Goal: Task Accomplishment & Management: Use online tool/utility

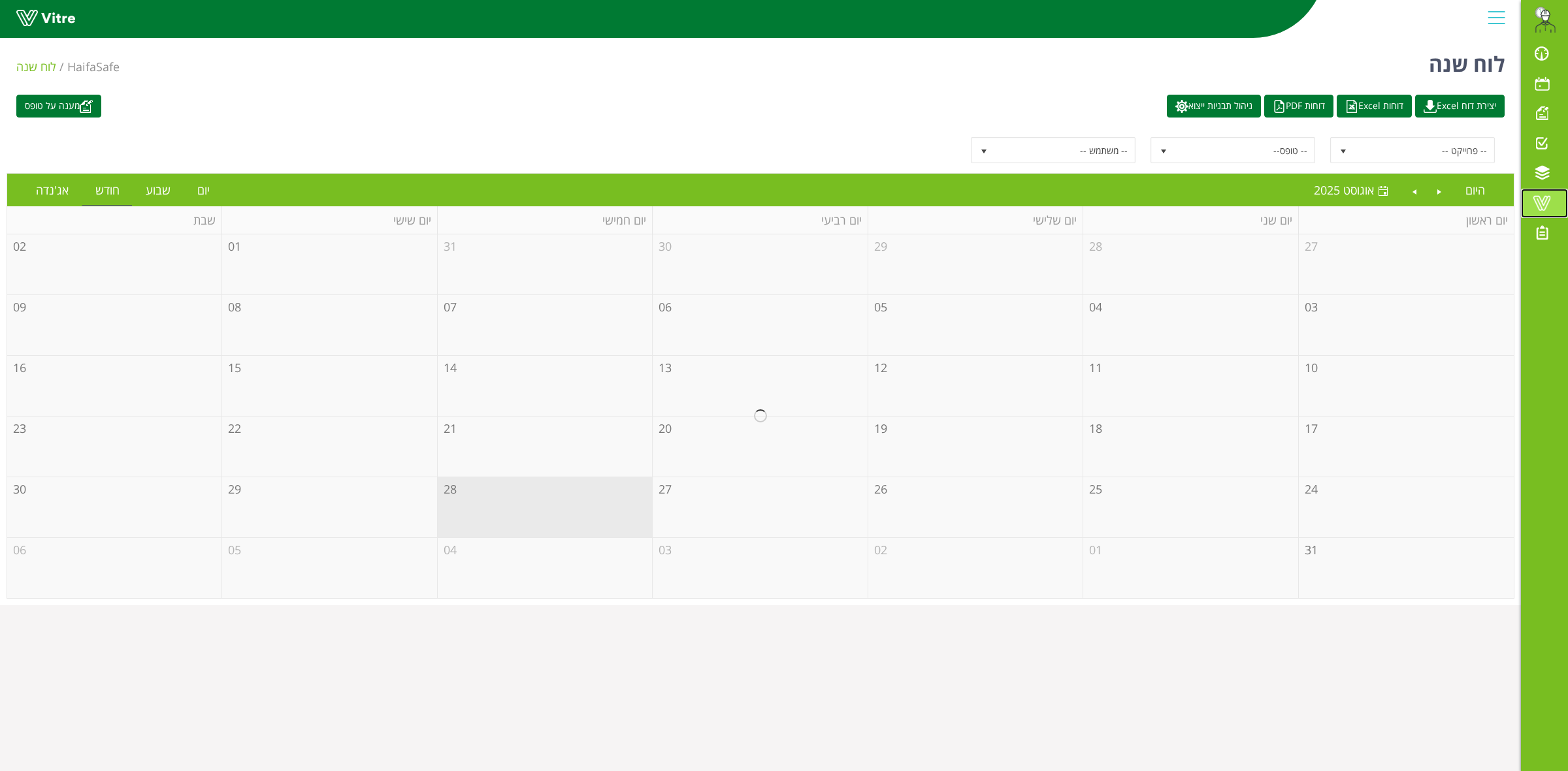
click at [1546, 207] on span at bounding box center [1541, 203] width 33 height 16
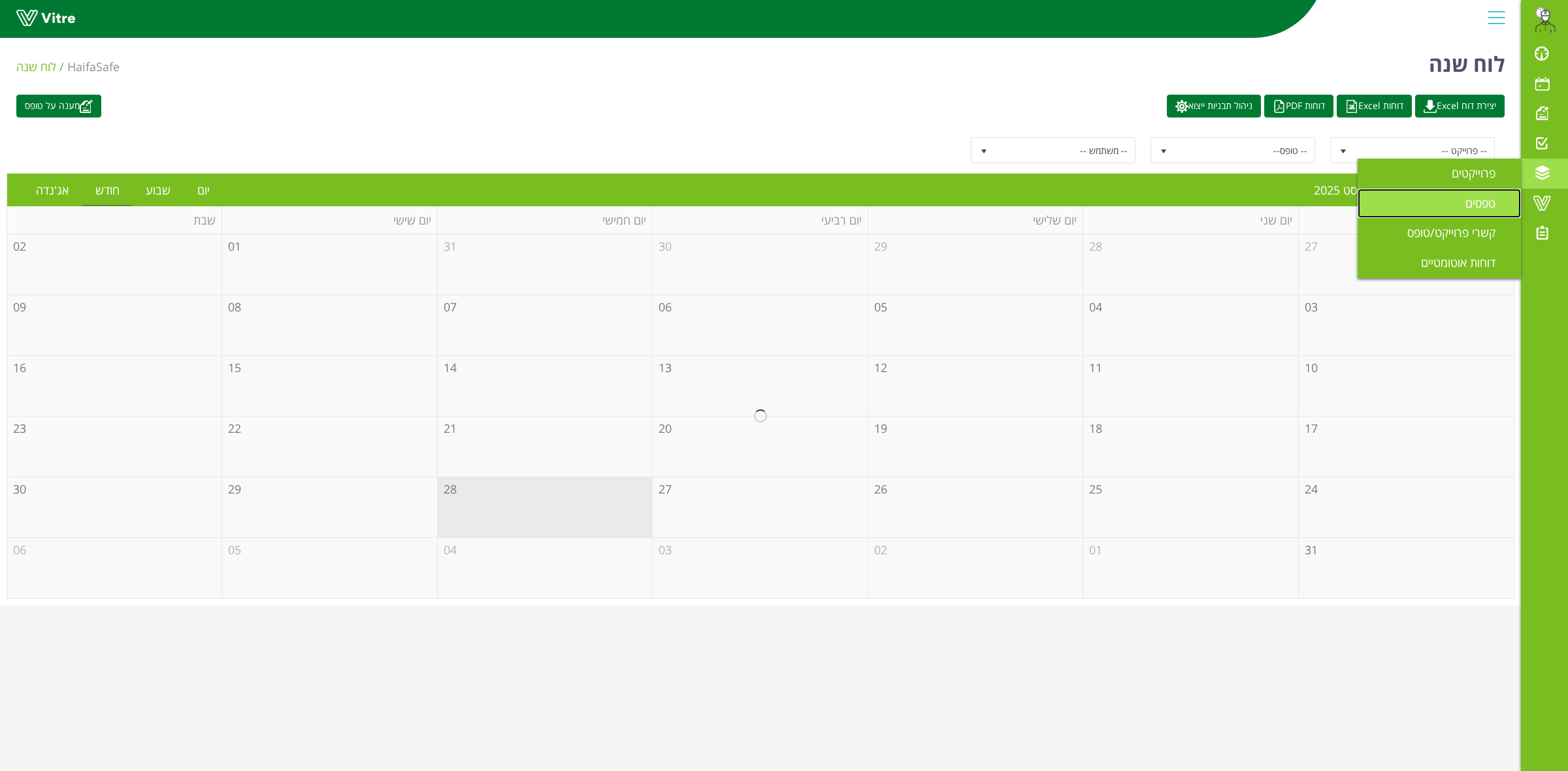
drag, startPoint x: 1487, startPoint y: 206, endPoint x: 1422, endPoint y: 201, distance: 65.2
click at [1485, 206] on span "טפסים" at bounding box center [1488, 203] width 46 height 16
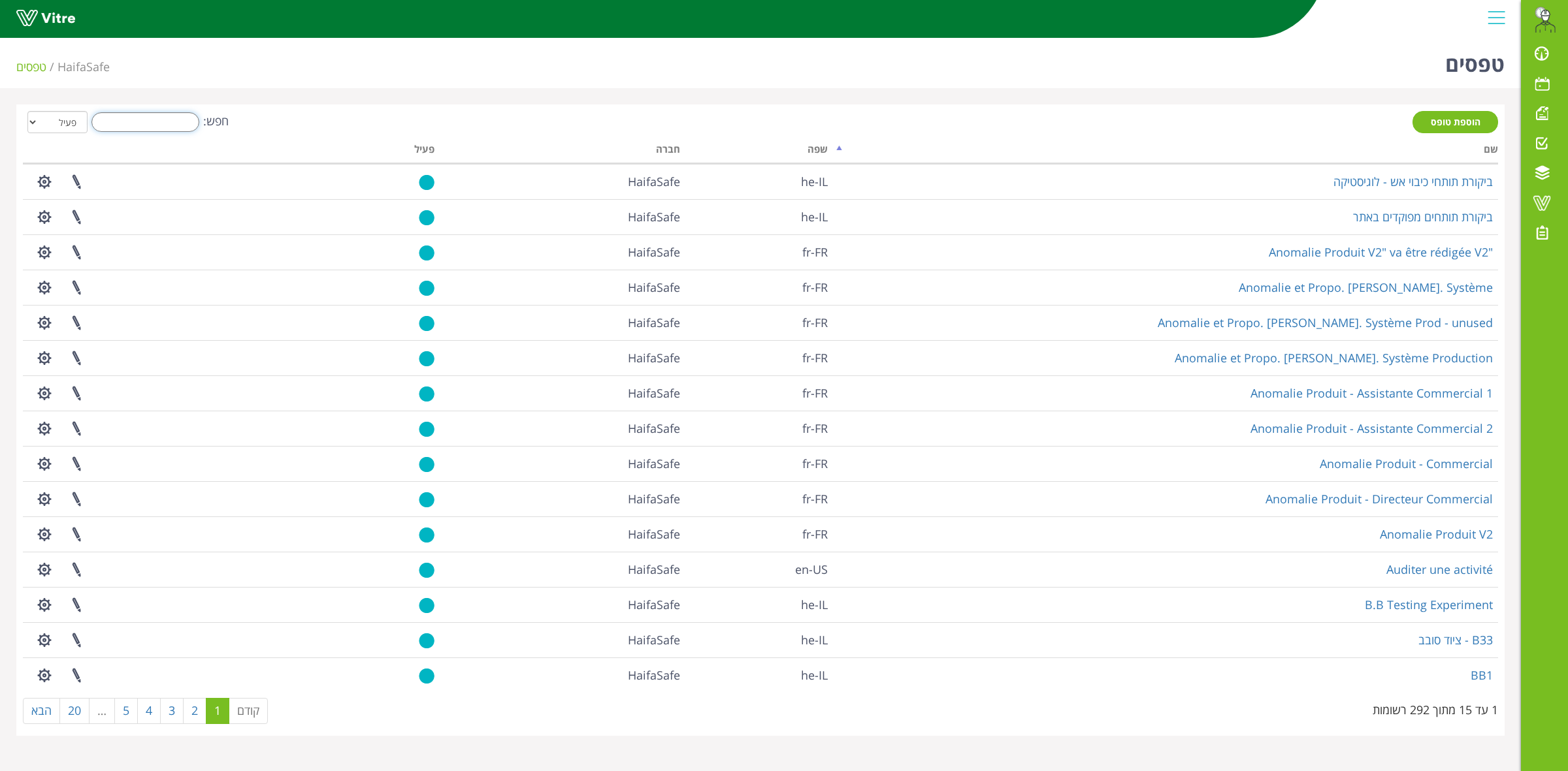
click at [117, 116] on input "חפש:" at bounding box center [146, 122] width 108 height 20
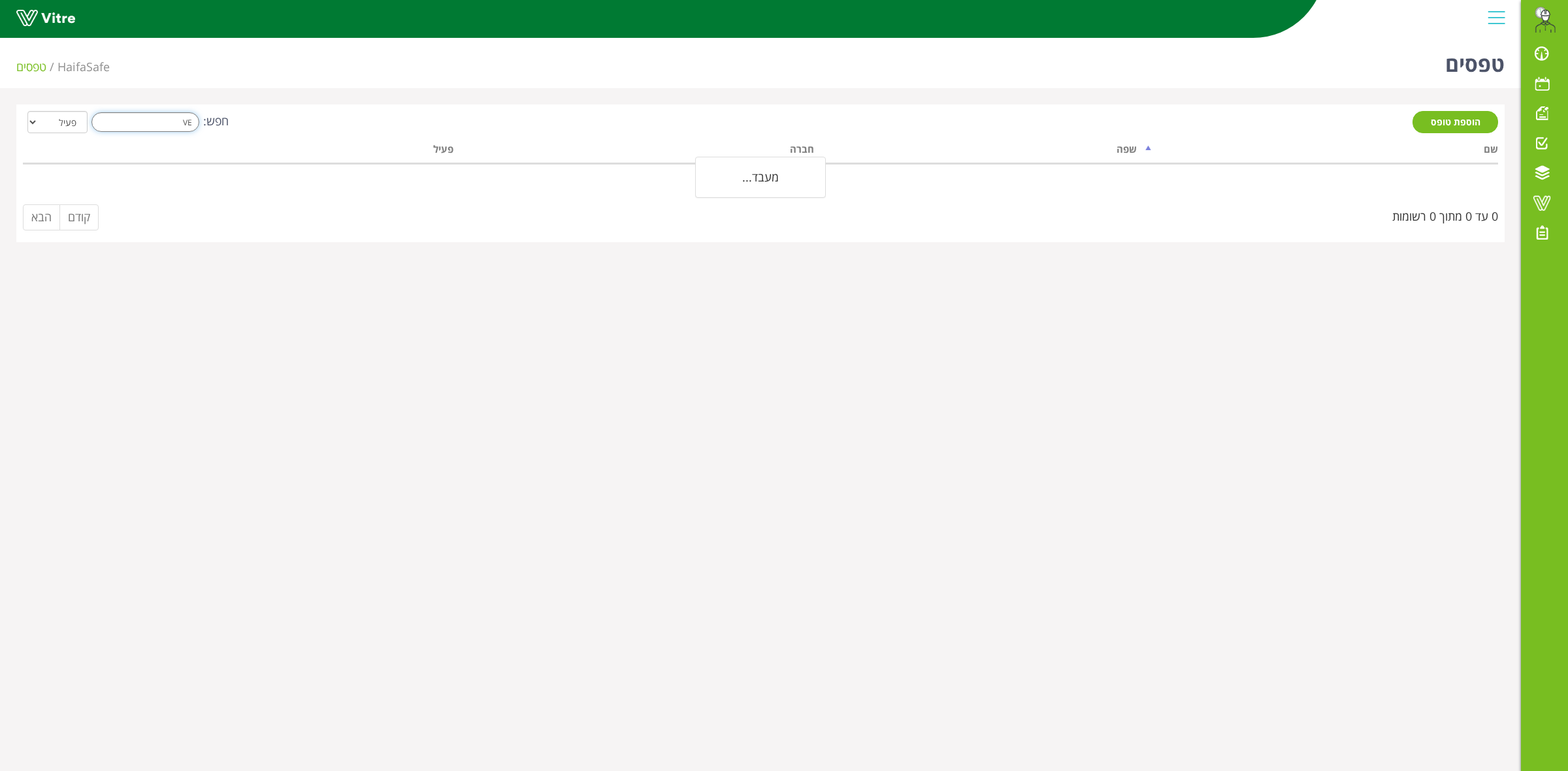
type input "V"
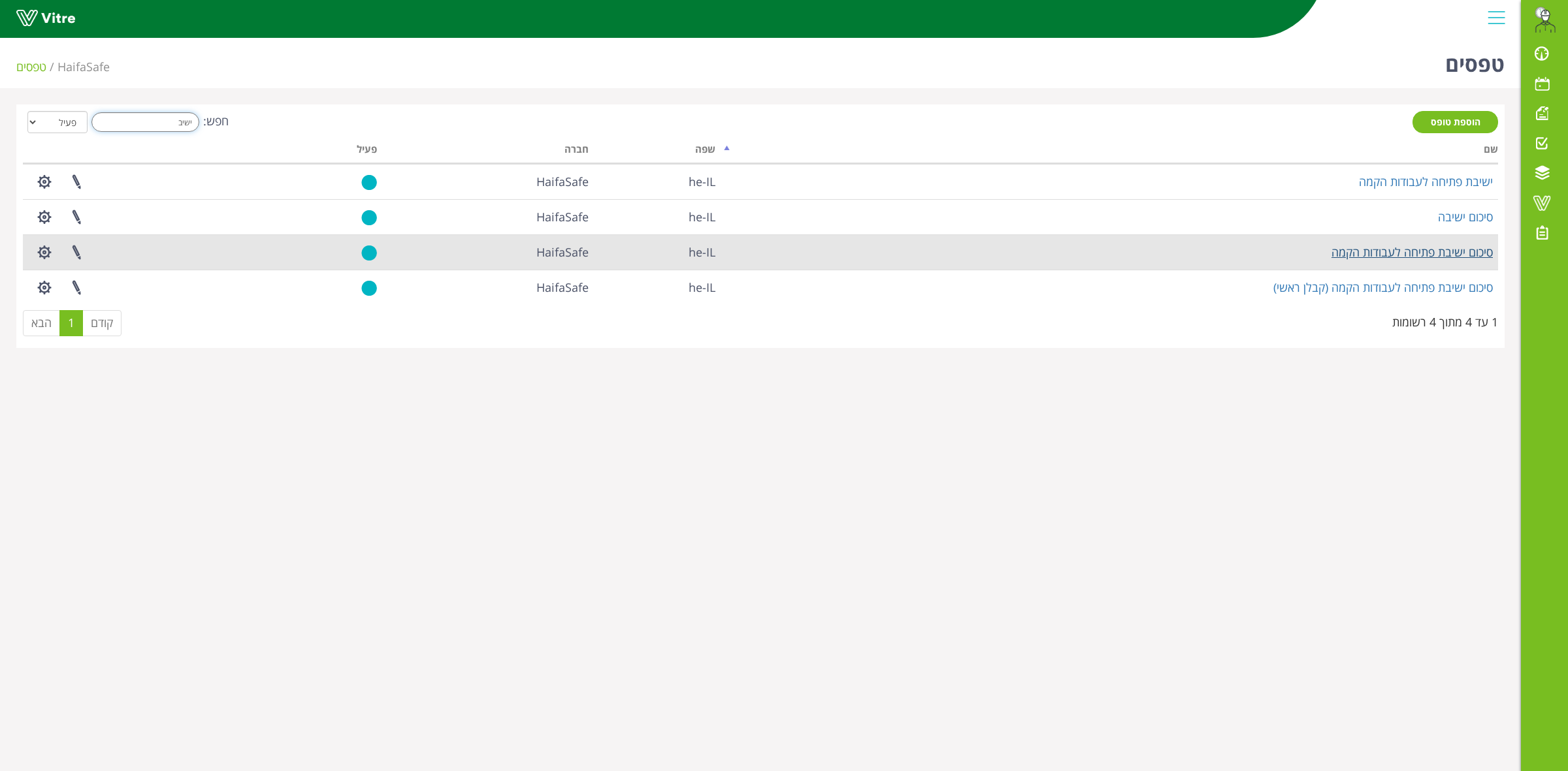
type input "ישיב"
click at [1387, 258] on link "סיכום ישיבת פתיחה לעבודות הקמה" at bounding box center [1412, 252] width 162 height 16
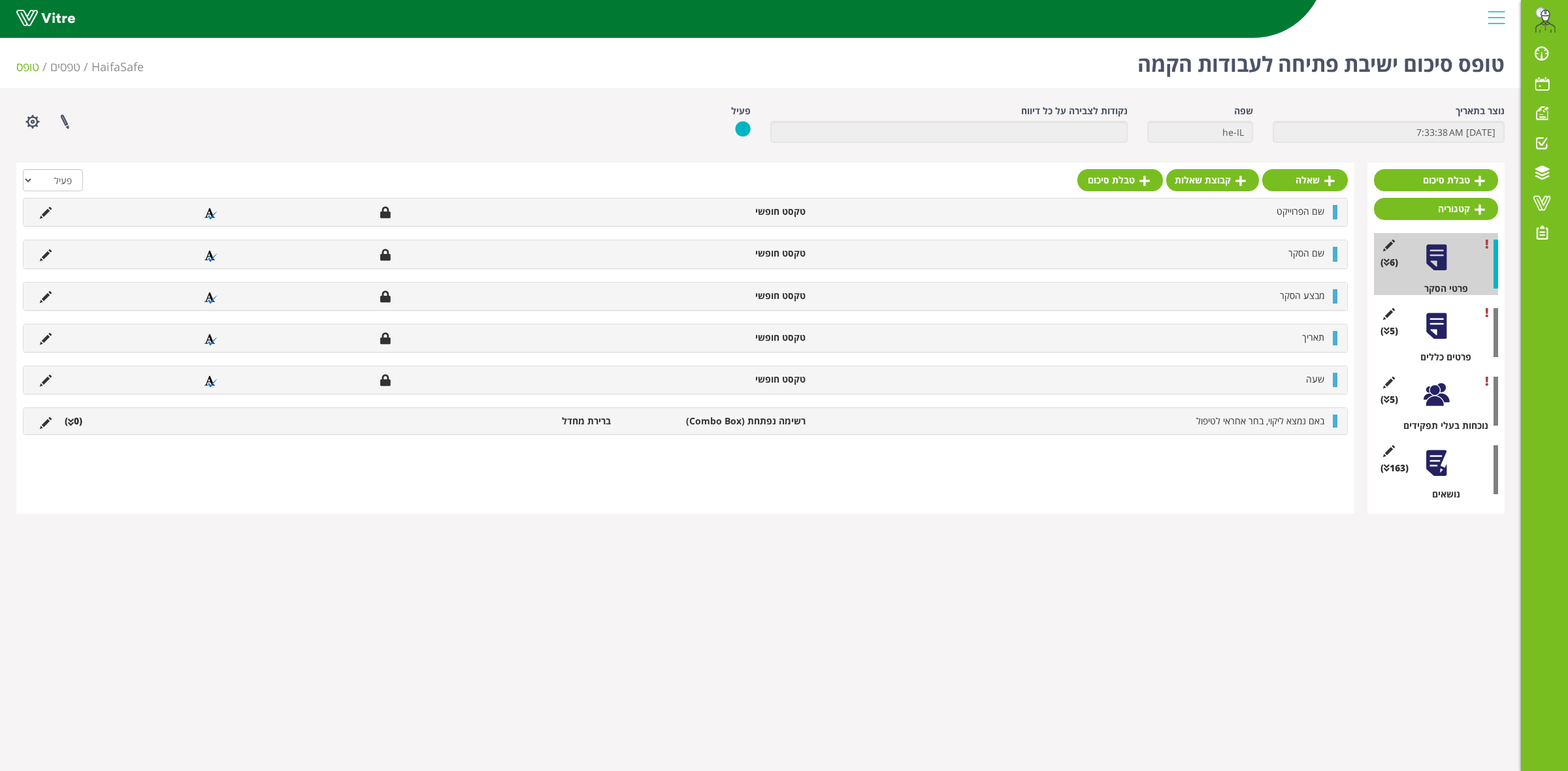
click at [1436, 465] on div at bounding box center [1436, 463] width 29 height 29
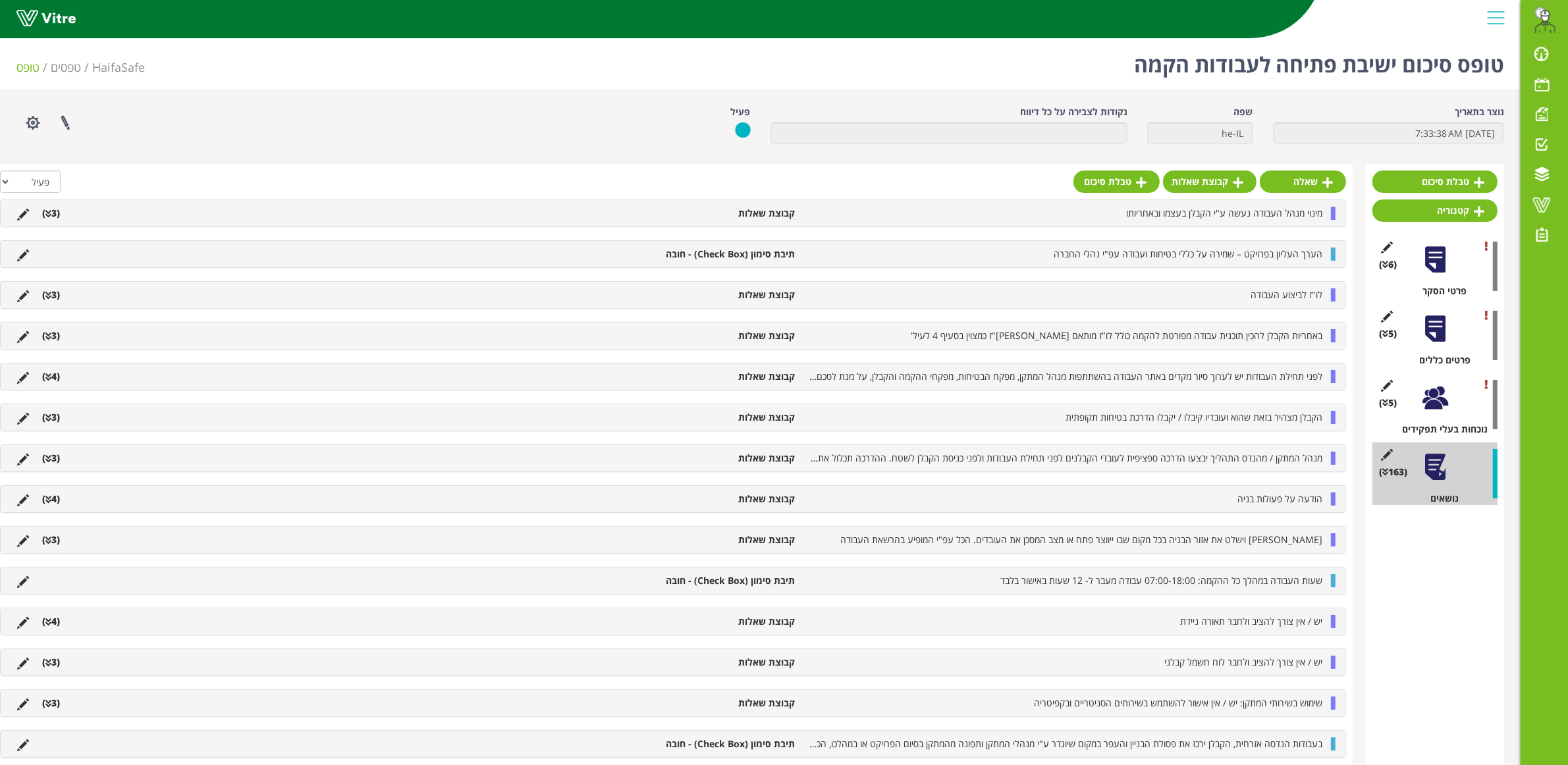
click at [1431, 399] on div at bounding box center [1435, 398] width 29 height 29
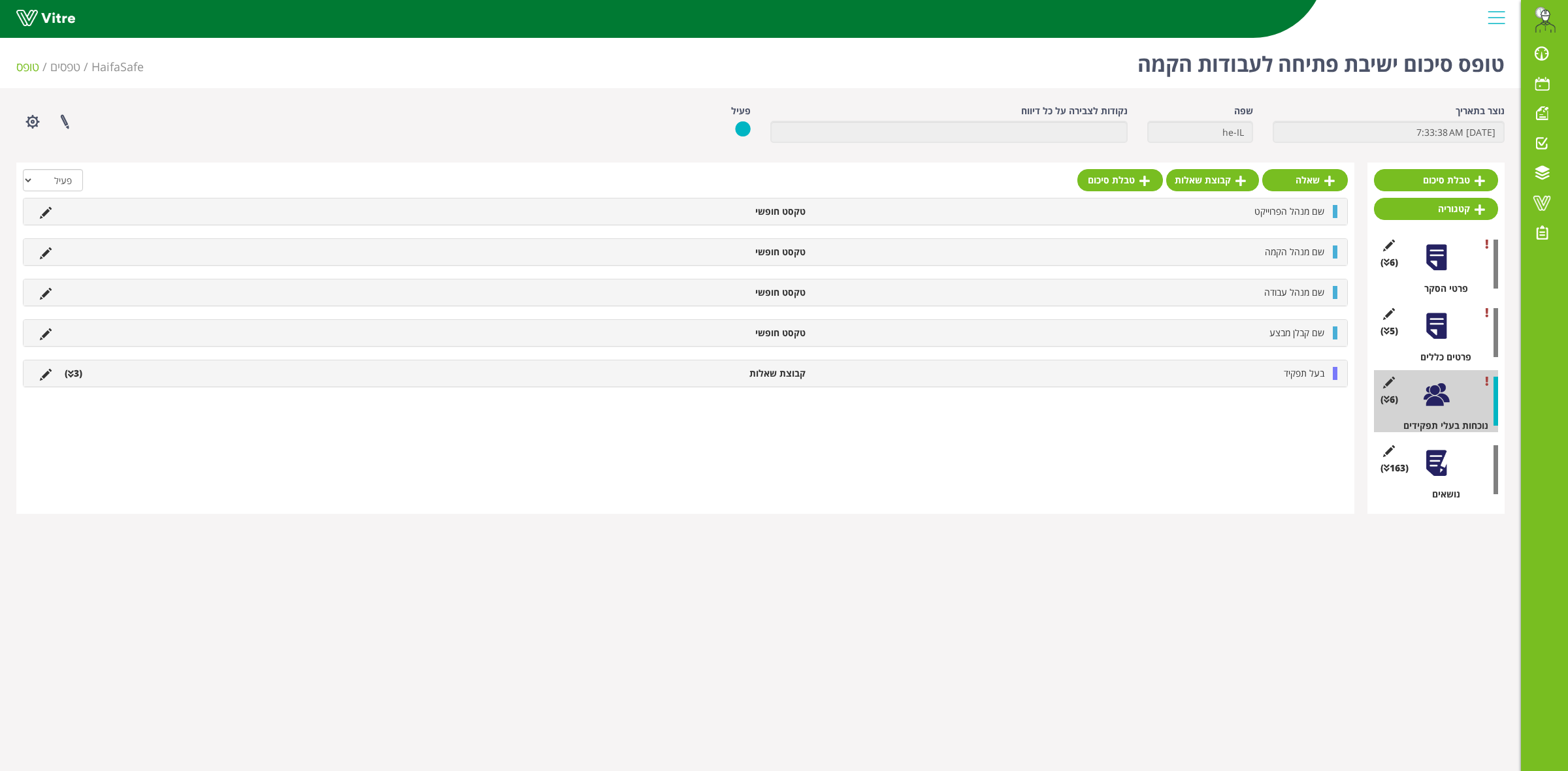
click at [1429, 258] on div at bounding box center [1436, 258] width 29 height 29
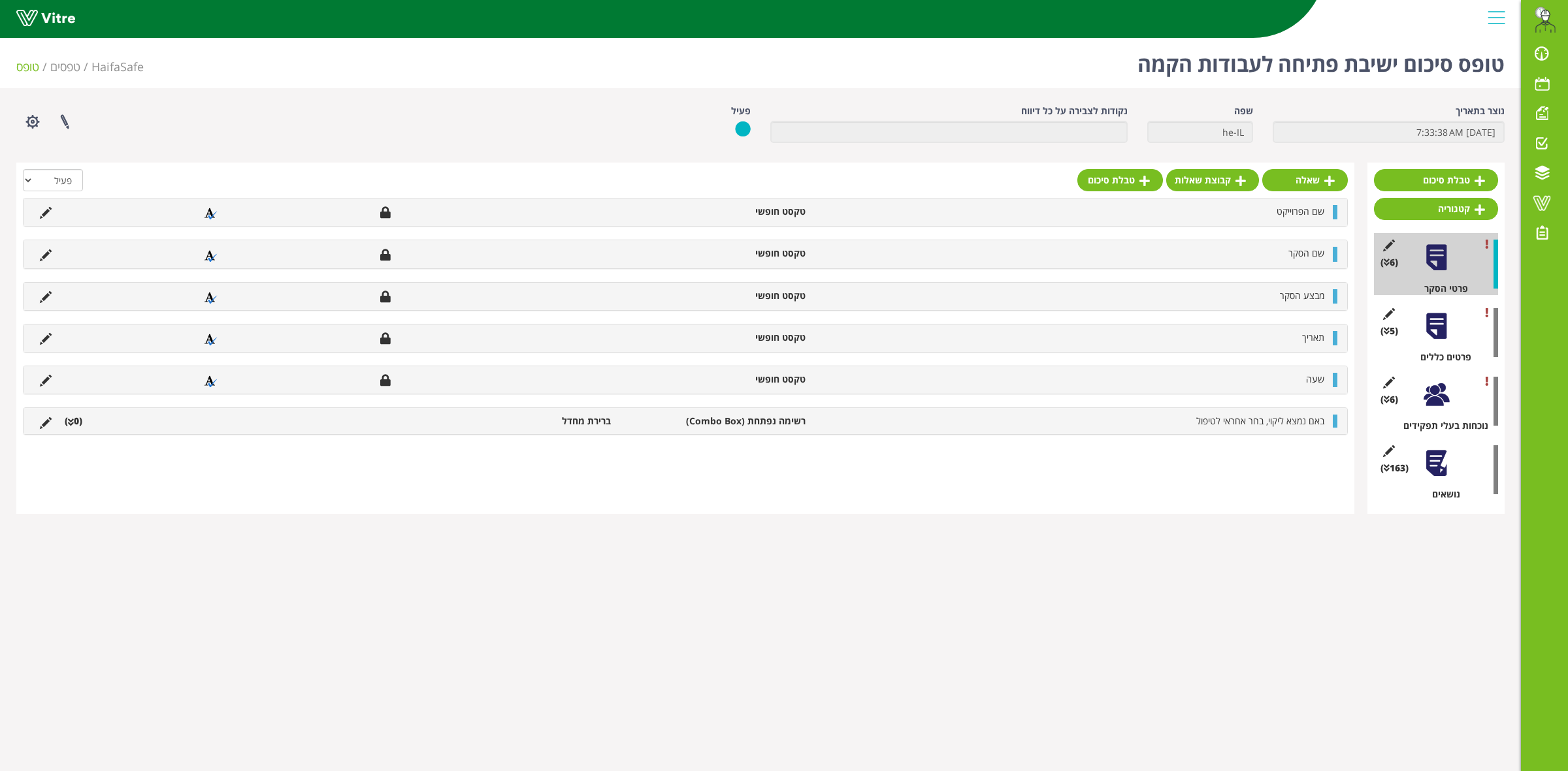
click at [1242, 530] on html "Eran.Azran@haifa-group.com התראות והודעות לוח בקרה לוח שנה מענה על טופס משימות …" at bounding box center [784, 265] width 1568 height 530
click at [1429, 320] on div at bounding box center [1436, 326] width 29 height 29
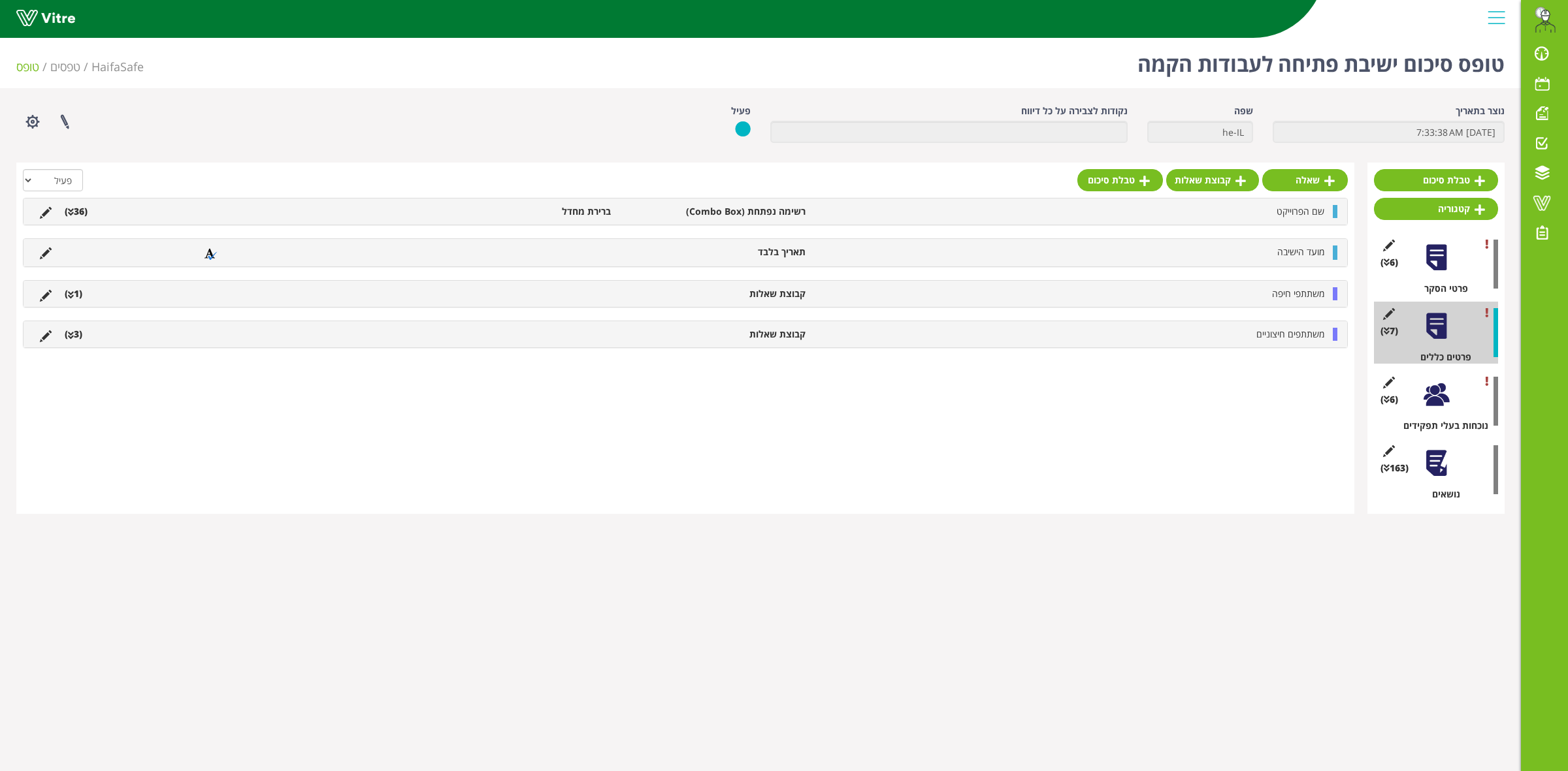
click at [82, 214] on li "(36 )" at bounding box center [76, 212] width 36 height 13
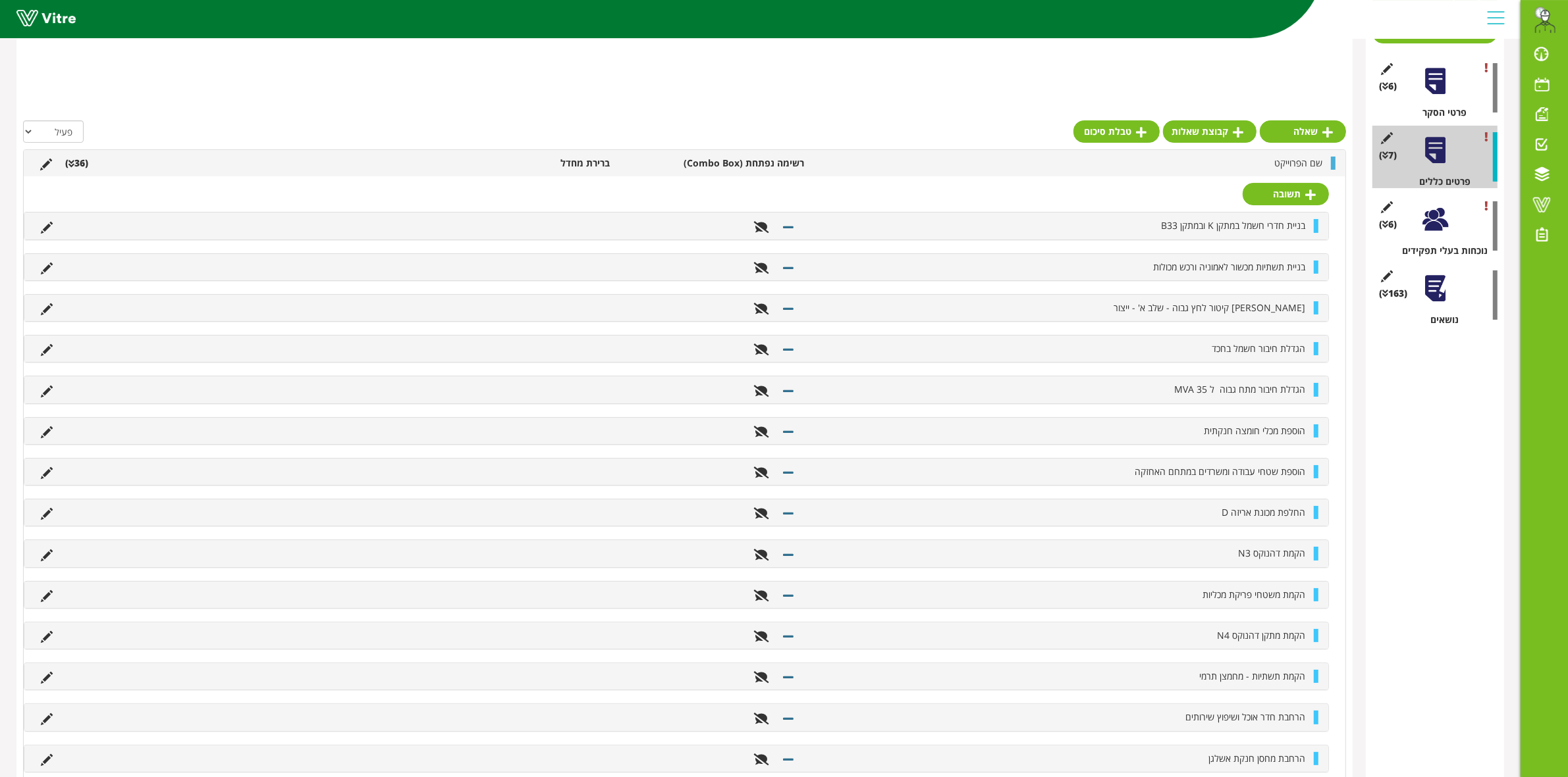
scroll to position [169, 0]
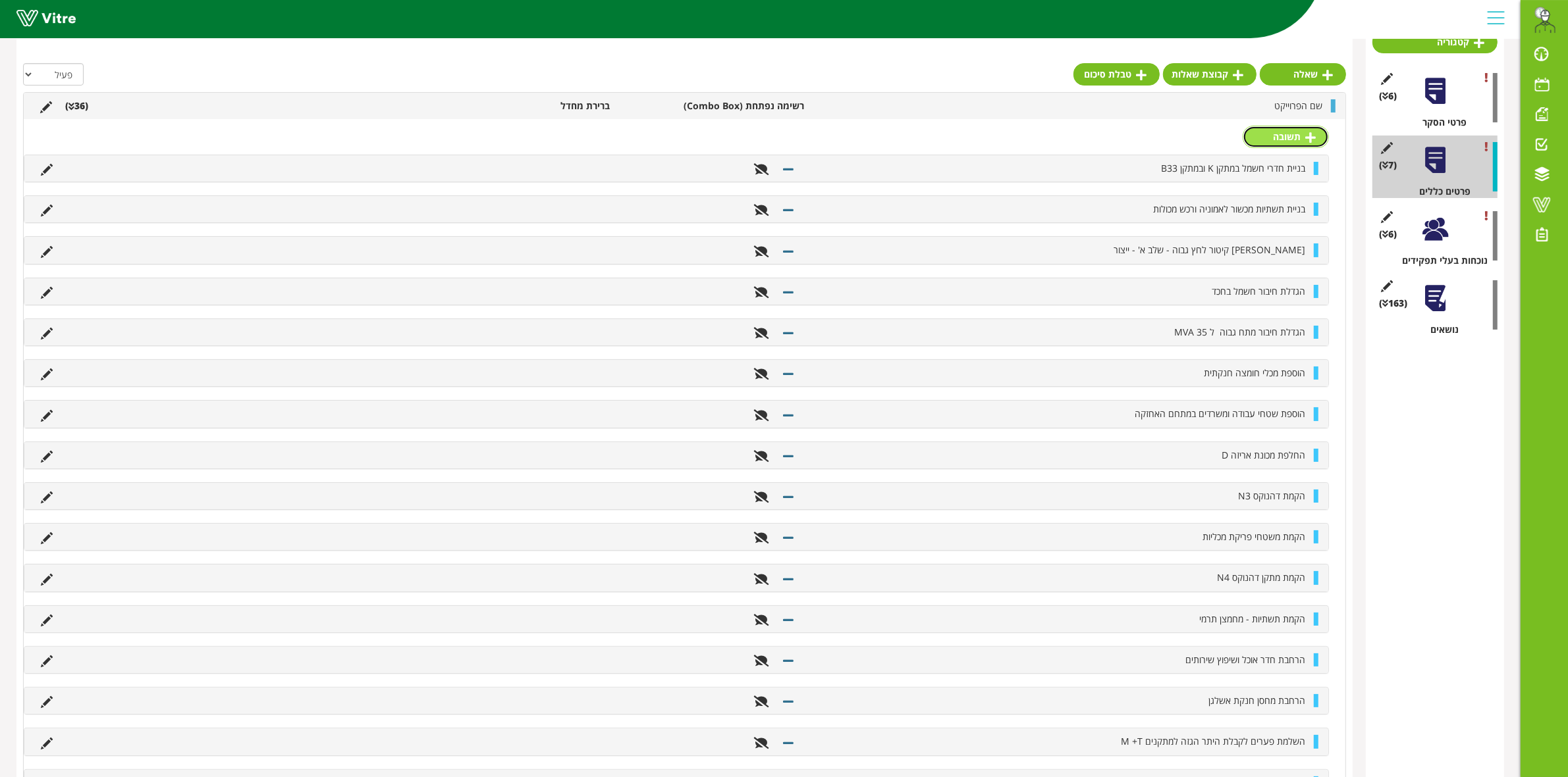
click at [1282, 142] on link "תשובה" at bounding box center [1286, 136] width 87 height 22
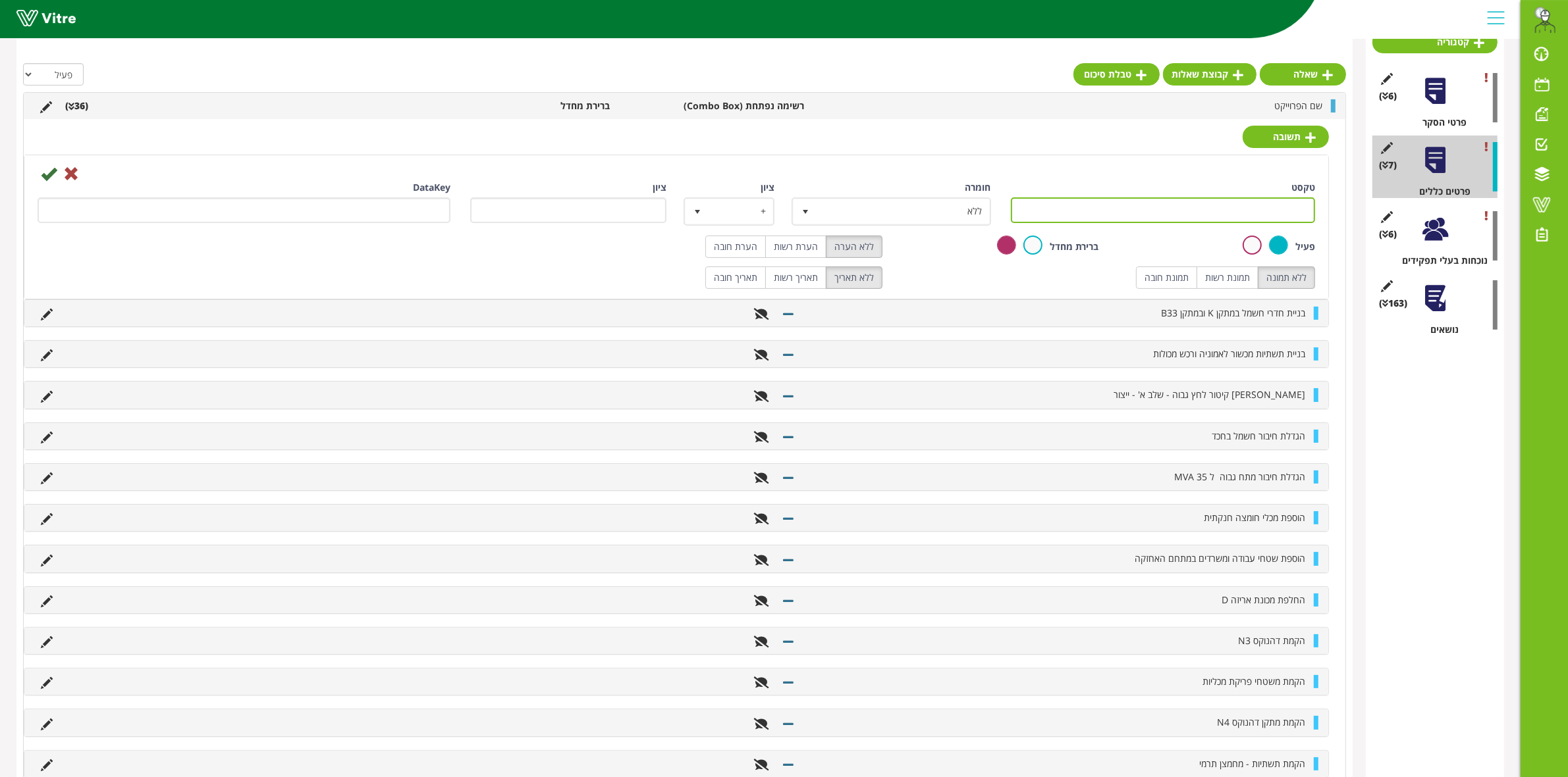
click at [1213, 214] on input "טקסט" at bounding box center [1163, 210] width 305 height 26
type input "צ"
type input "MKP"
click at [54, 175] on icon at bounding box center [49, 174] width 16 height 16
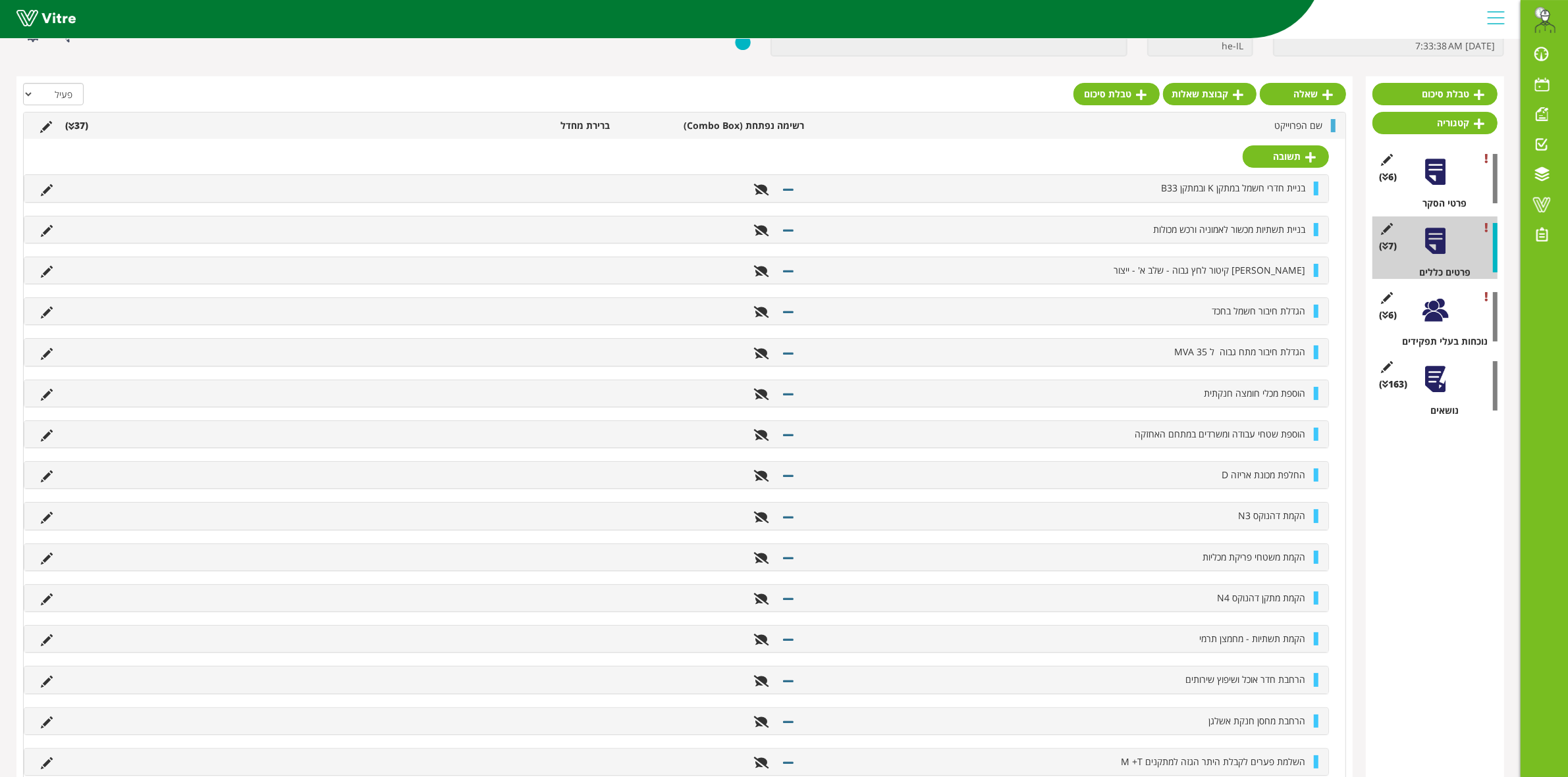
scroll to position [0, 0]
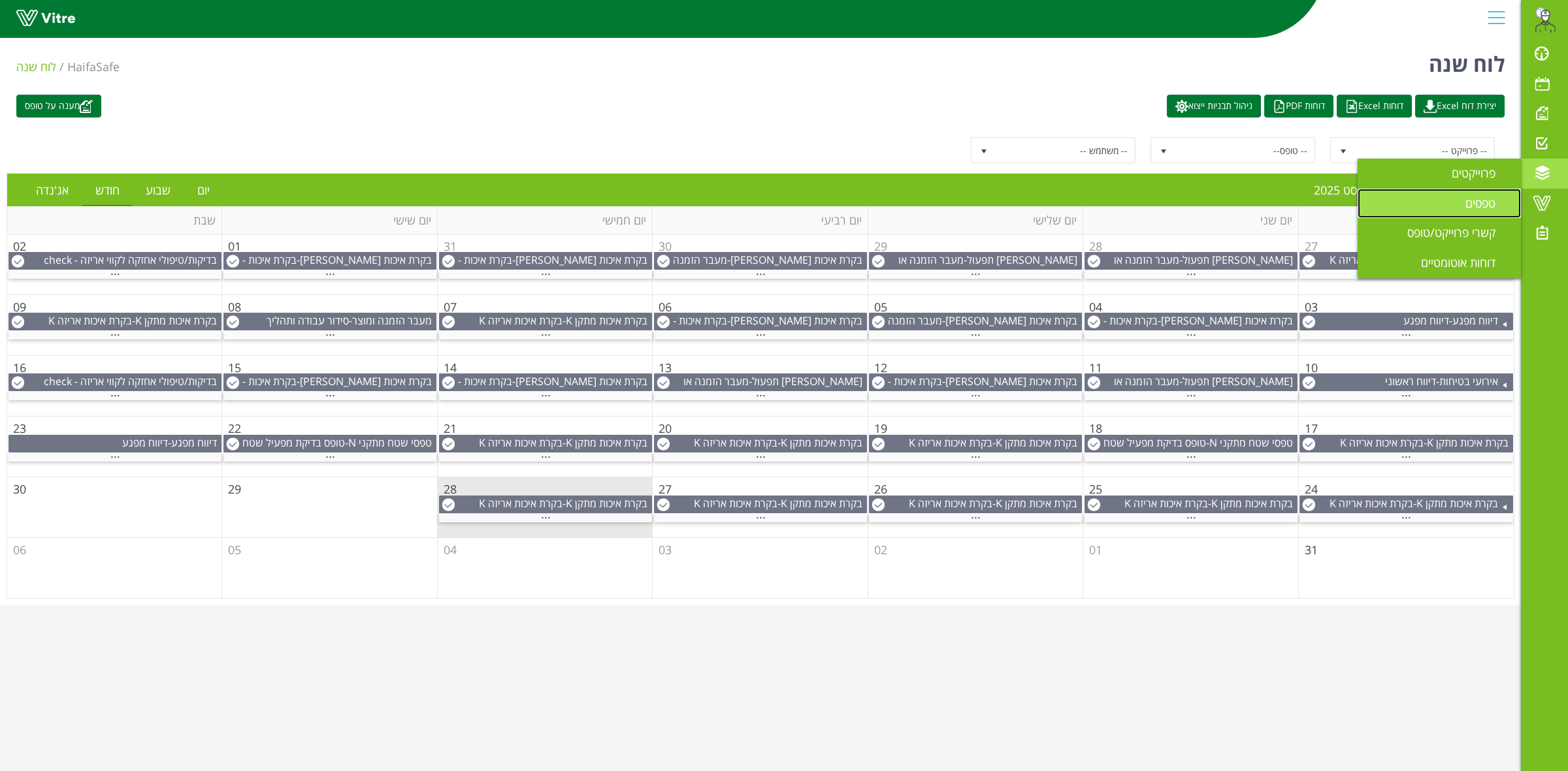
click at [1487, 211] on link "טפסים" at bounding box center [1439, 203] width 163 height 30
click at [1253, 196] on span "טפסים" at bounding box center [1488, 203] width 46 height 16
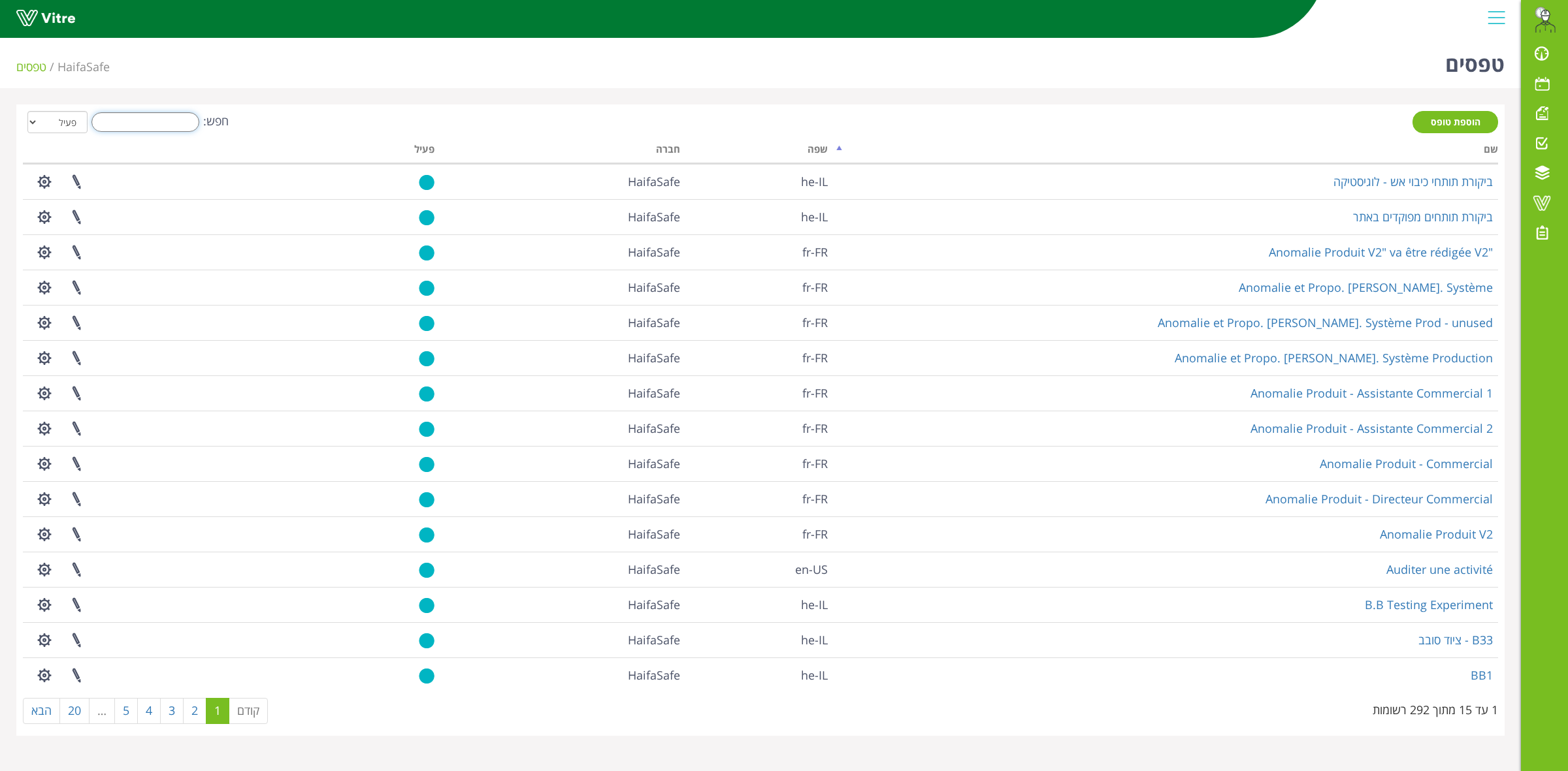
click at [171, 124] on input "חפש:" at bounding box center [146, 122] width 108 height 20
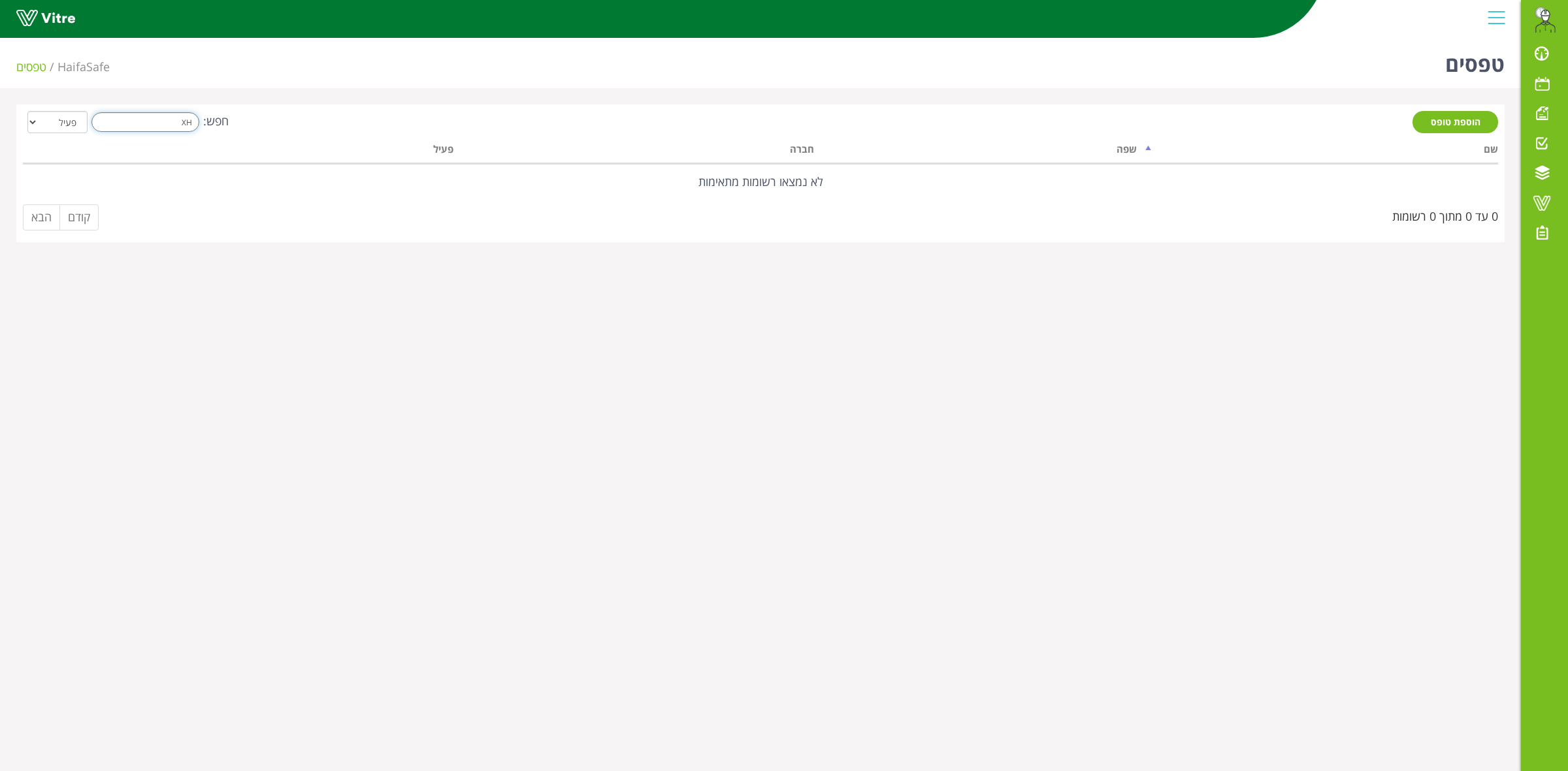
type input "X"
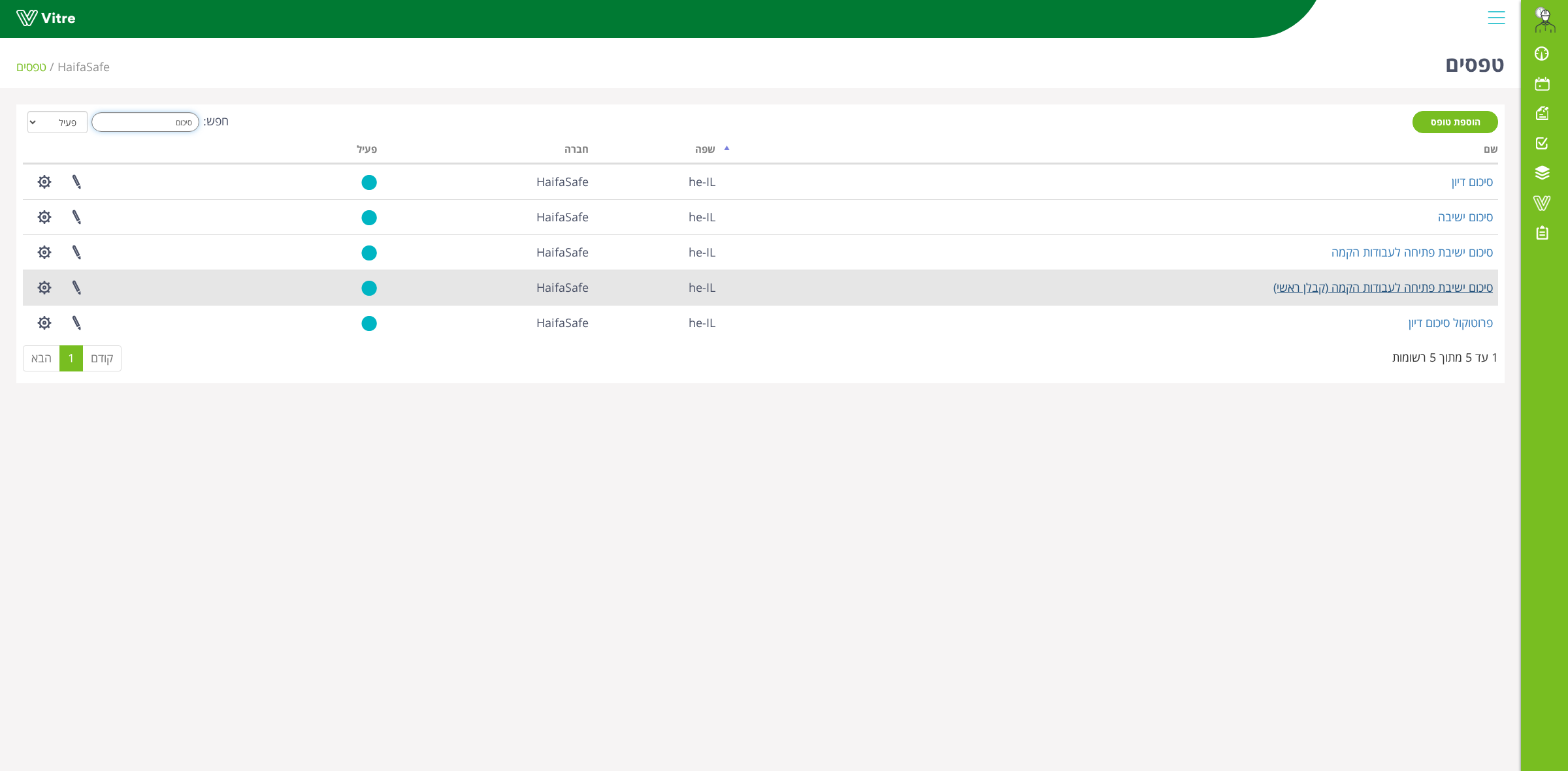
type input "סיכום"
click at [1431, 292] on link "סיכום ישיבת פתיחה לעבודות הקמה (קבלן ראשי)" at bounding box center [1382, 288] width 219 height 16
click at [79, 288] on link at bounding box center [76, 288] width 33 height 35
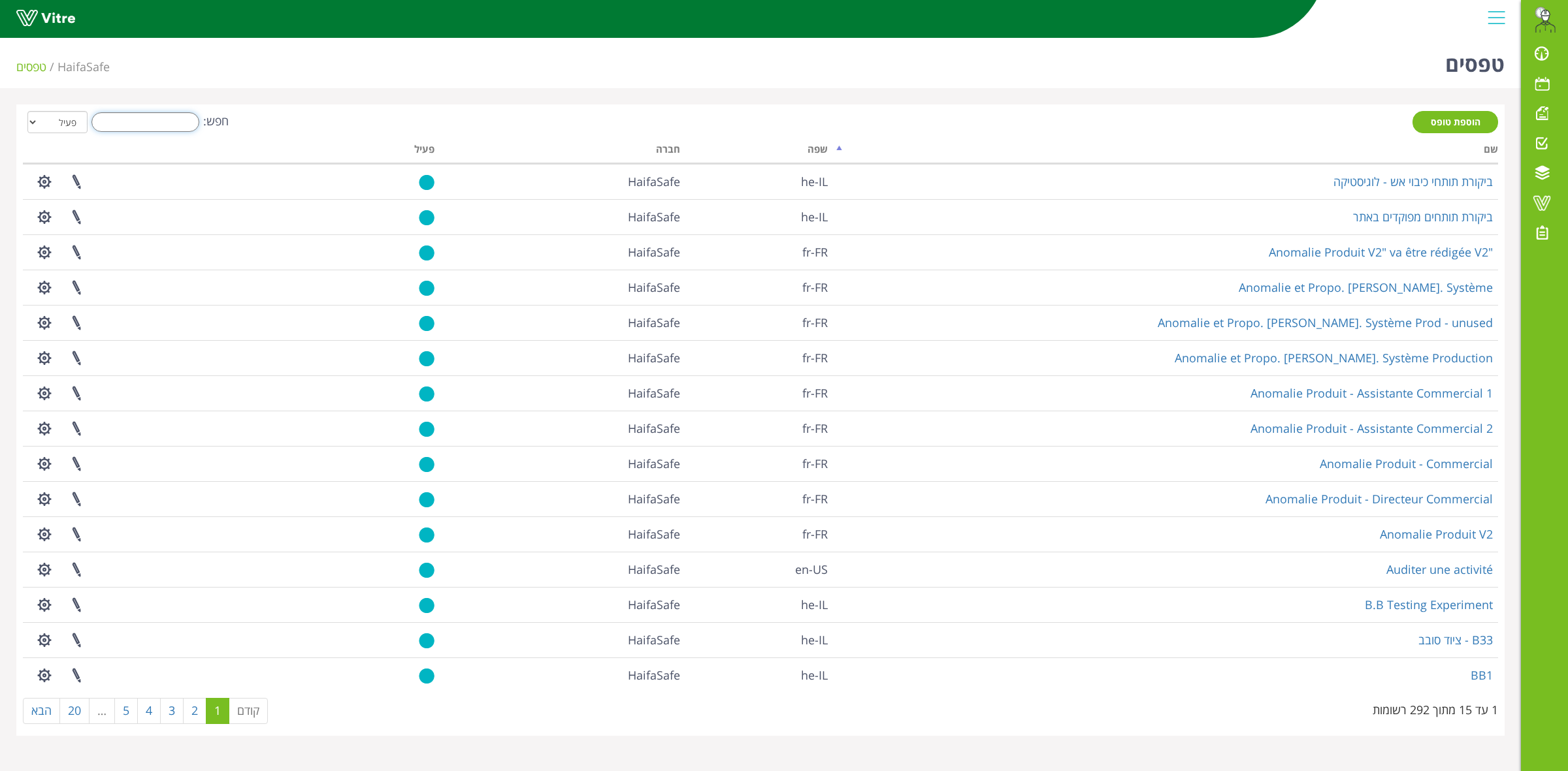
click at [137, 125] on input "חפש:" at bounding box center [146, 122] width 108 height 20
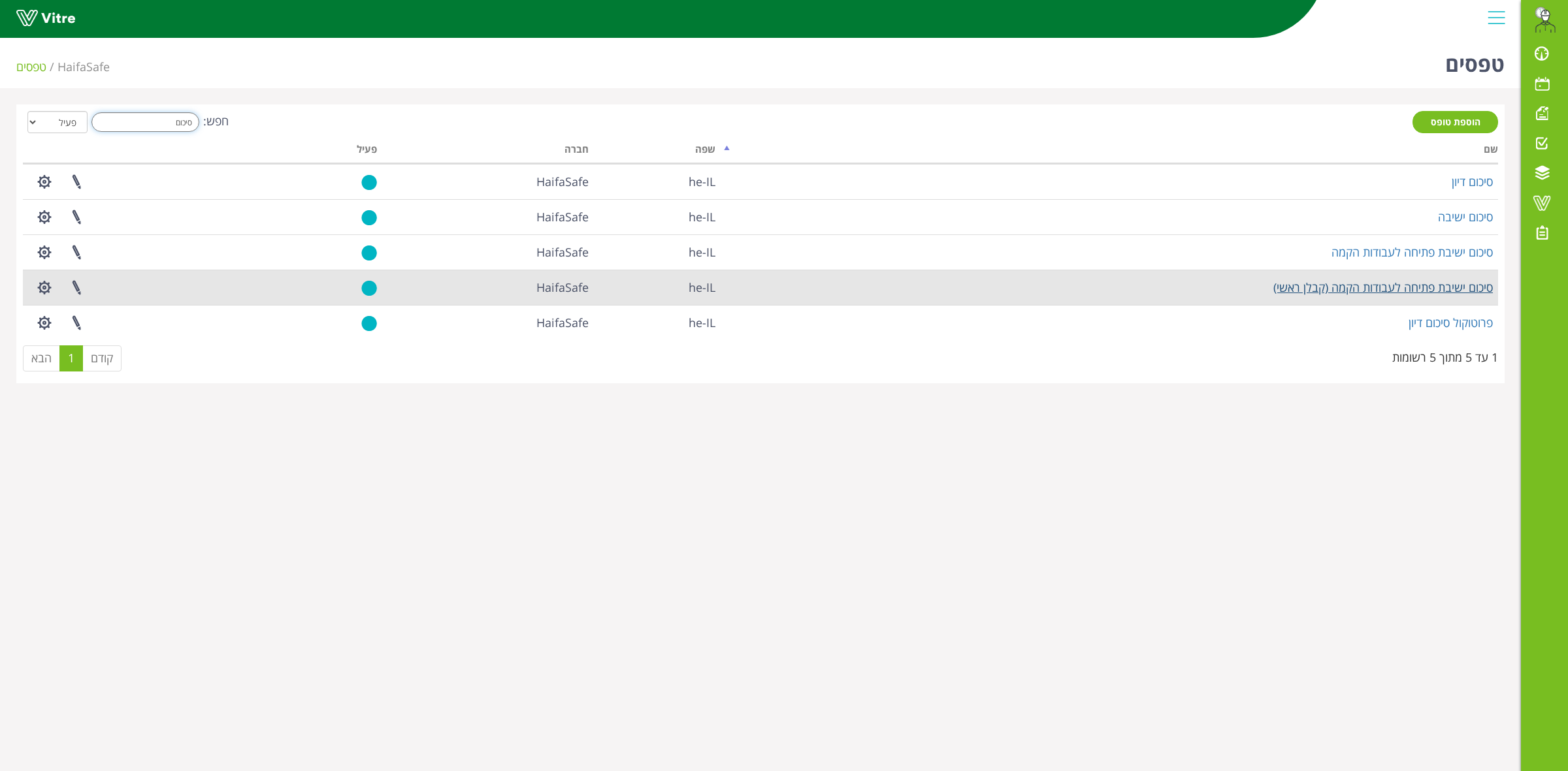
type input "סיכום"
click at [1429, 291] on link "סיכום ישיבת פתיחה לעבודות הקמה (קבלן ראשי)" at bounding box center [1382, 288] width 219 height 16
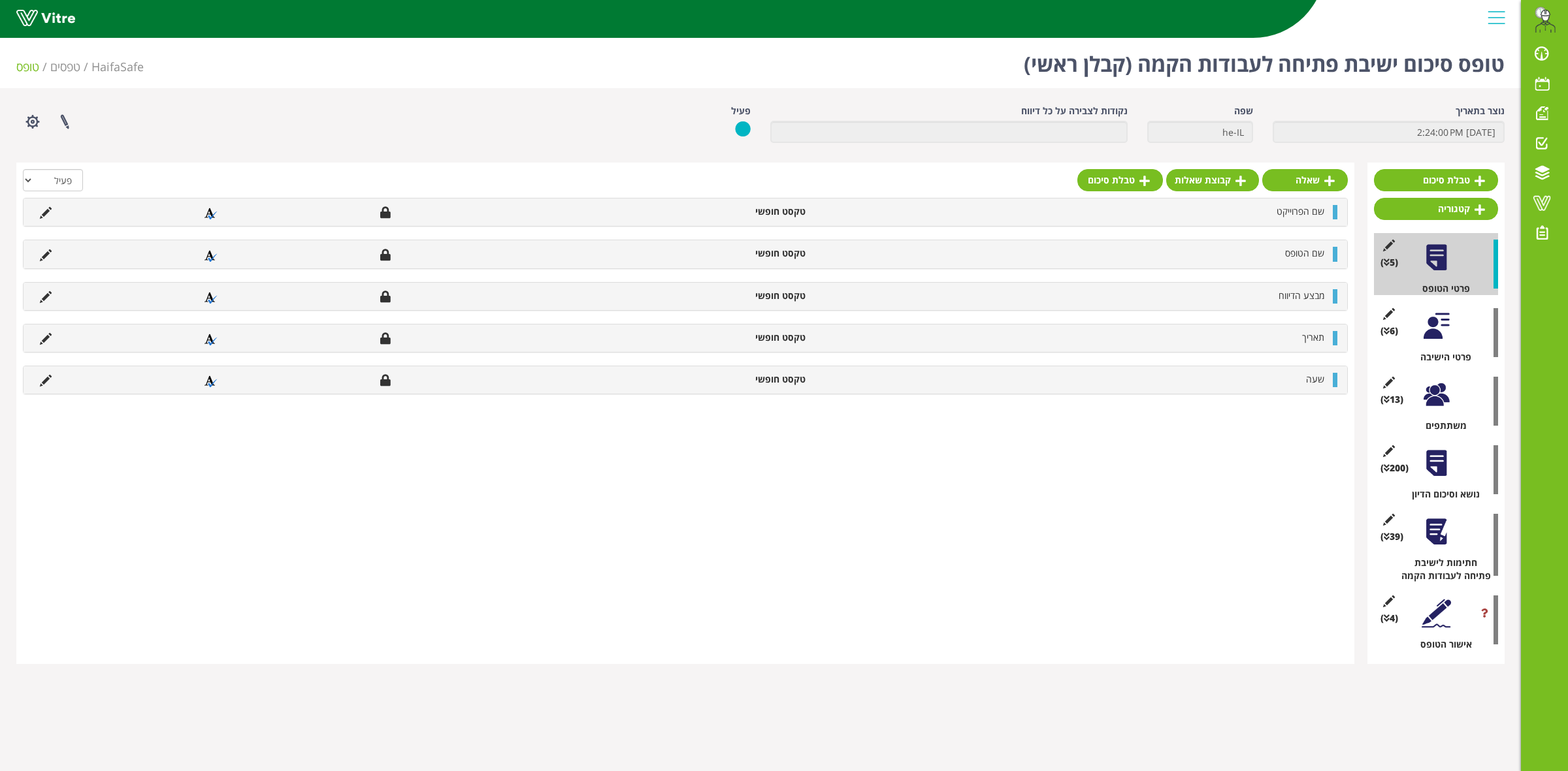
click at [1441, 334] on div at bounding box center [1436, 326] width 29 height 29
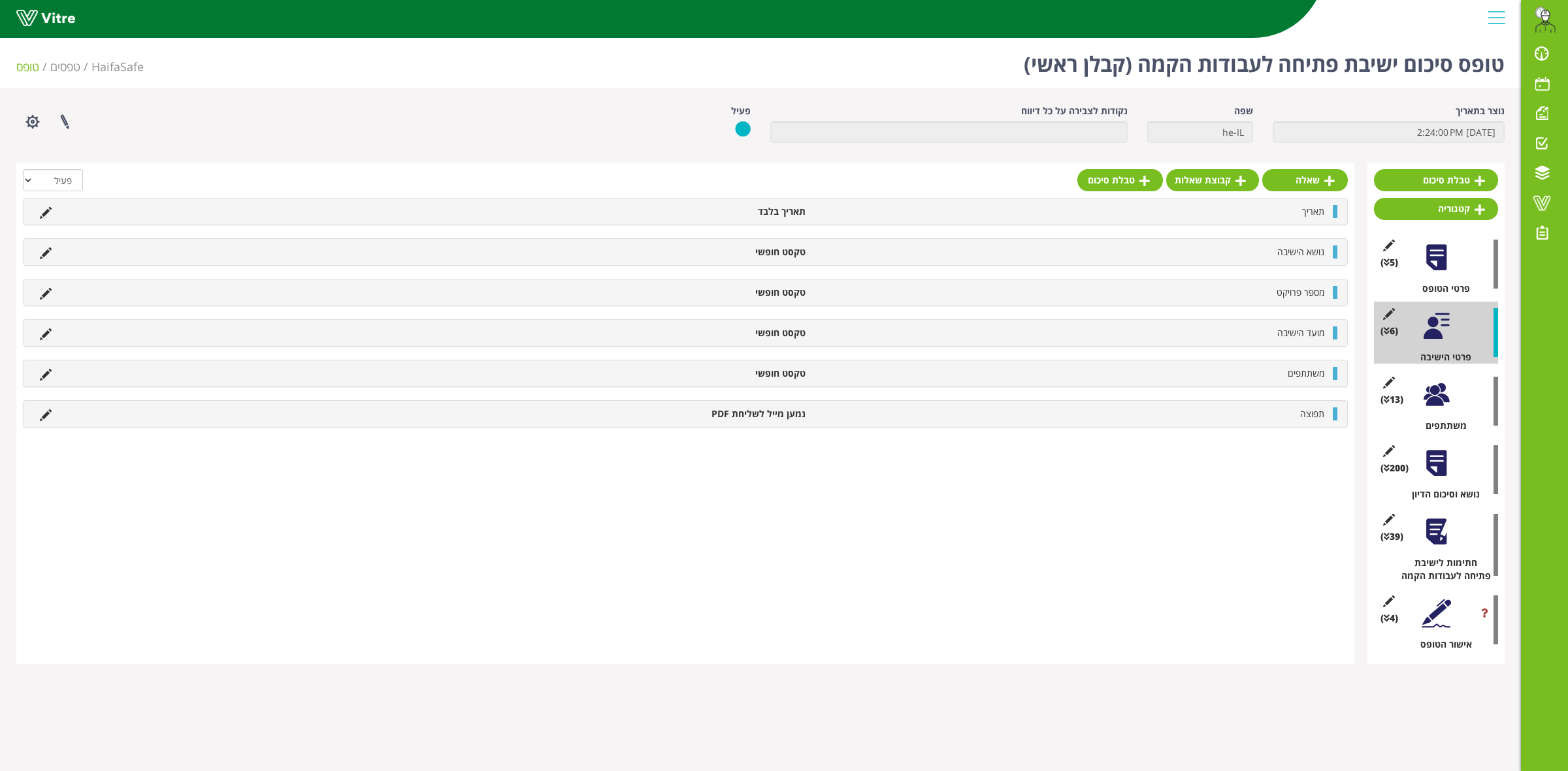
click at [1443, 272] on div at bounding box center [1436, 258] width 29 height 29
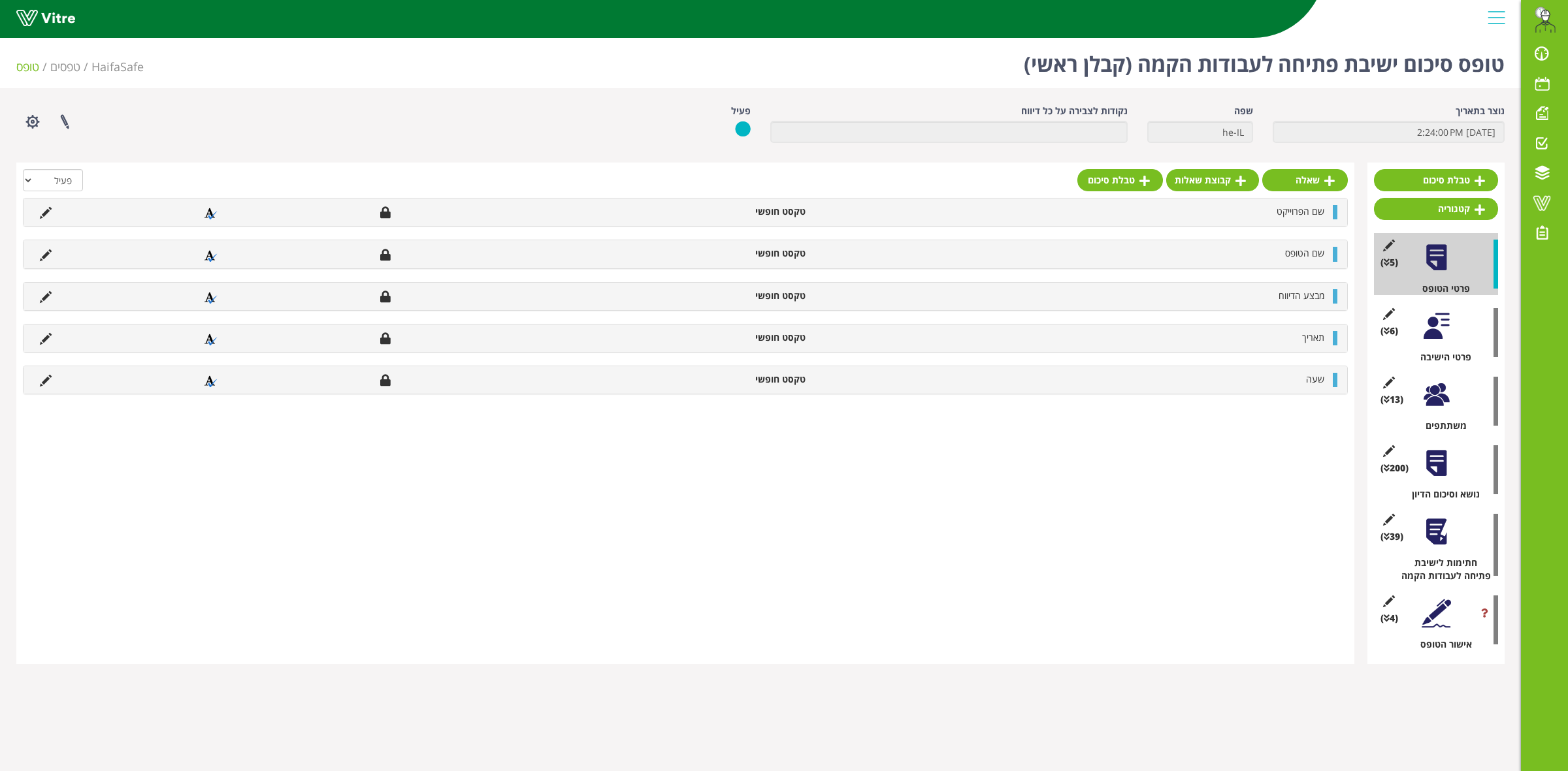
click at [1441, 334] on div at bounding box center [1436, 326] width 29 height 29
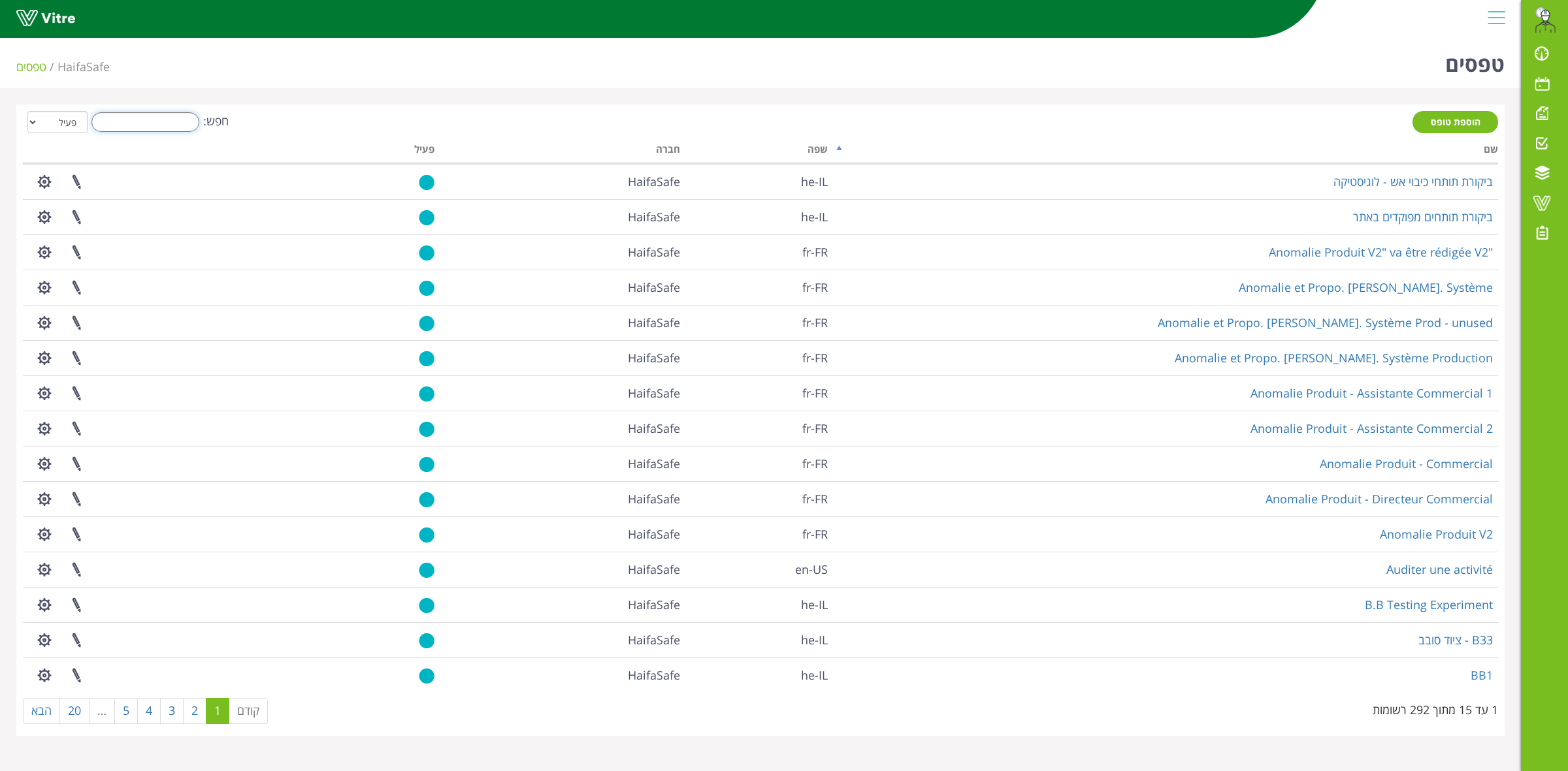
click at [130, 116] on input "חפש:" at bounding box center [146, 122] width 108 height 20
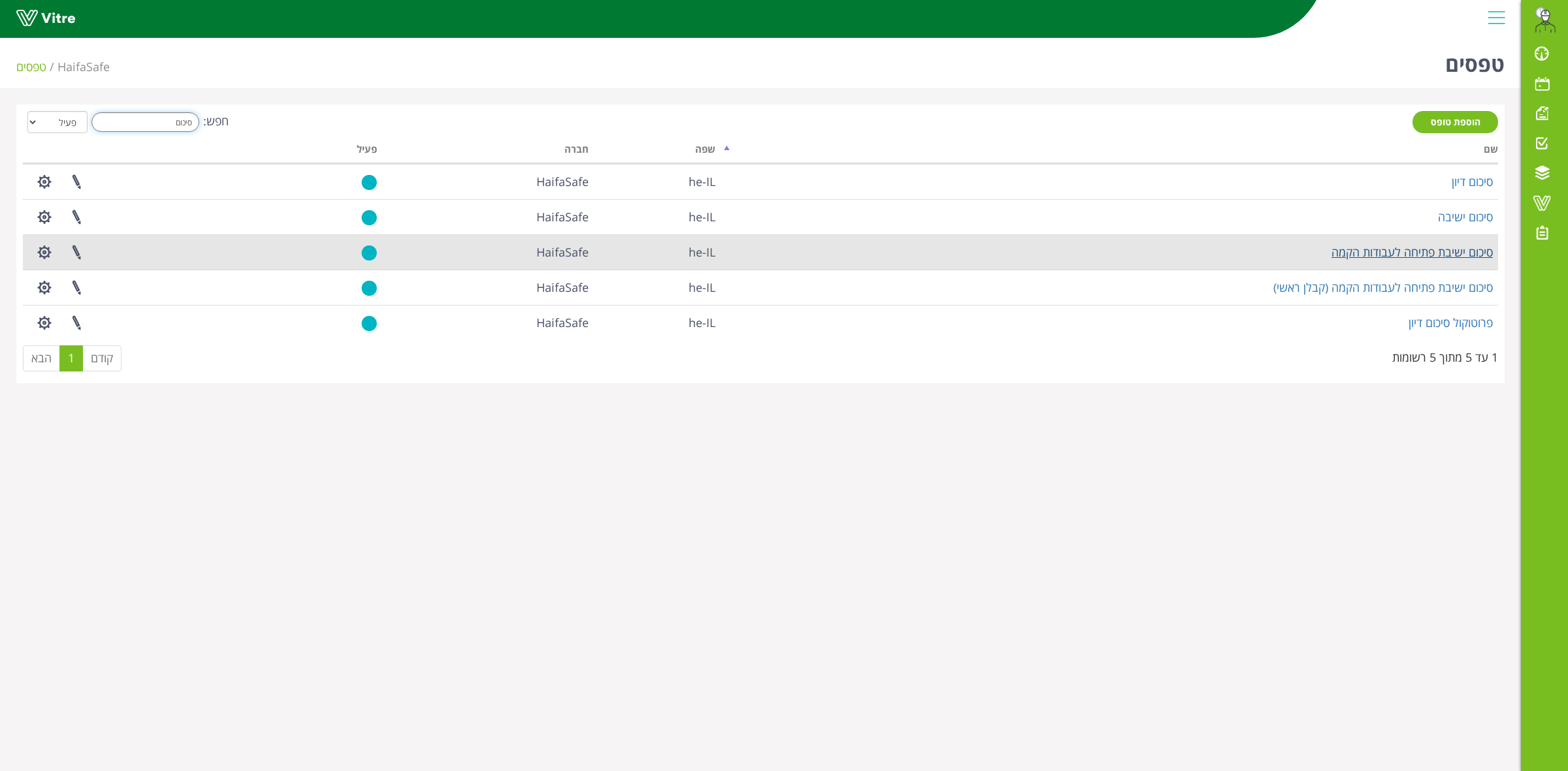
type input "סיכום"
click at [1393, 253] on link "סיכום ישיבת פתיחה לעבודות הקמה" at bounding box center [1412, 252] width 162 height 16
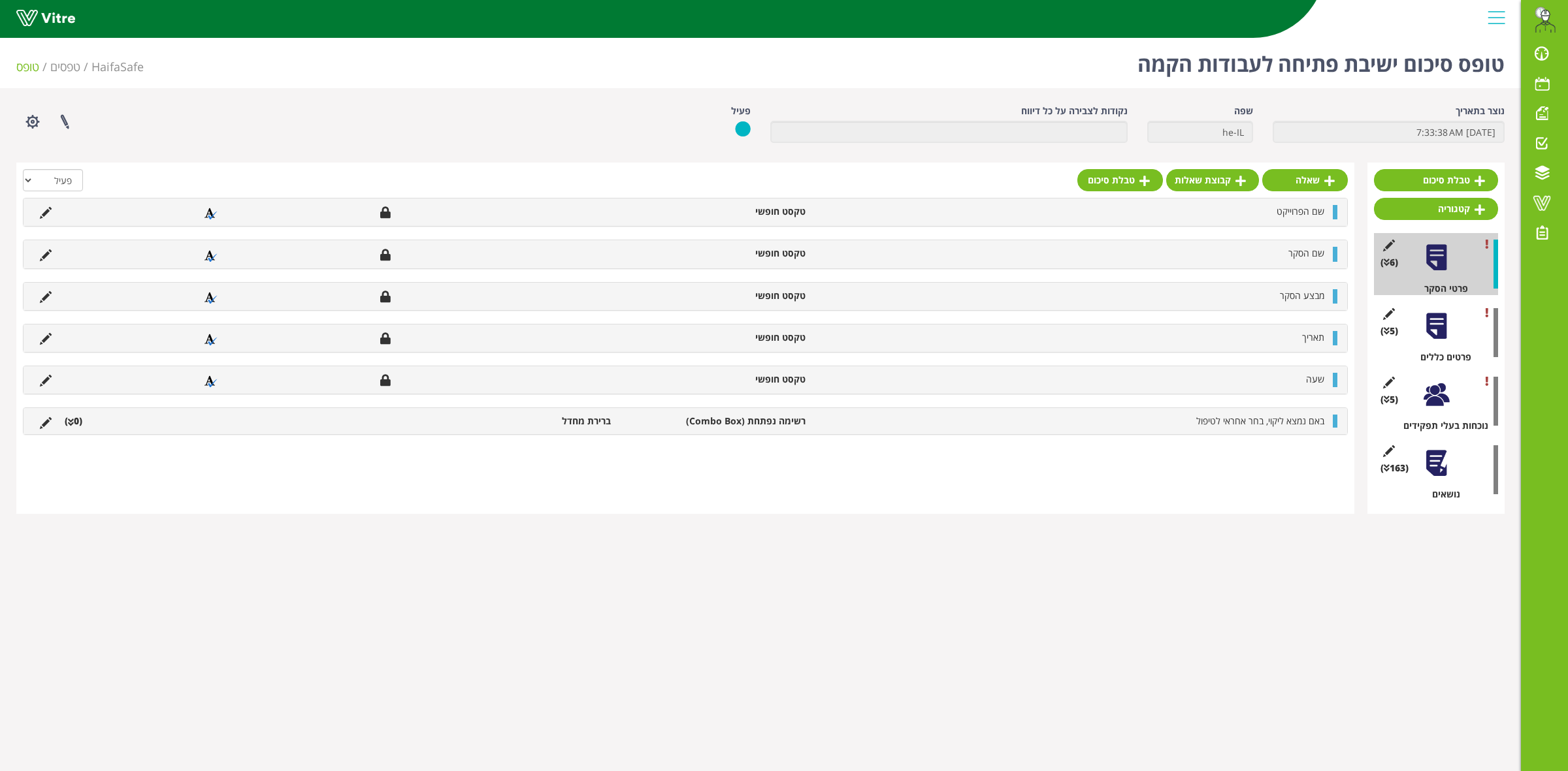
click at [1435, 331] on div at bounding box center [1436, 326] width 29 height 29
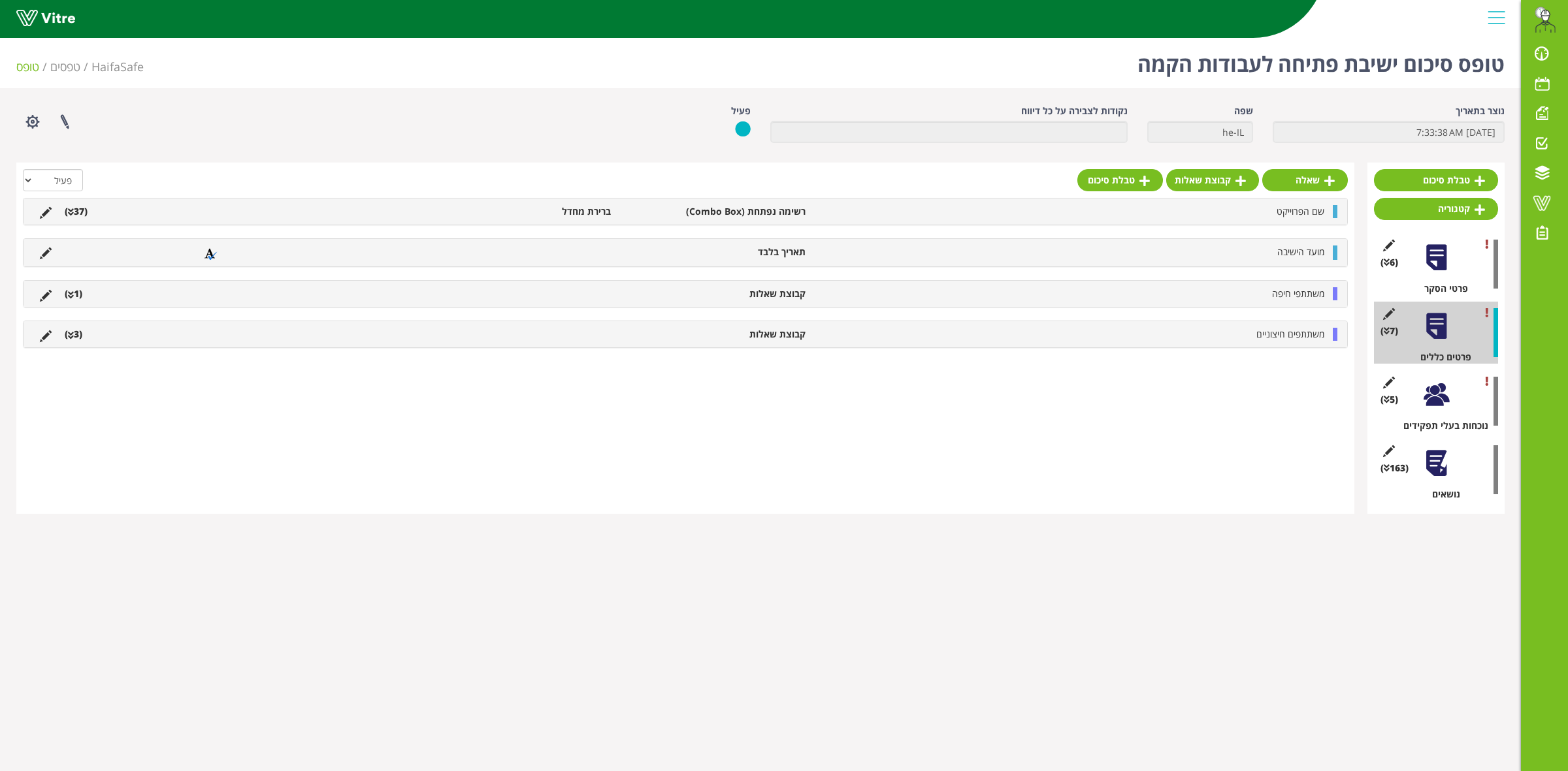
click at [76, 296] on li "(1 )" at bounding box center [74, 294] width 31 height 13
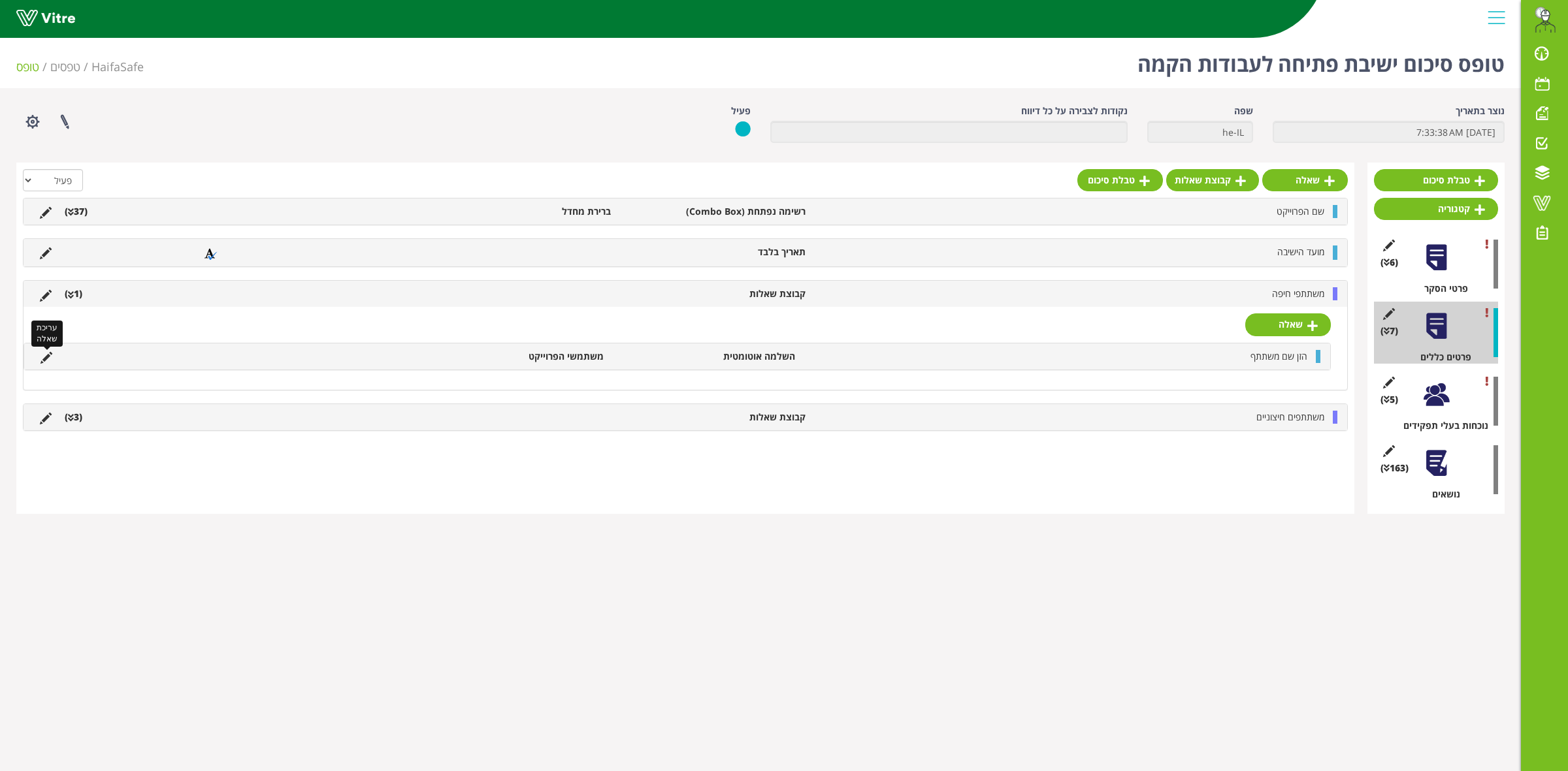
click at [43, 360] on icon at bounding box center [47, 357] width 12 height 12
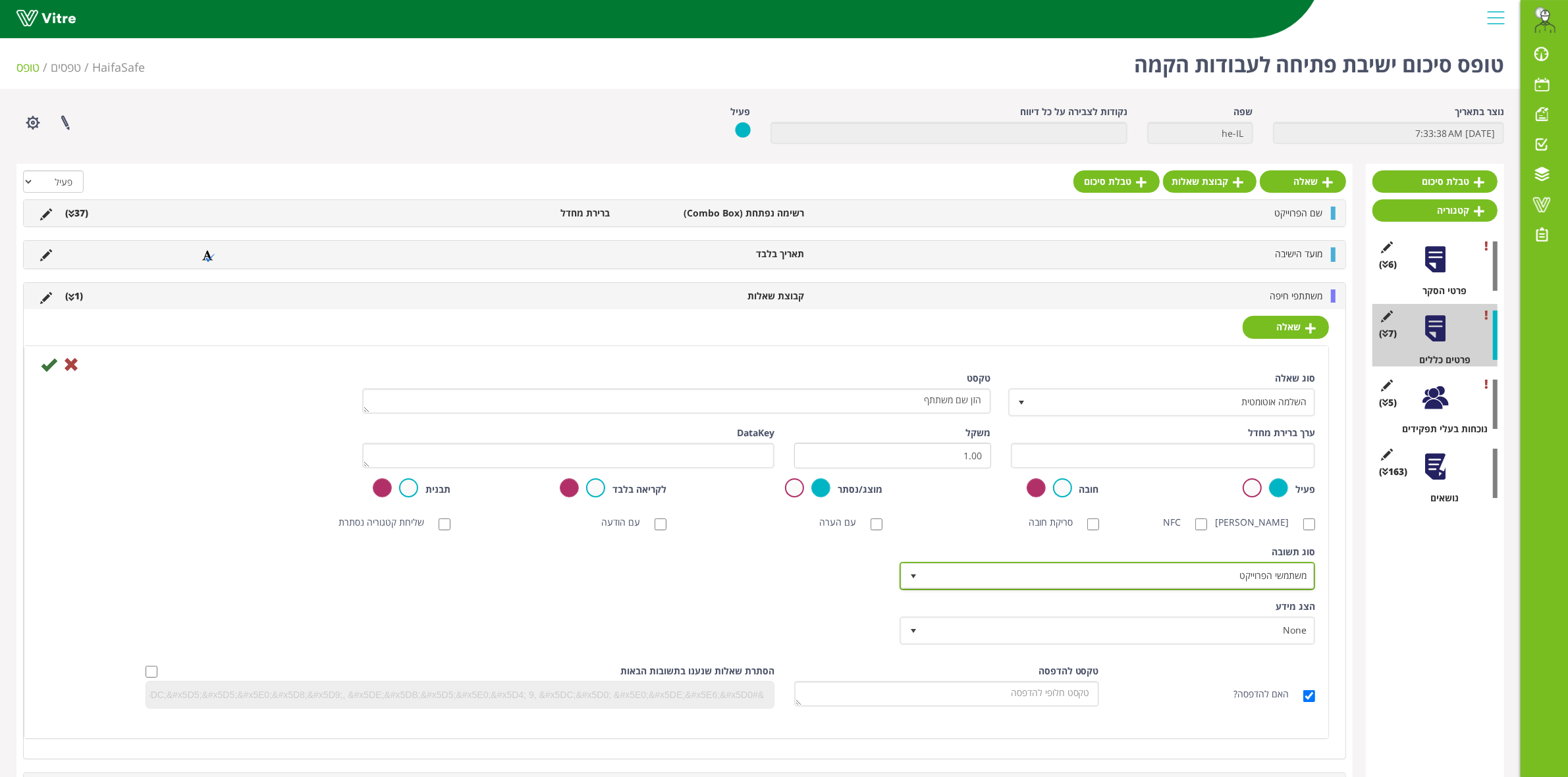
click at [1177, 574] on span "משתמשי הפרוייקט" at bounding box center [1119, 576] width 389 height 23
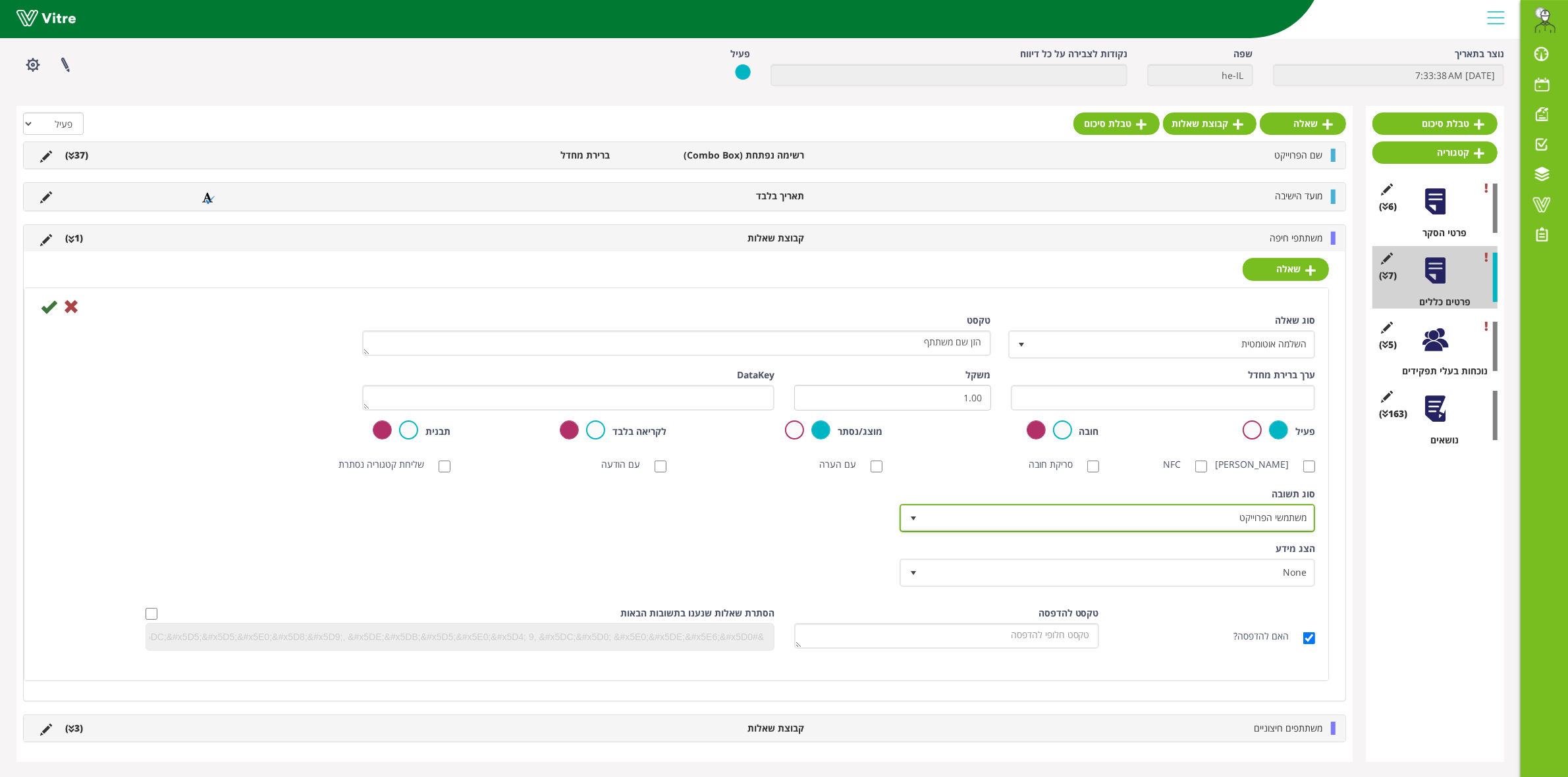
click at [1183, 512] on span "משתמשי הפרוייקט" at bounding box center [1119, 518] width 389 height 23
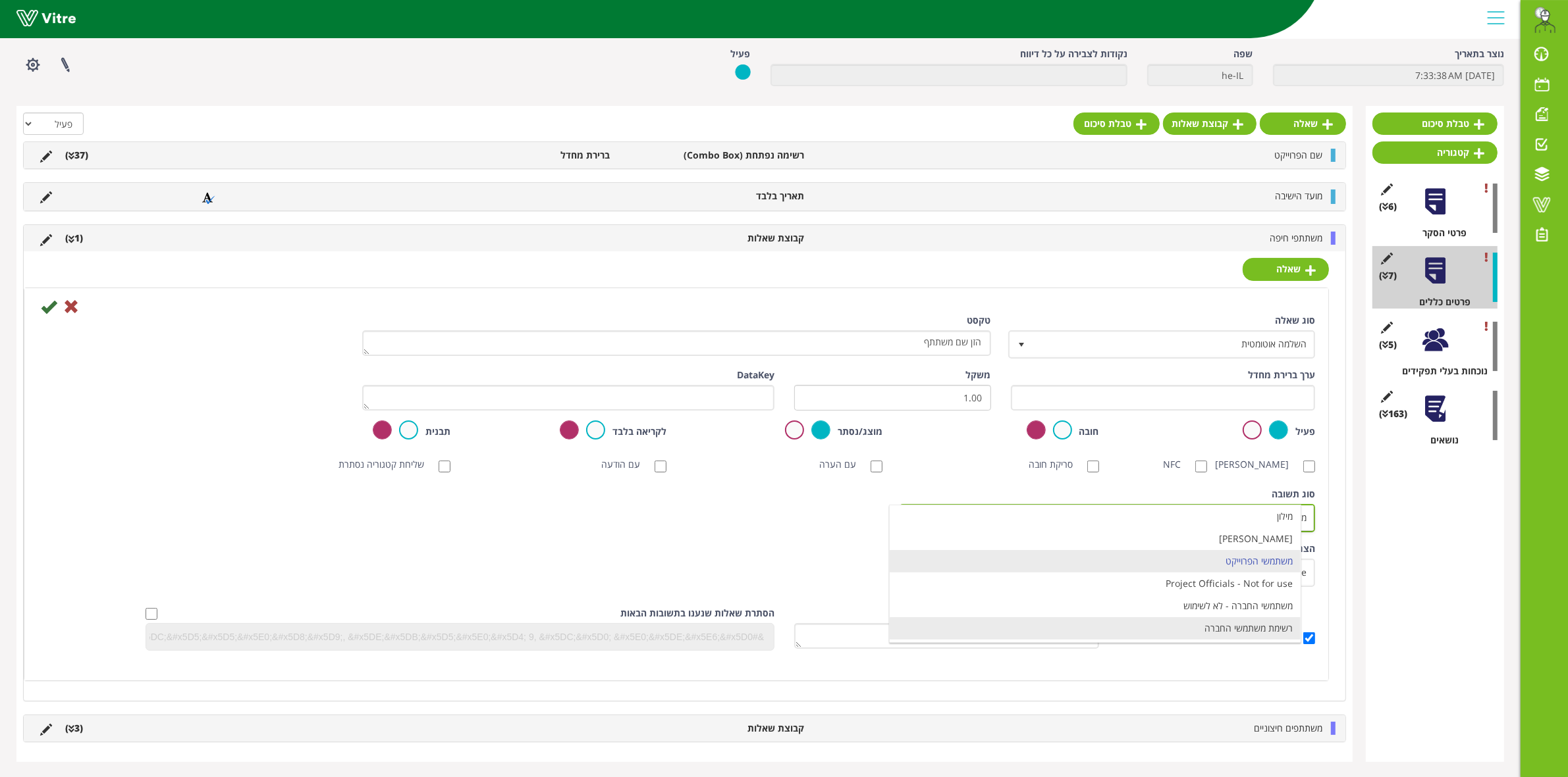
click at [1237, 627] on li "רשימת משתמשי החברה" at bounding box center [1095, 628] width 411 height 22
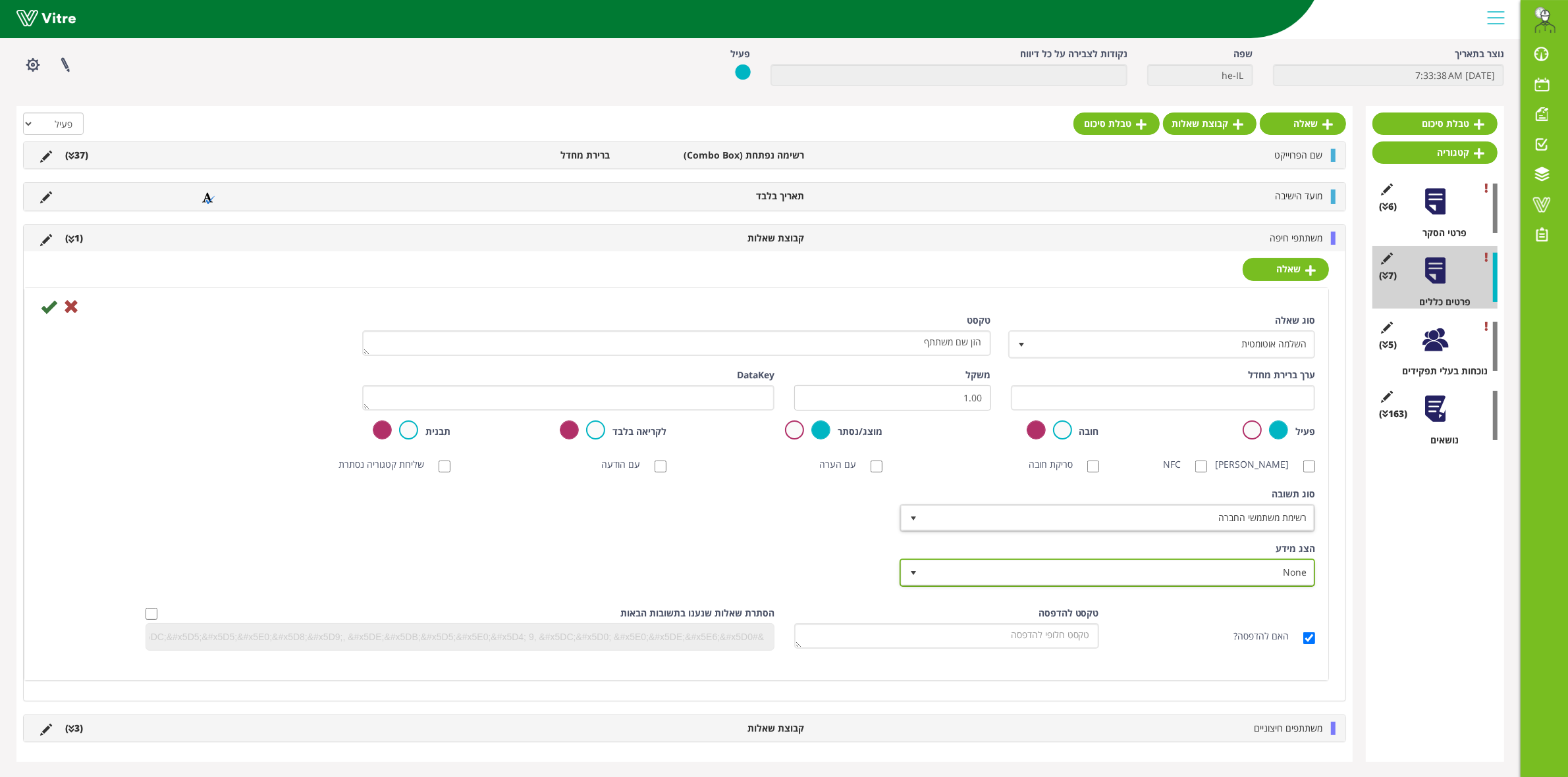
click at [913, 577] on span "select" at bounding box center [913, 573] width 10 height 10
click at [913, 577] on li "None" at bounding box center [1095, 572] width 411 height 22
click at [851, 540] on div "סוג תשובה משתמשי הפרוייקט 3 סוג תשובה רשימת משתמשי החברה 21 מודול בחירה שאלה זו…" at bounding box center [676, 515] width 1297 height 54
click at [50, 306] on icon at bounding box center [49, 307] width 16 height 16
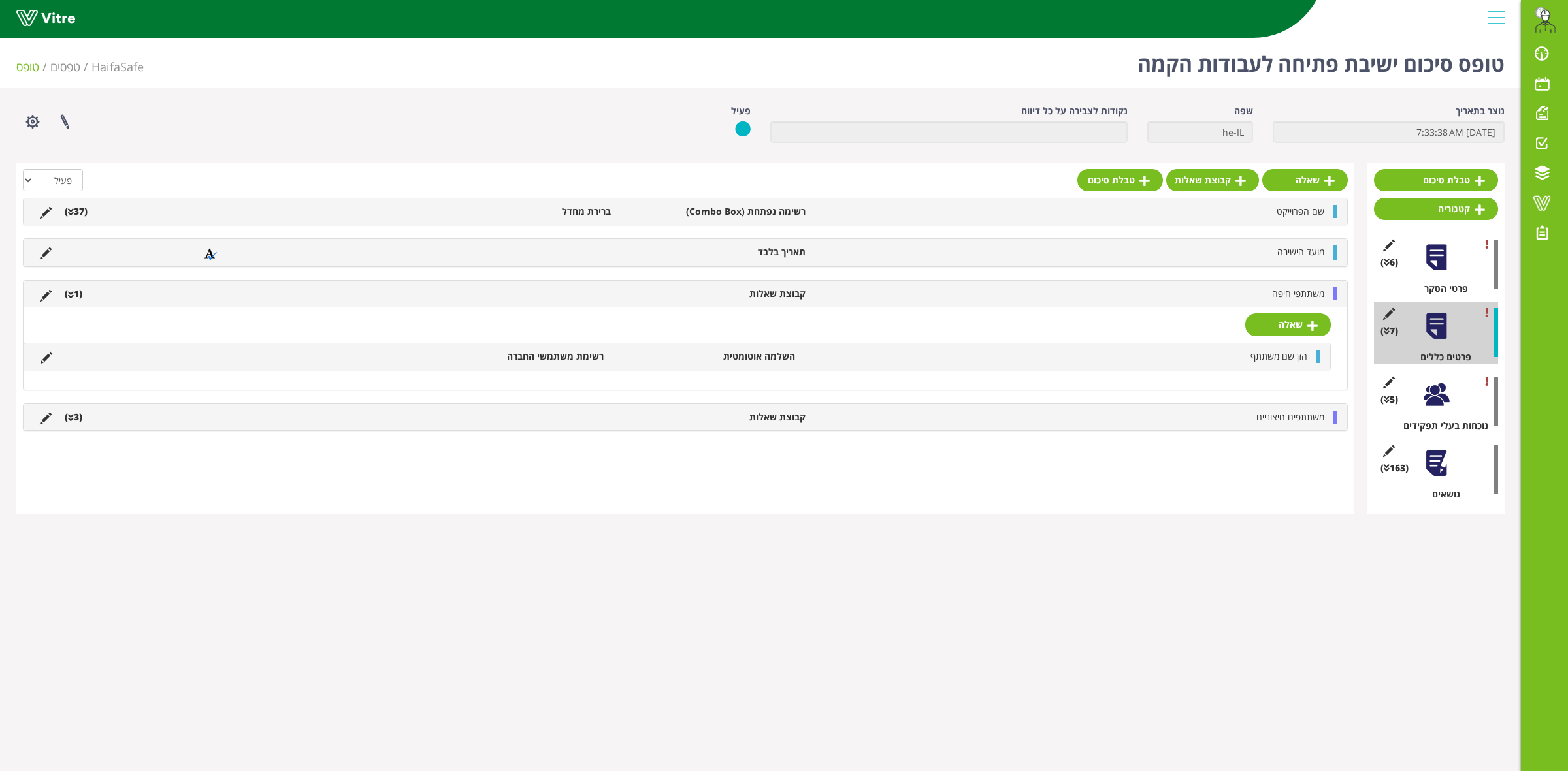
click at [1229, 304] on div "משתתפי חיפה קבוצת שאלות (1 )" at bounding box center [685, 294] width 1323 height 26
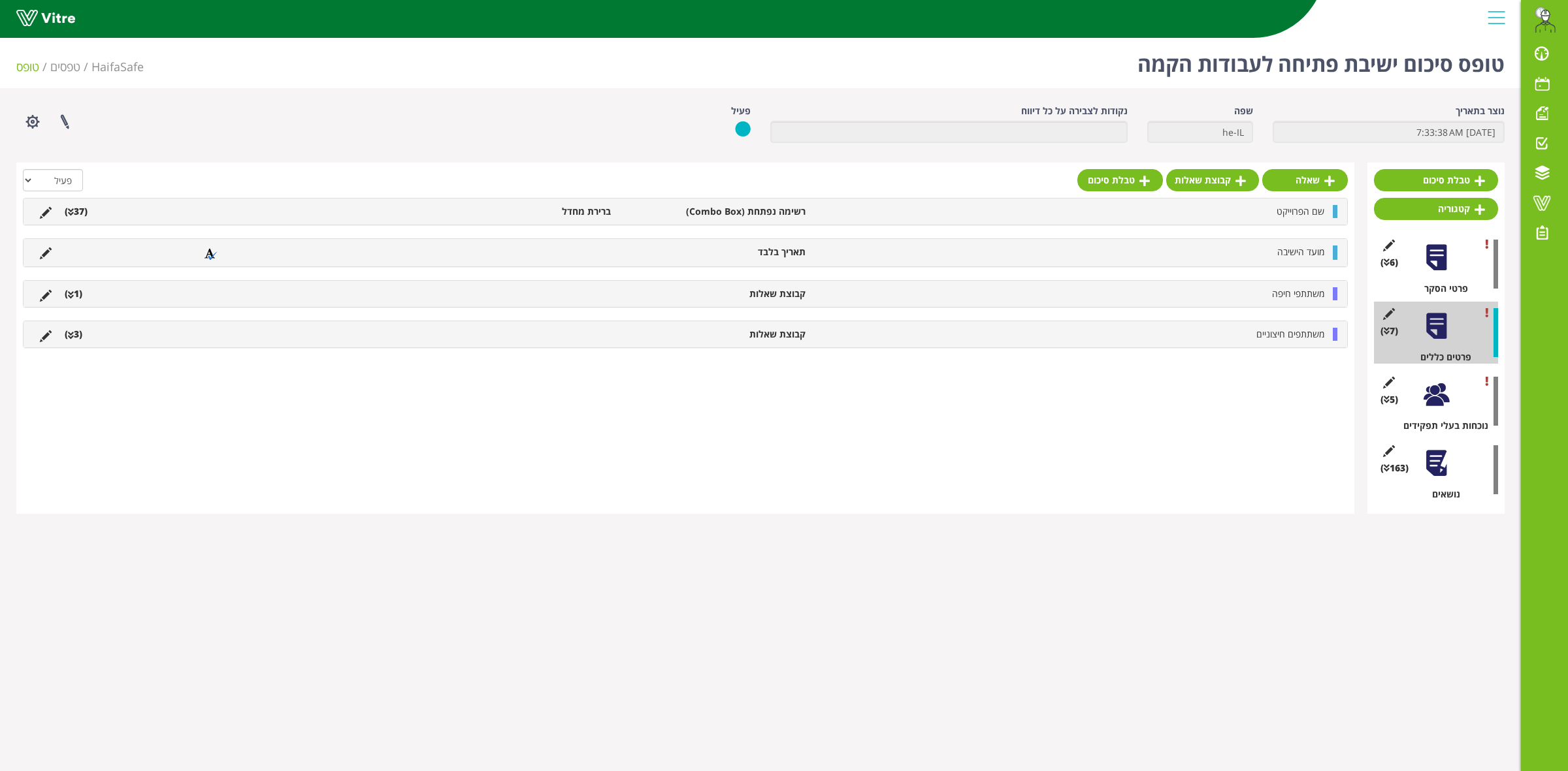
click at [75, 335] on li "(3 )" at bounding box center [74, 334] width 31 height 13
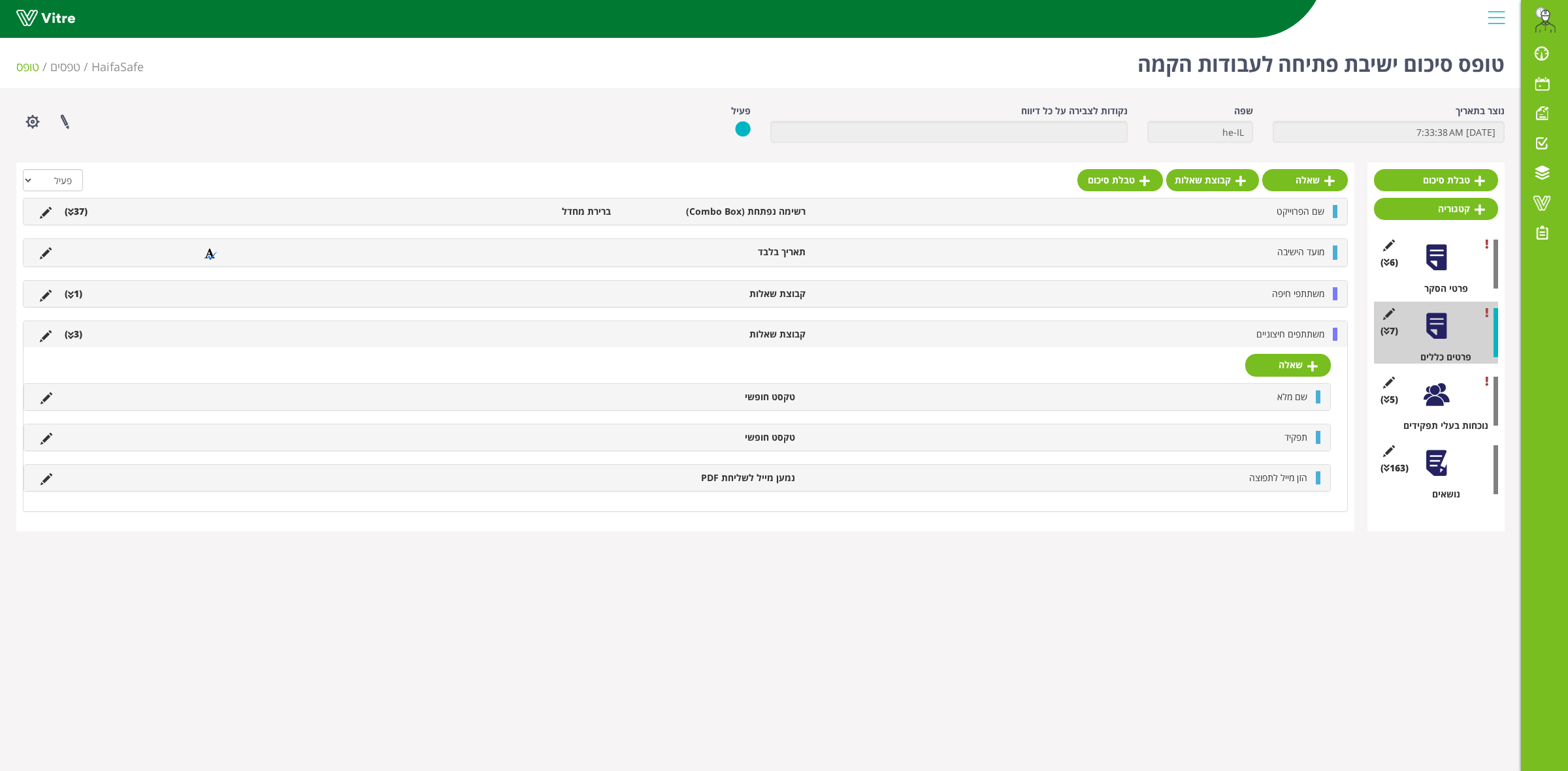
click at [765, 339] on li "קבוצת שאלות" at bounding box center [714, 334] width 194 height 13
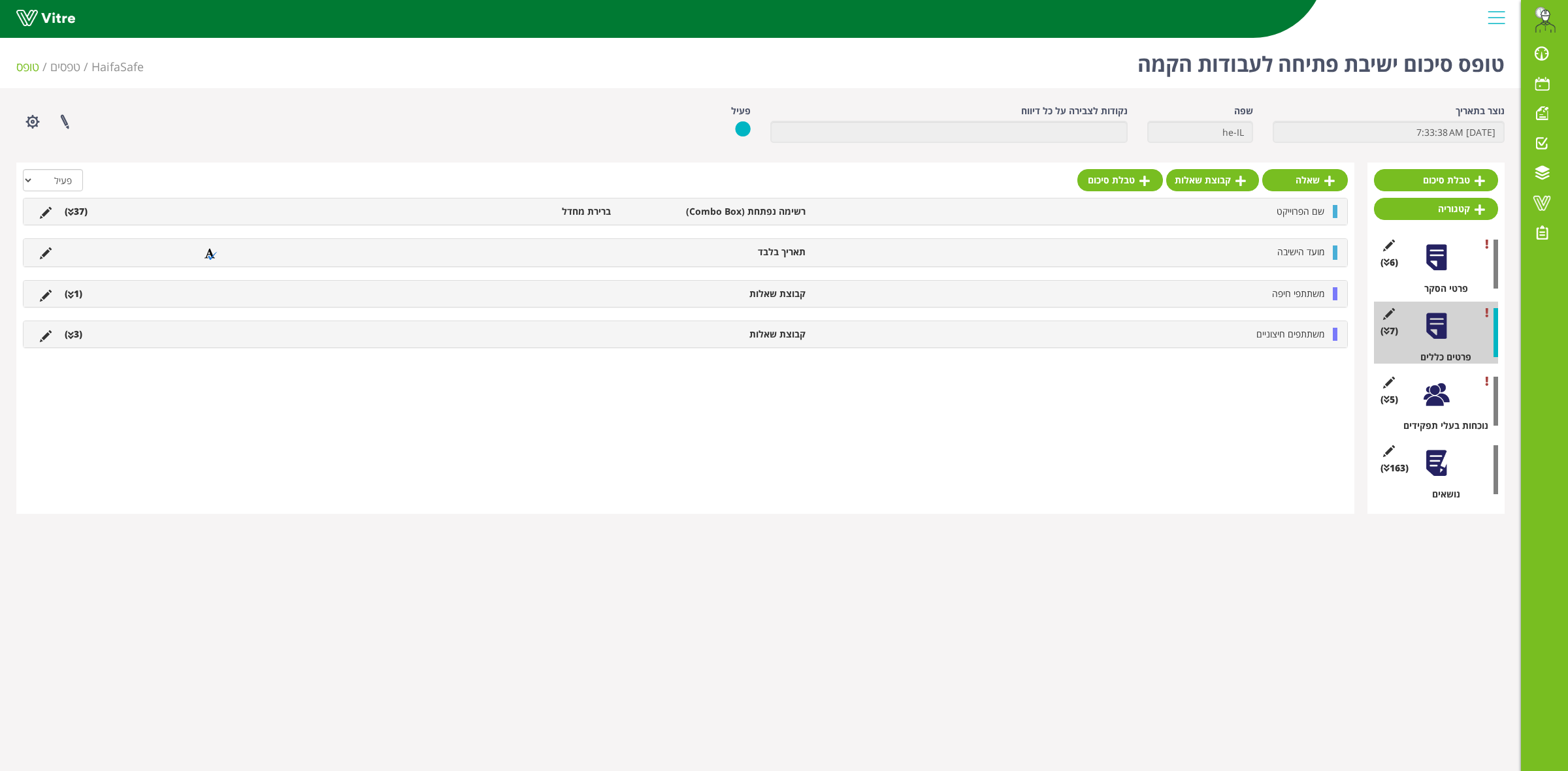
click at [1431, 398] on div at bounding box center [1436, 395] width 29 height 29
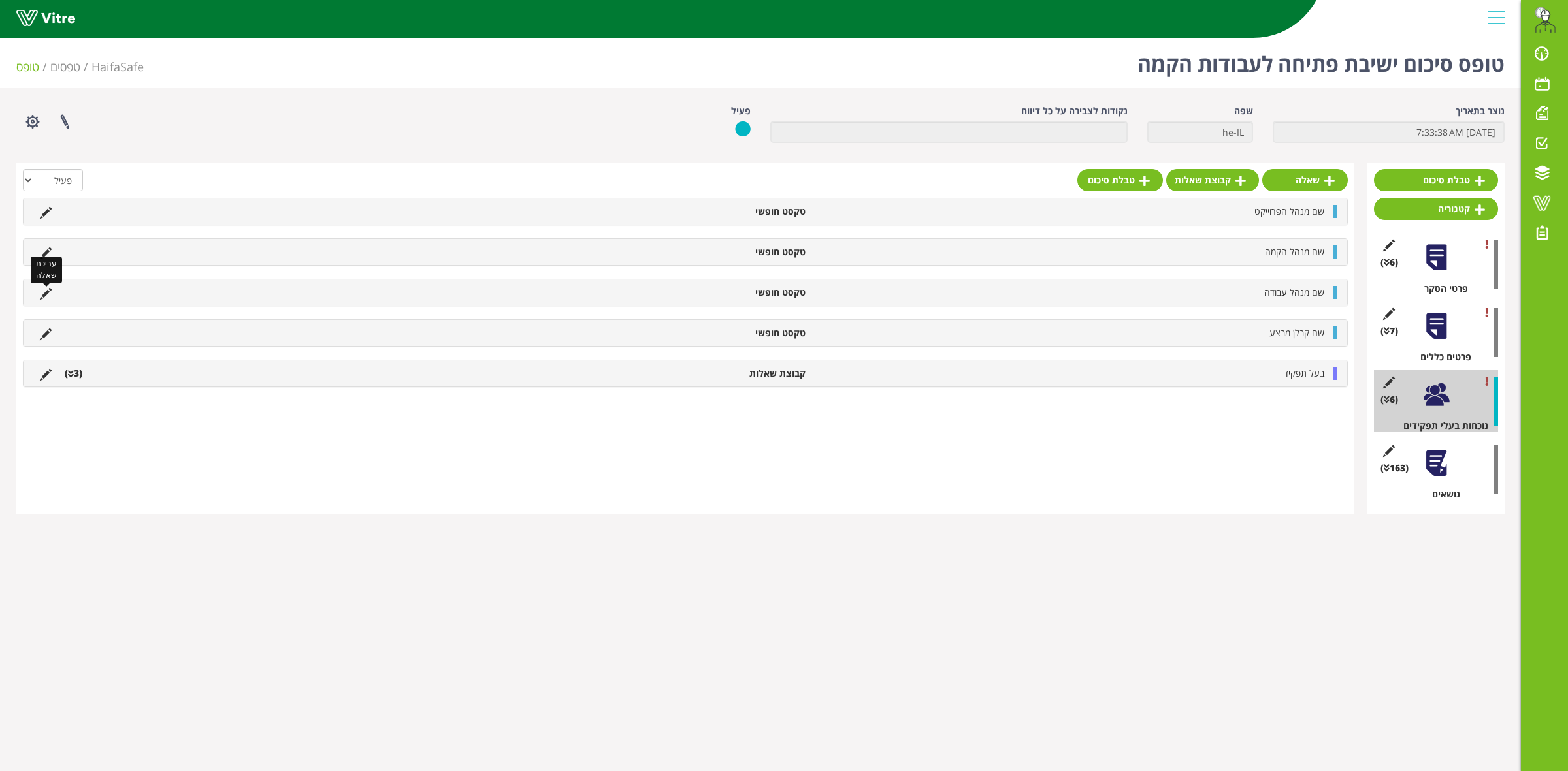
click at [44, 300] on icon at bounding box center [46, 294] width 12 height 12
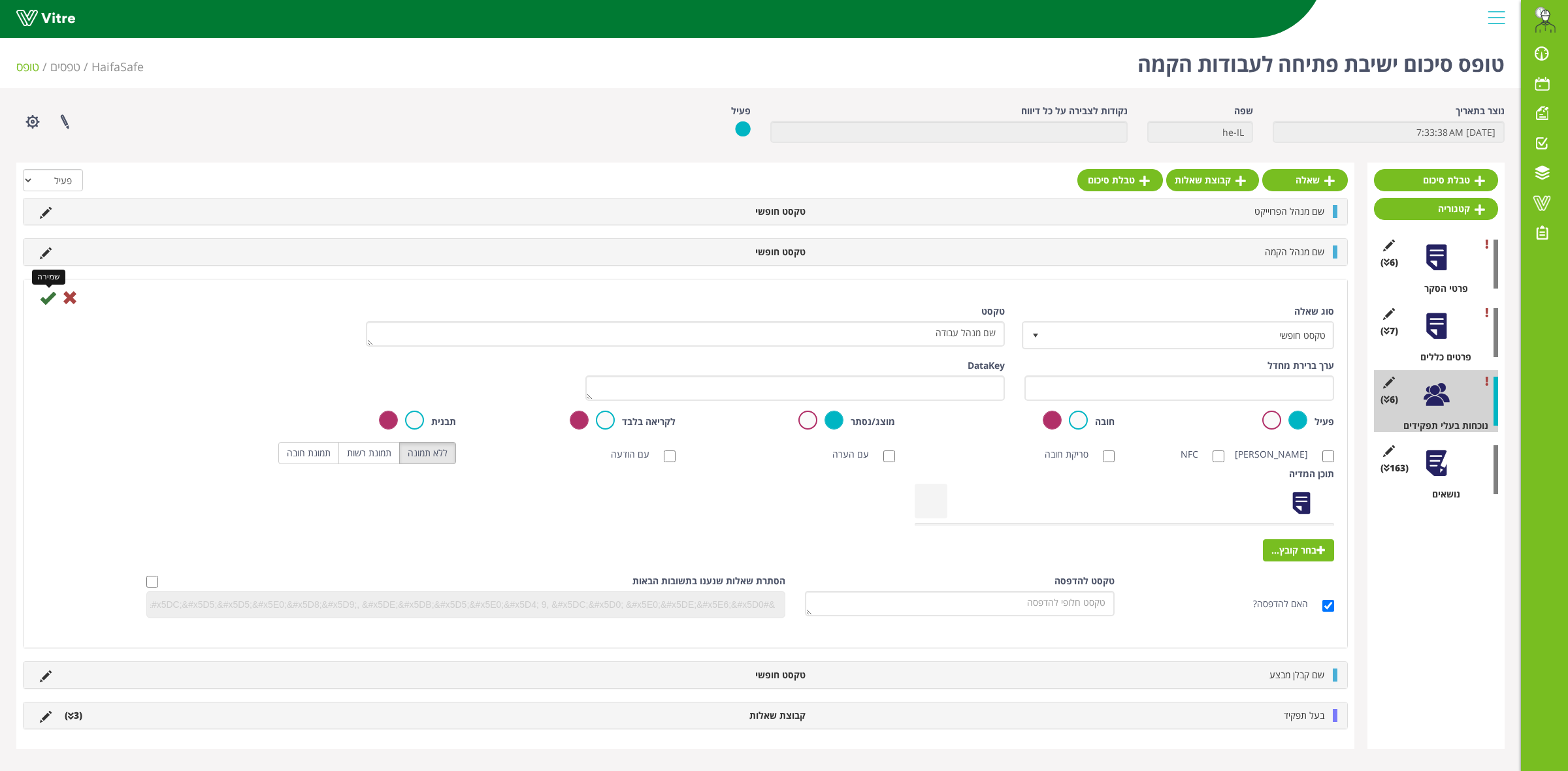
click at [44, 299] on icon at bounding box center [48, 298] width 16 height 16
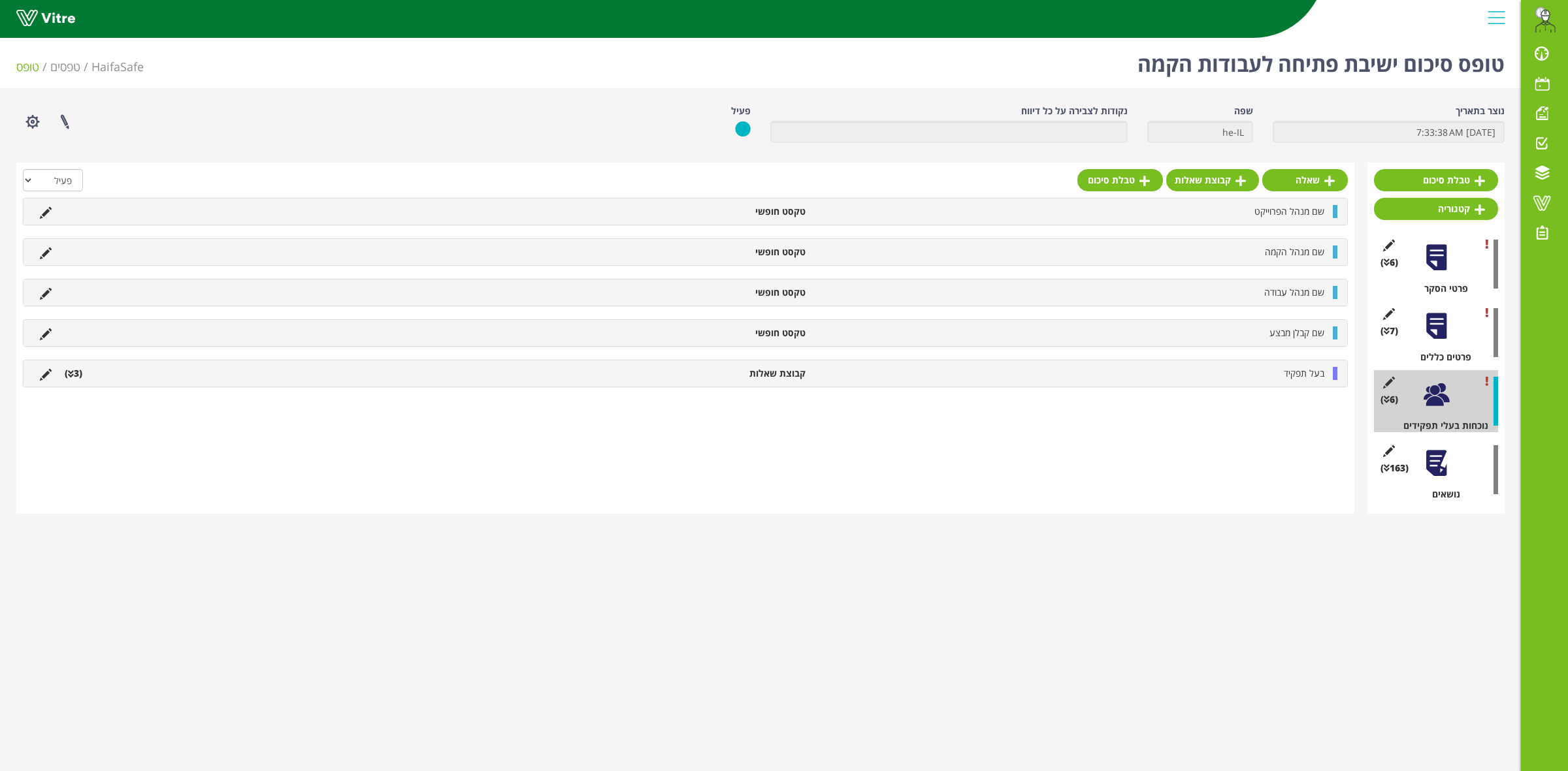
click at [1434, 409] on div at bounding box center [1436, 395] width 29 height 29
click at [75, 376] on li "(3 )" at bounding box center [74, 373] width 31 height 13
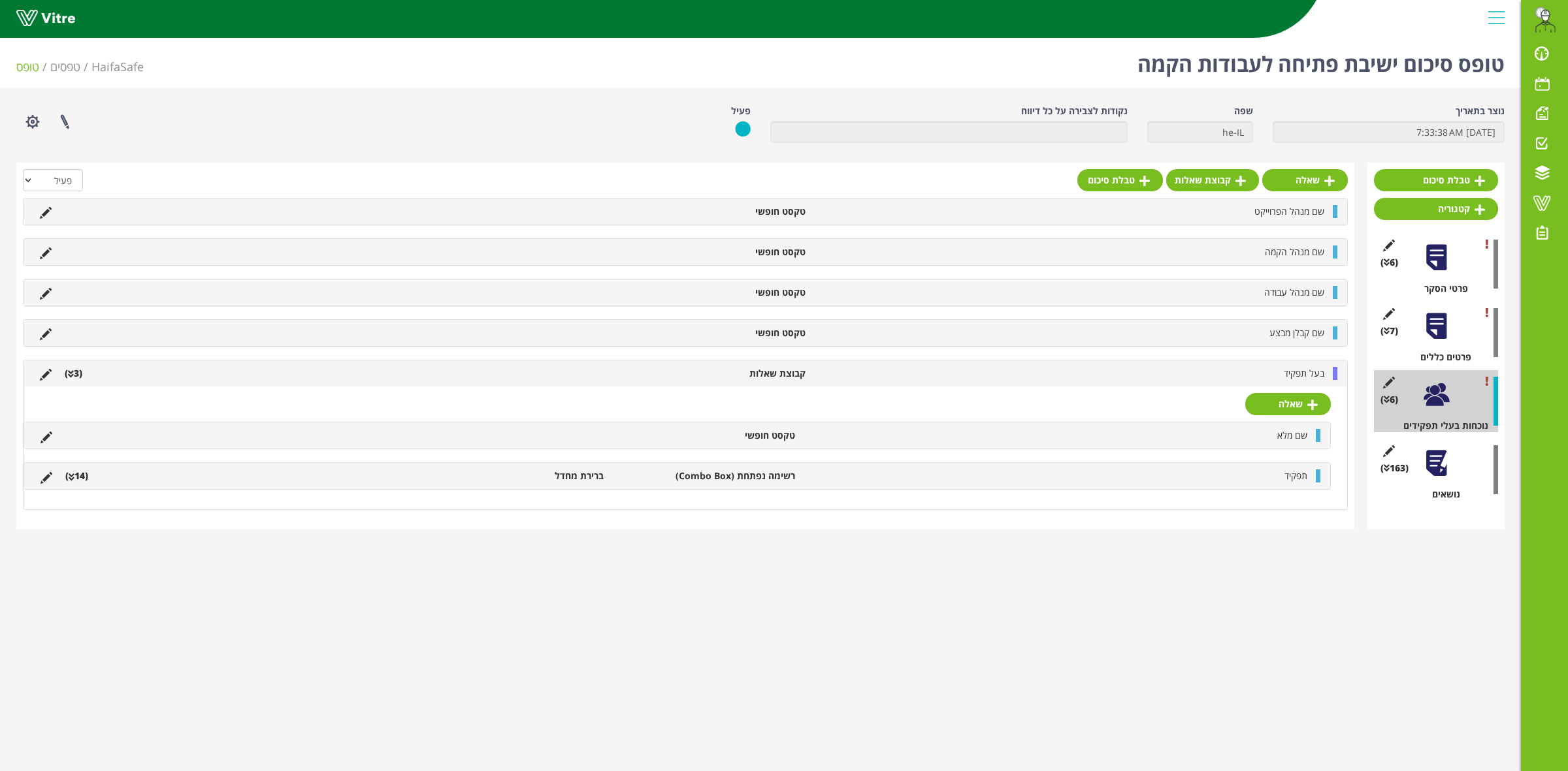
click at [84, 480] on li "(14 )" at bounding box center [76, 476] width 36 height 13
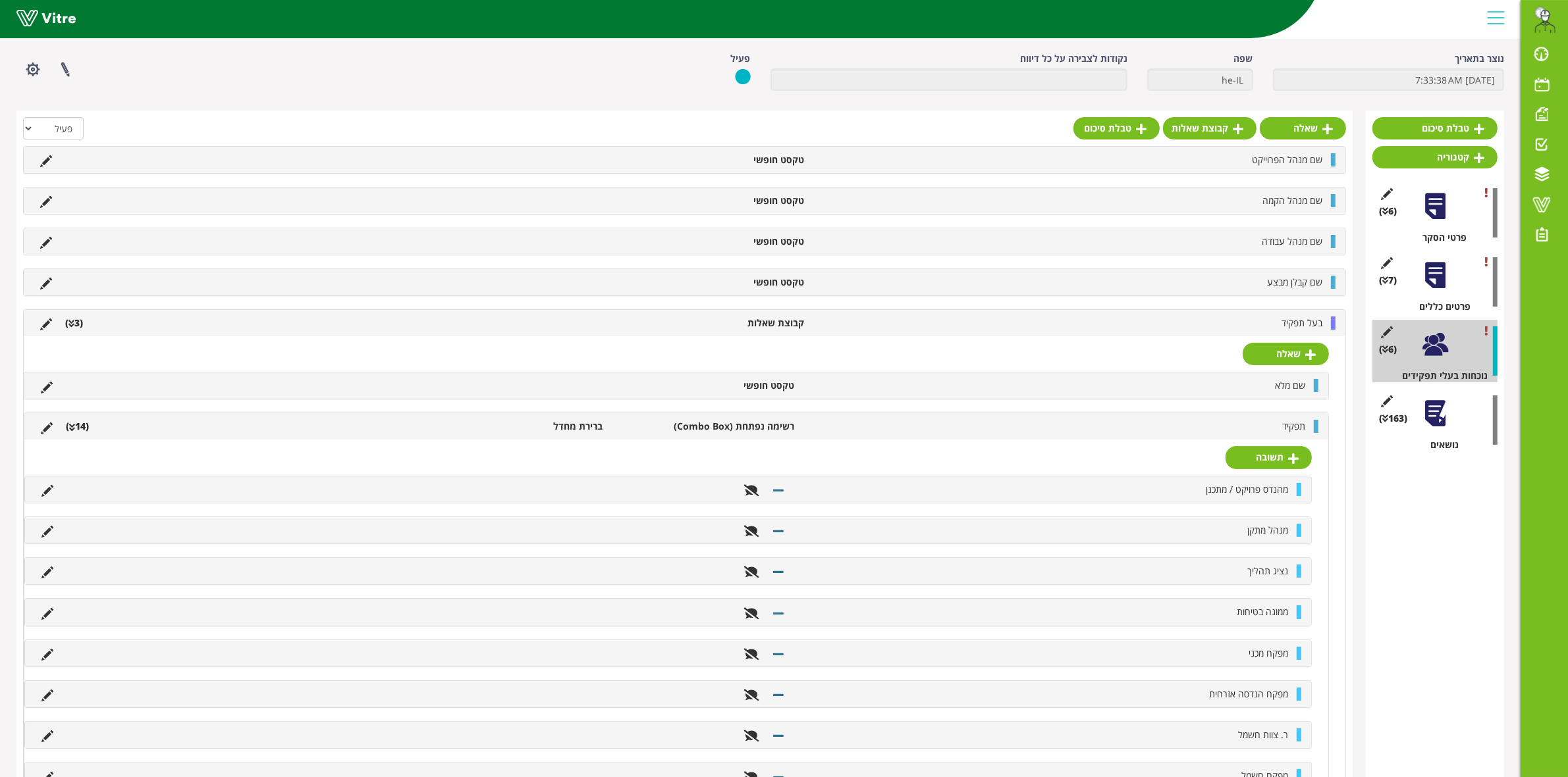
scroll to position [82, 0]
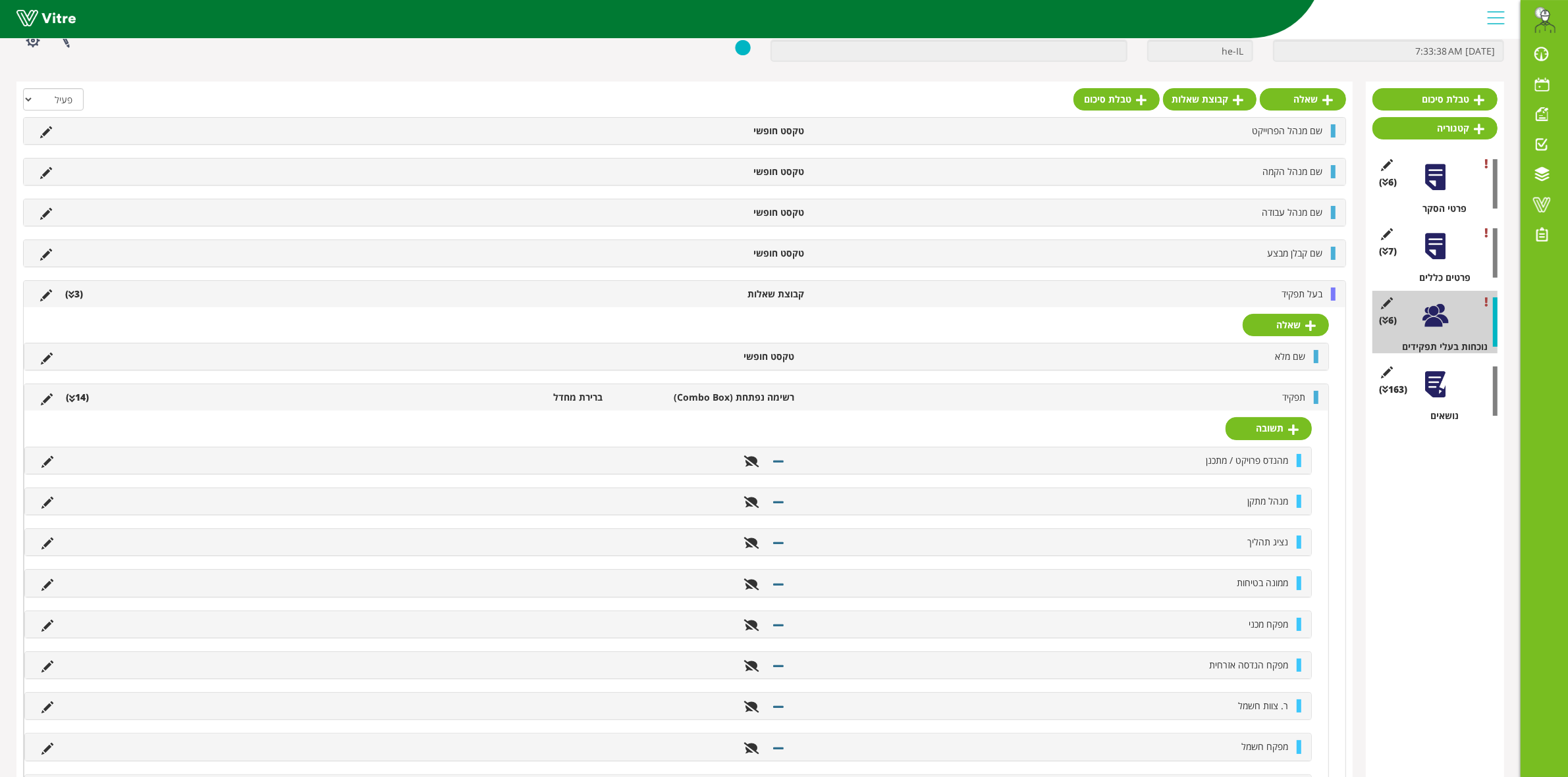
drag, startPoint x: 1478, startPoint y: 313, endPoint x: 1472, endPoint y: 316, distance: 6.7
click at [1476, 315] on div "(6 ) נוכחות בעלי תפקידים" at bounding box center [1434, 321] width 125 height 62
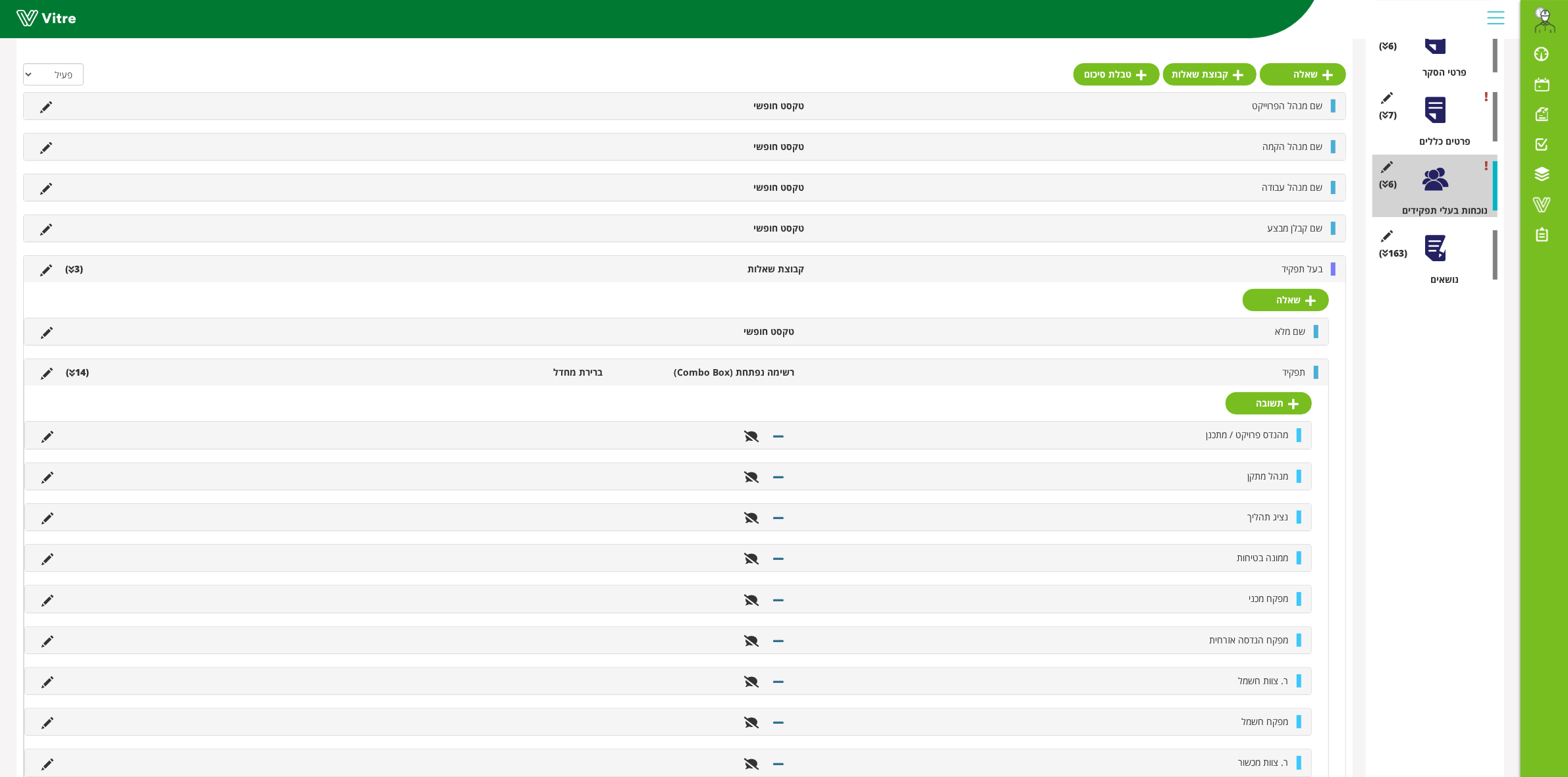
scroll to position [178, 0]
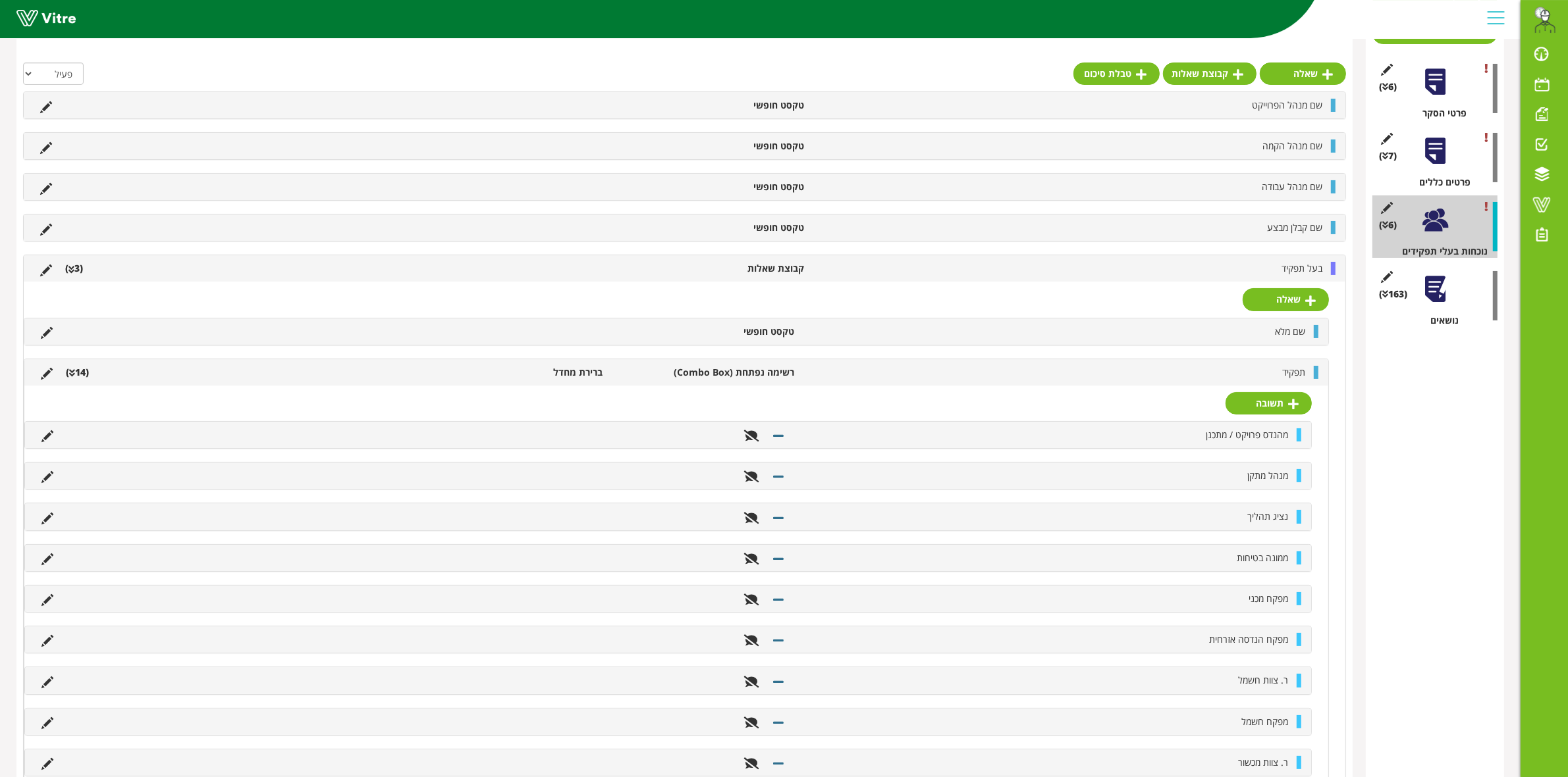
click at [74, 373] on li "(14 )" at bounding box center [77, 373] width 36 height 13
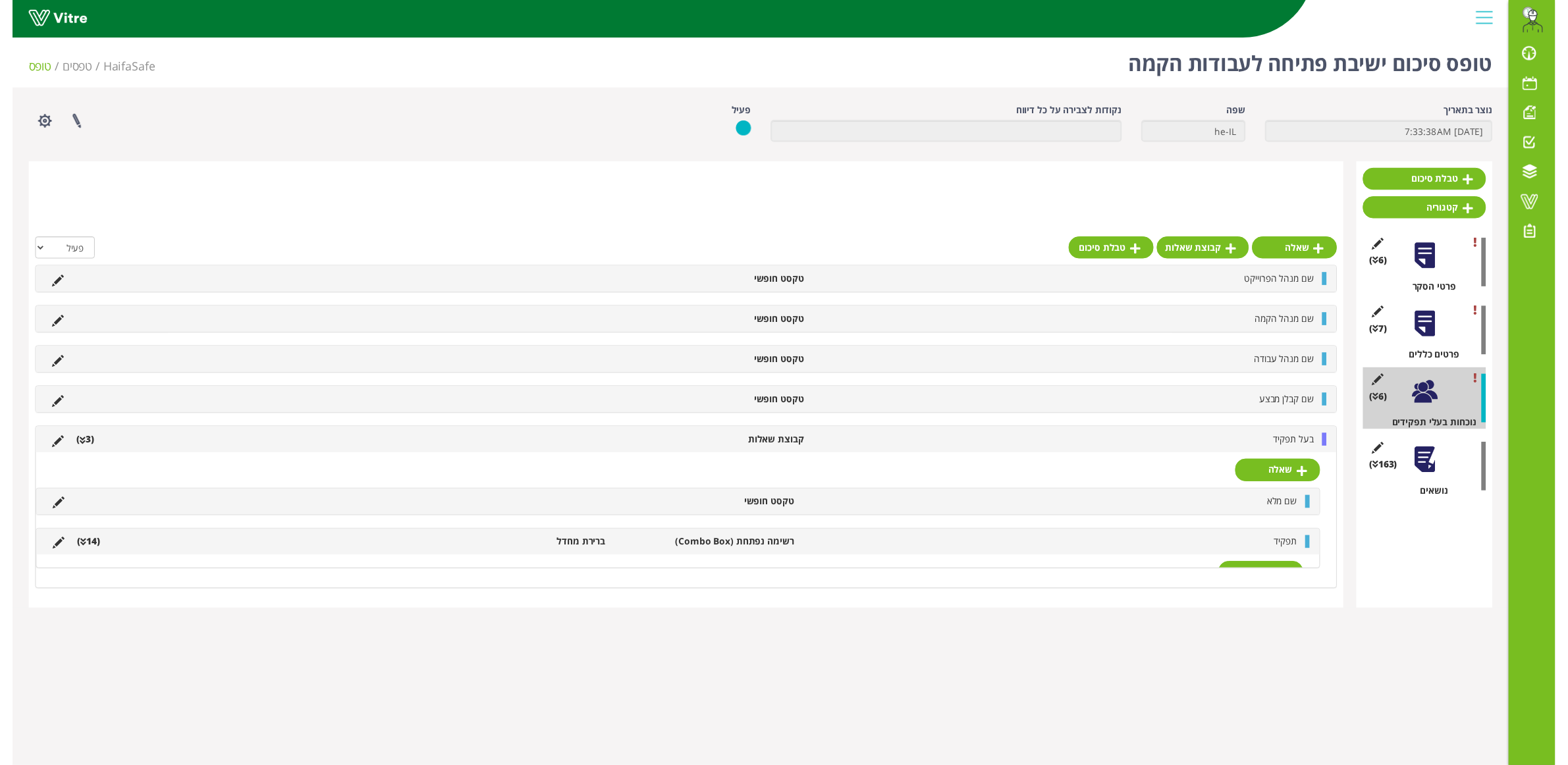
scroll to position [0, 0]
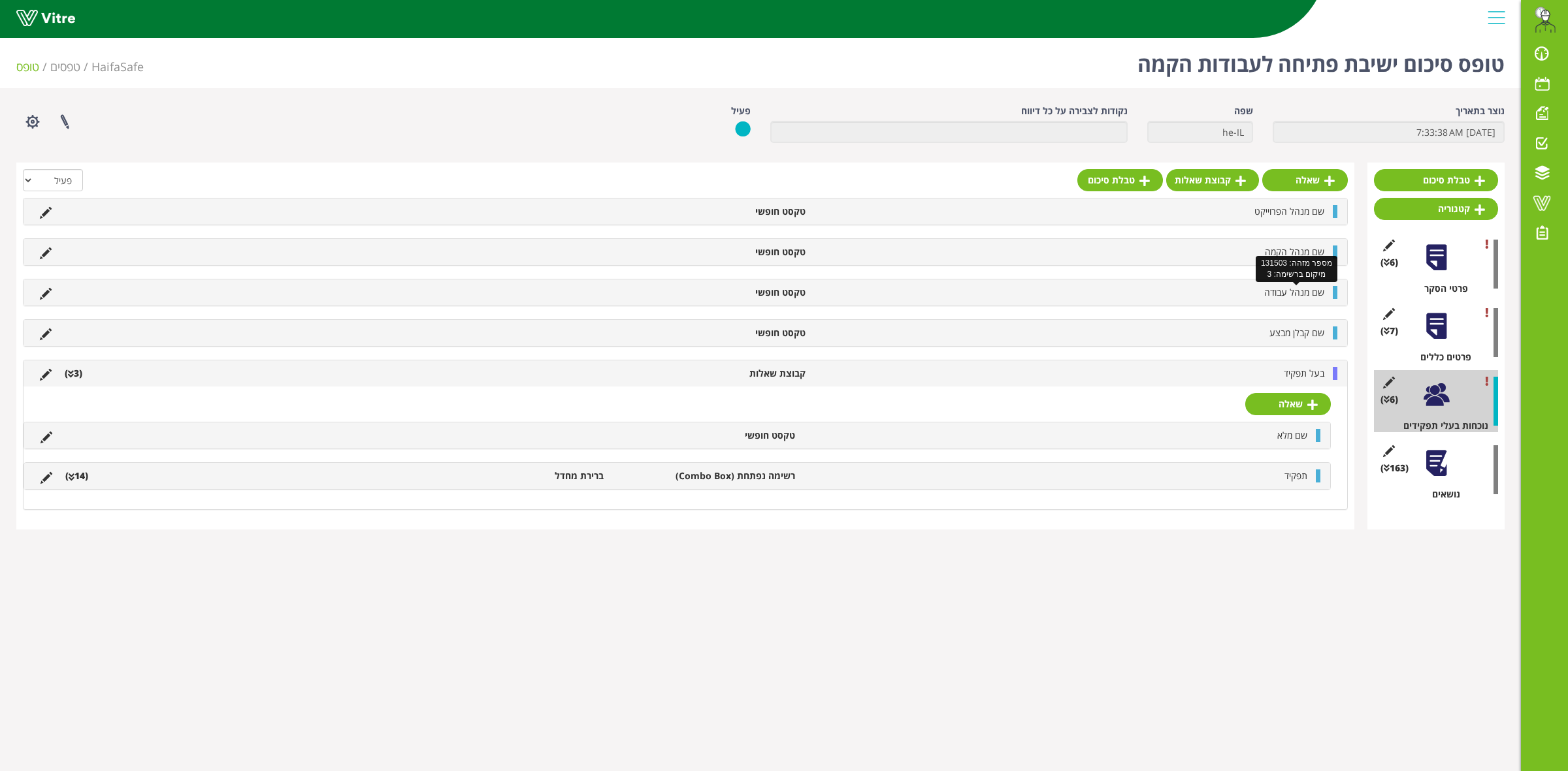
click at [1297, 294] on span "שם מנהל עבודה" at bounding box center [1294, 292] width 60 height 12
click at [40, 300] on icon at bounding box center [46, 294] width 12 height 12
click at [44, 297] on icon at bounding box center [46, 294] width 12 height 12
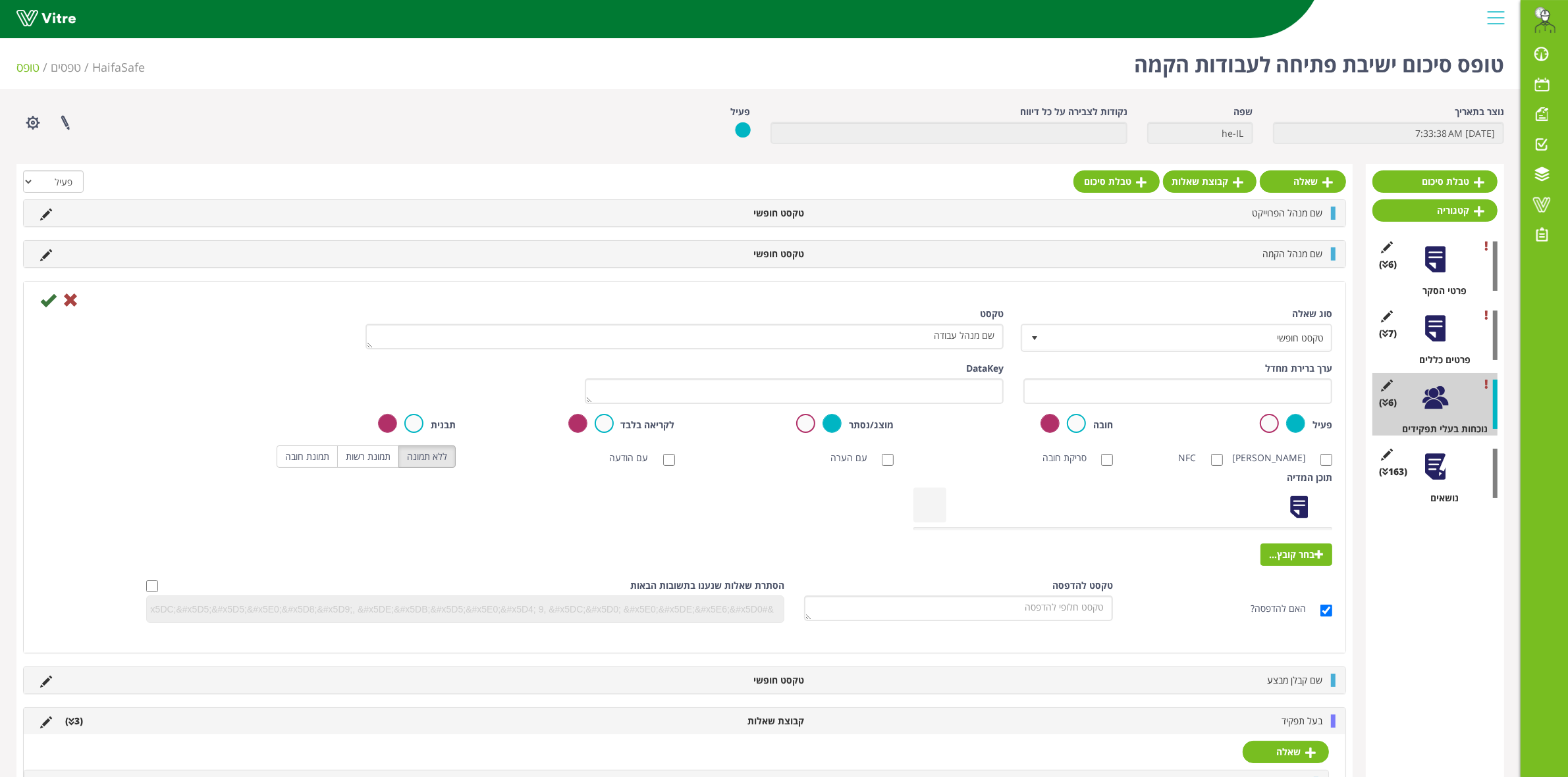
click at [1426, 335] on div at bounding box center [1435, 329] width 29 height 29
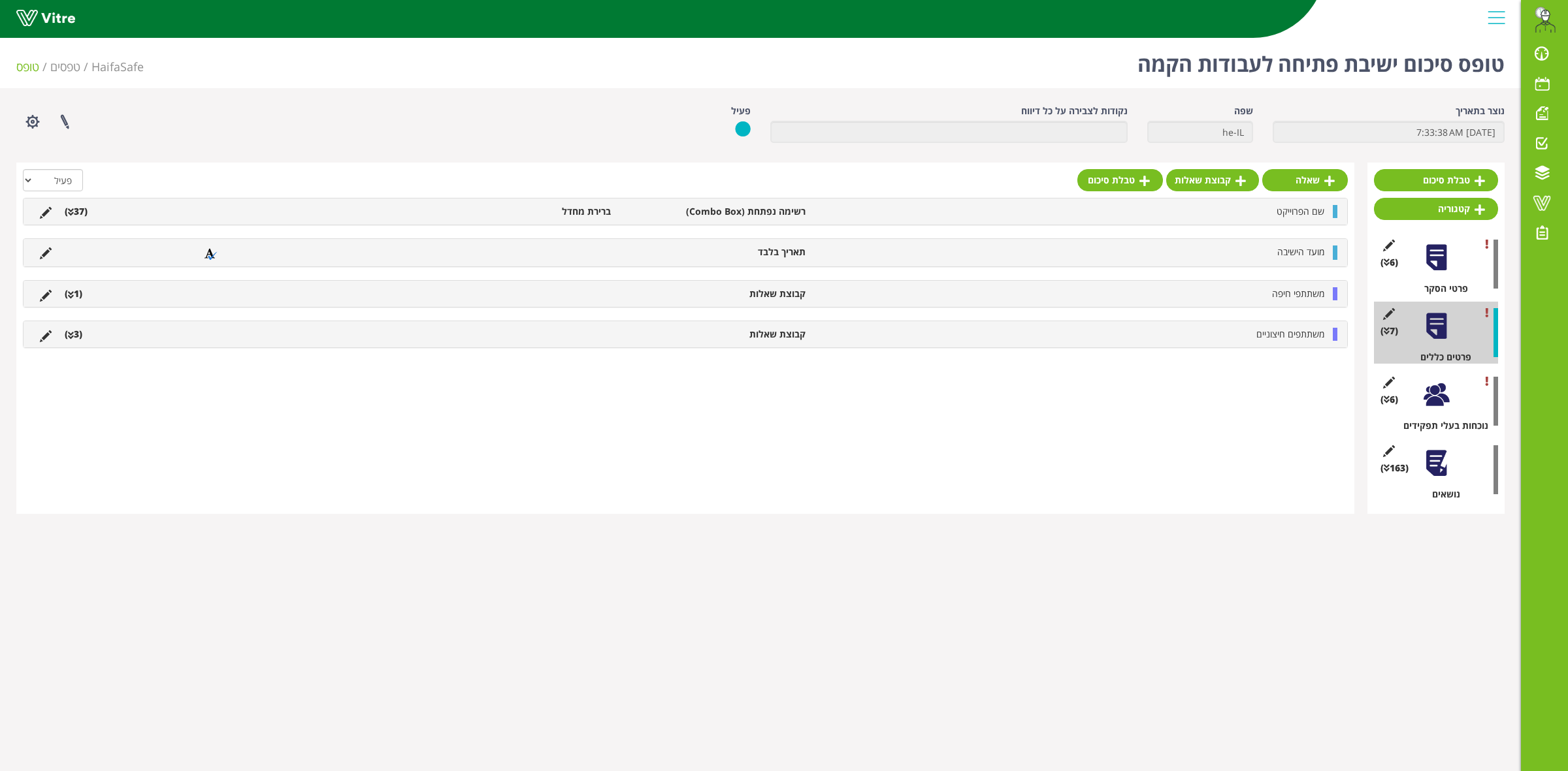
click at [1417, 407] on div "(6 ) נוכחות בעלי תפקידים" at bounding box center [1435, 401] width 124 height 62
click at [1430, 400] on div at bounding box center [1436, 395] width 29 height 29
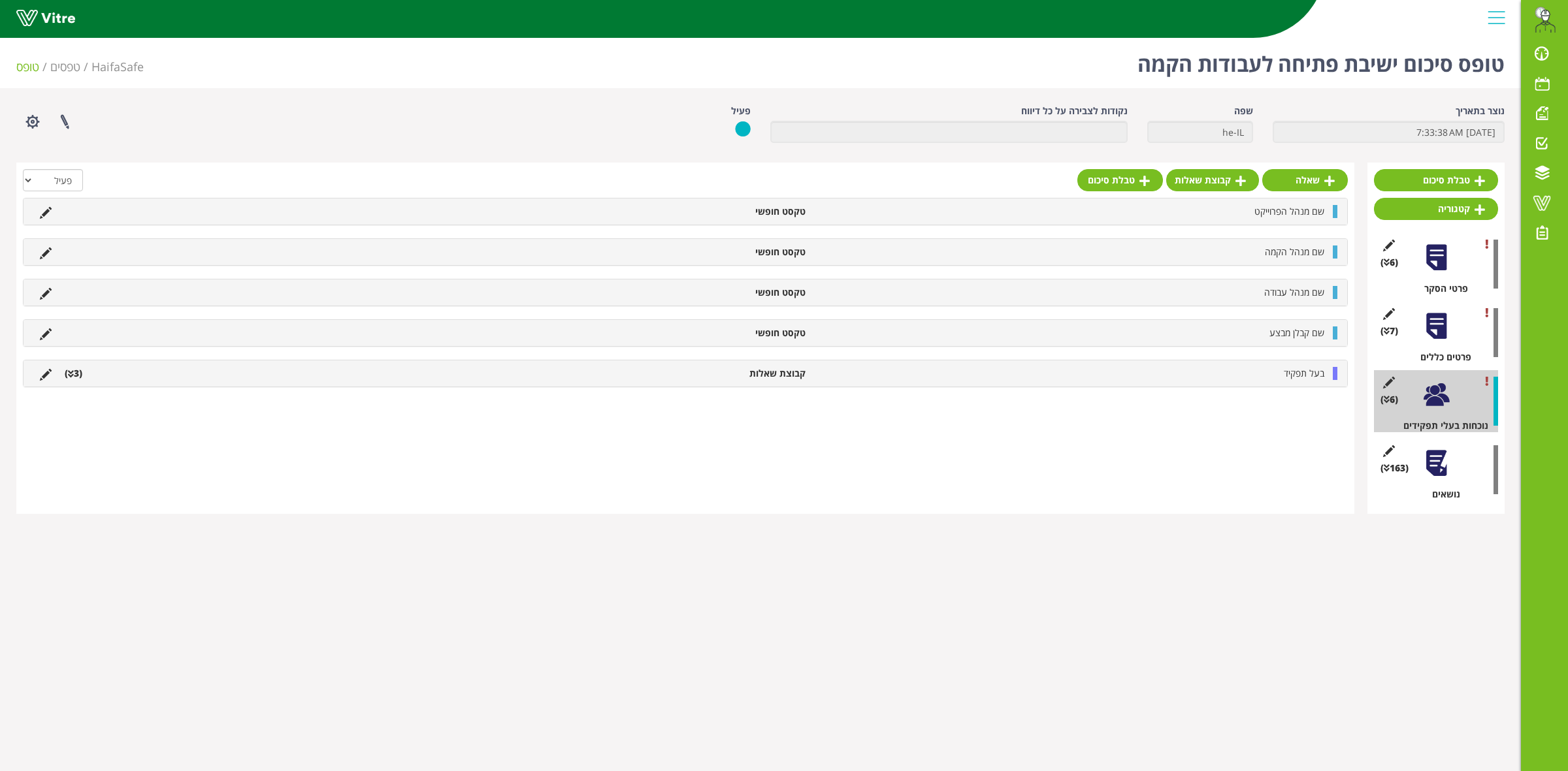
click at [1431, 467] on div at bounding box center [1436, 463] width 29 height 29
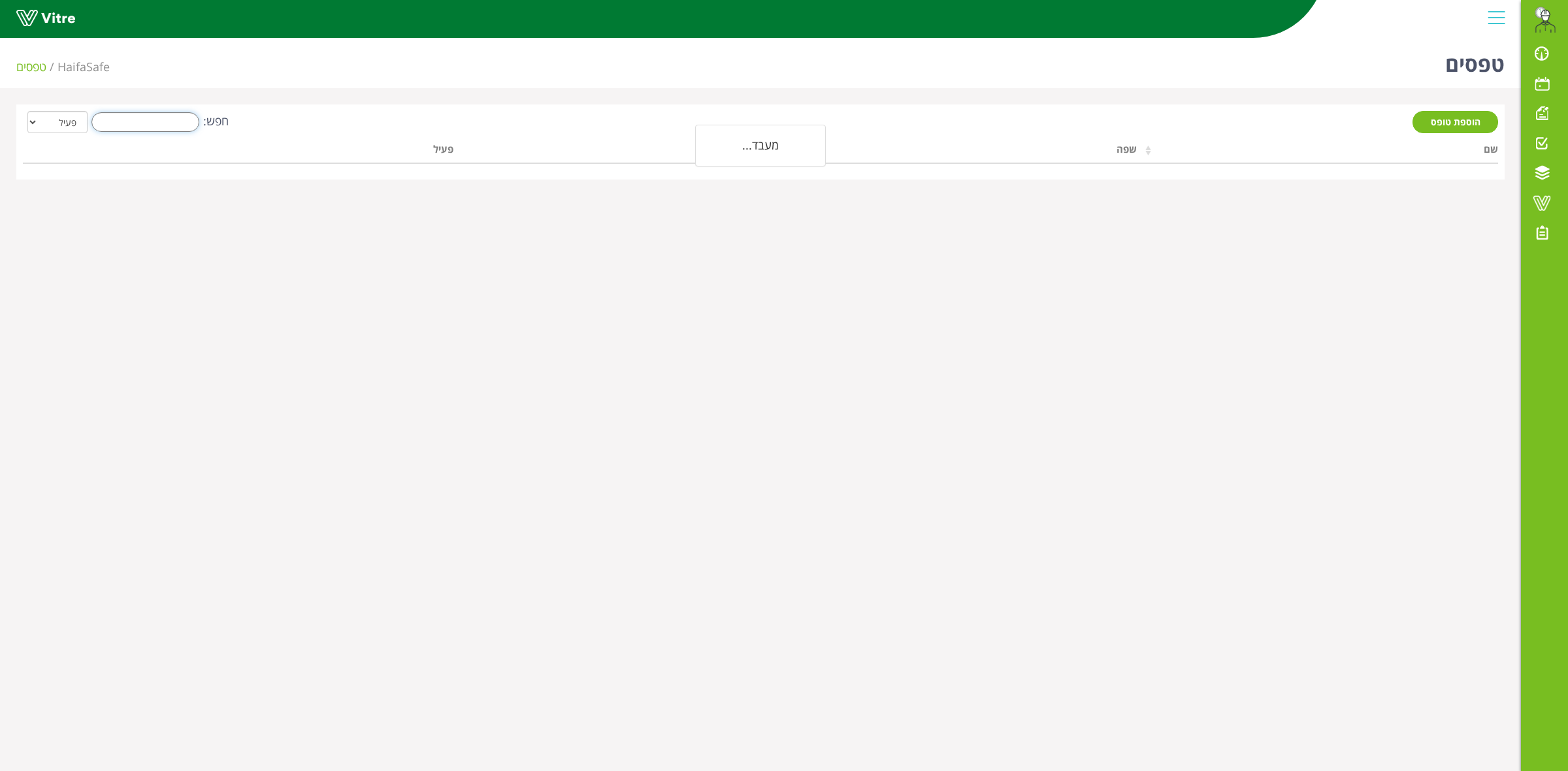
click at [192, 119] on input "חפש:" at bounding box center [146, 122] width 108 height 20
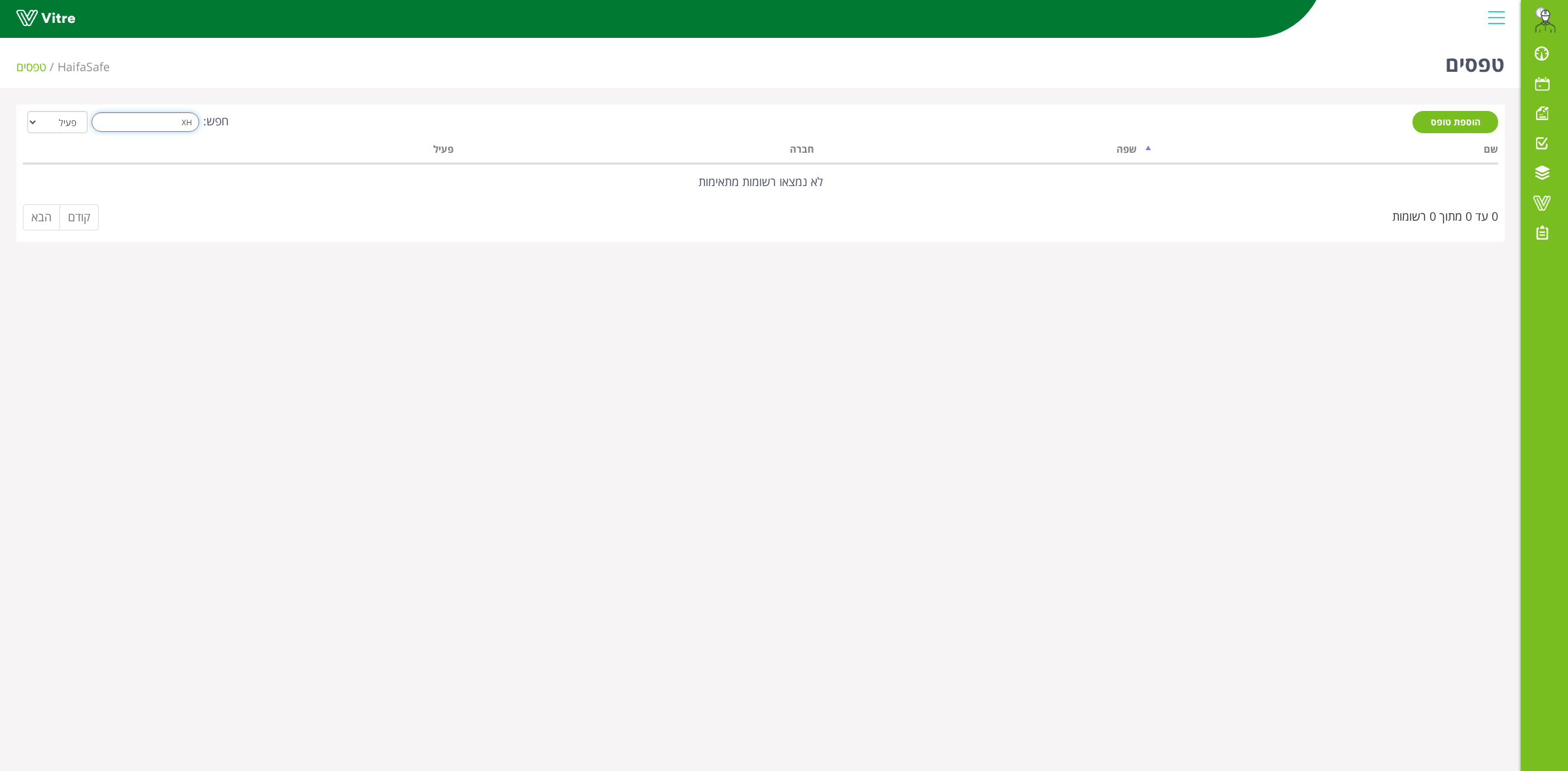
type input "X"
type input "x"
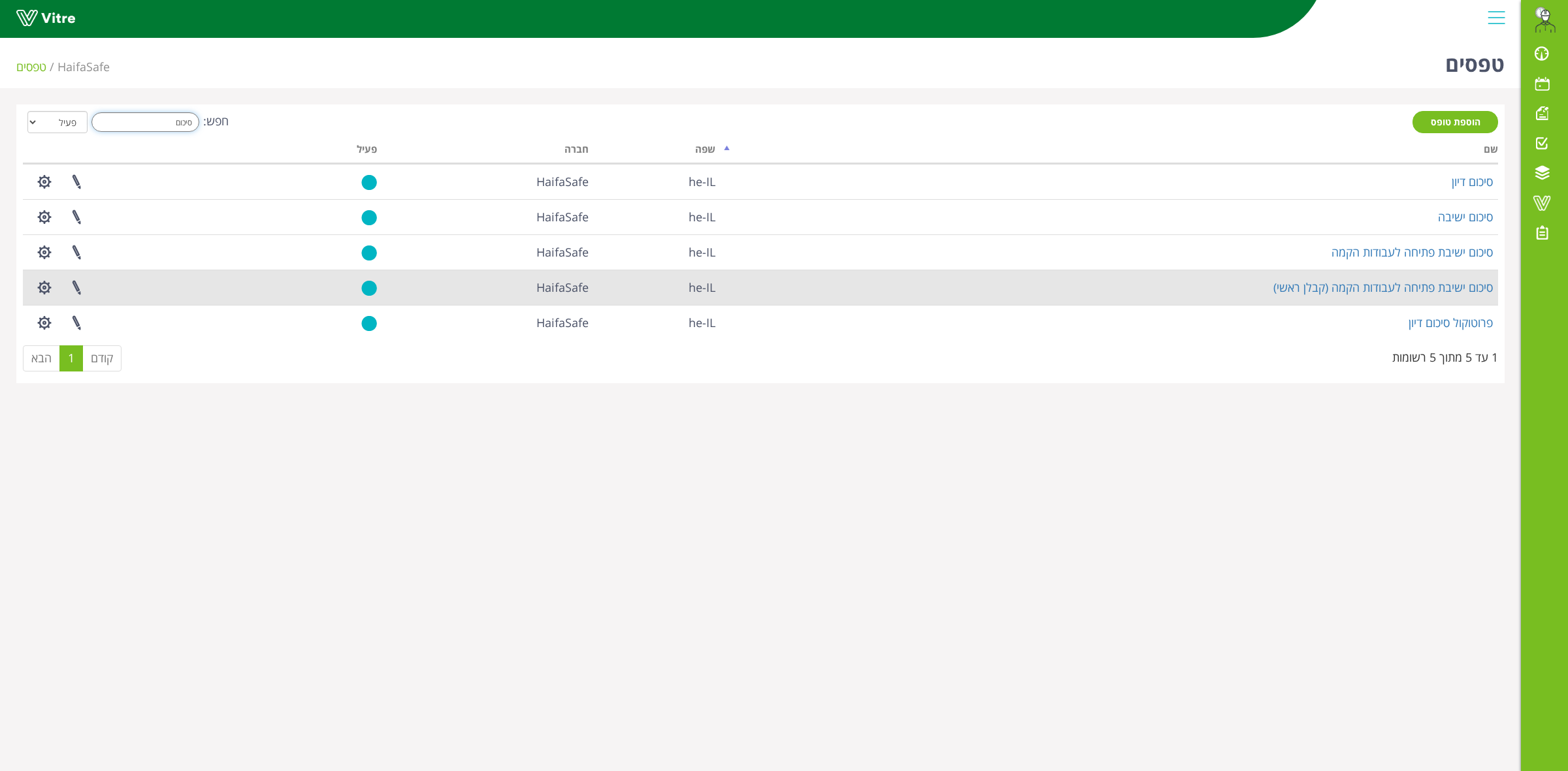
type input "סיכום"
click at [1344, 295] on td "סיכום ישיבת פתיחה לעבודות הקמה (קבלן ראשי)" at bounding box center [1108, 287] width 777 height 35
click at [79, 288] on link at bounding box center [76, 288] width 33 height 35
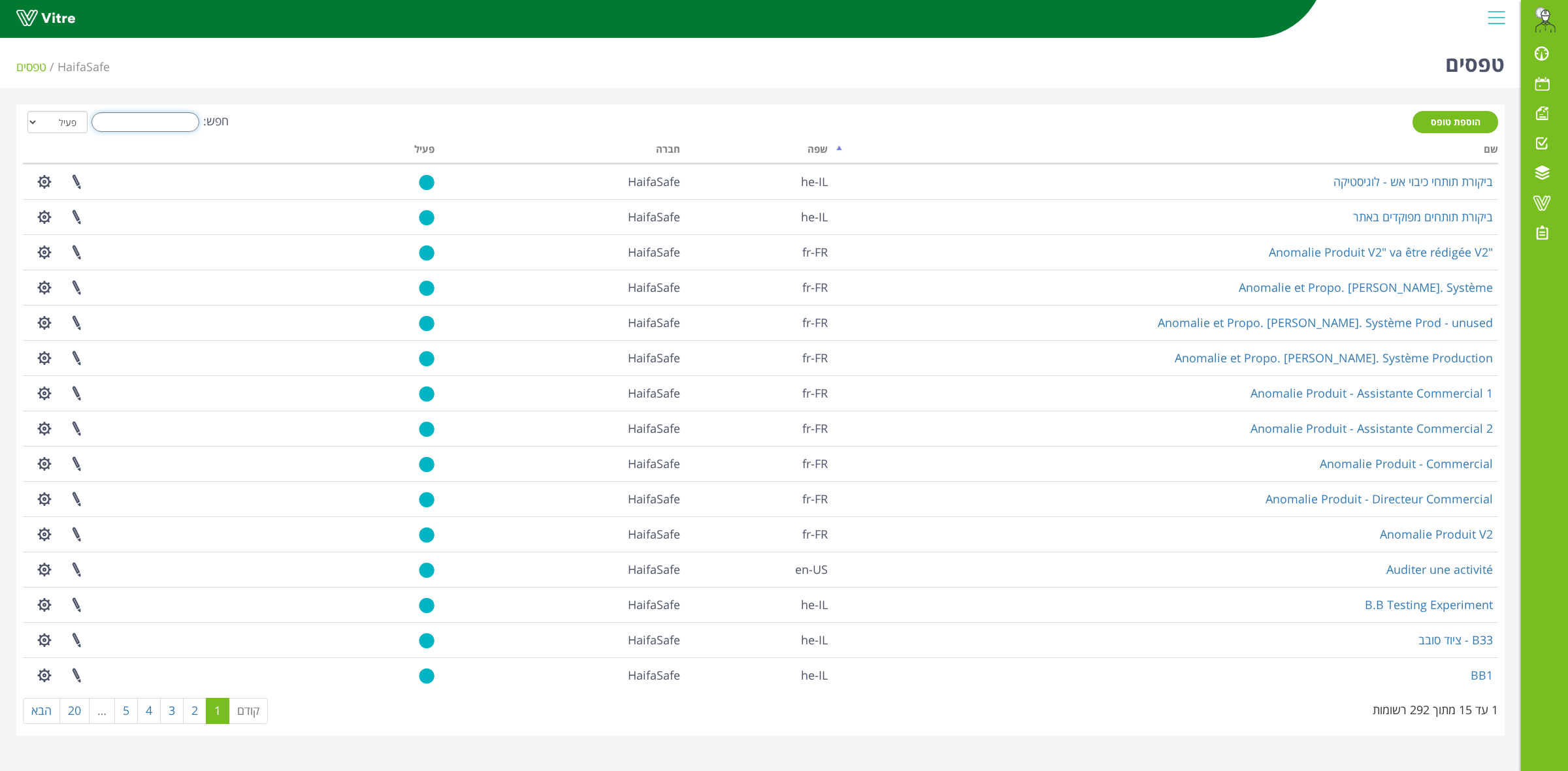
click at [138, 122] on input "חפש:" at bounding box center [146, 122] width 108 height 20
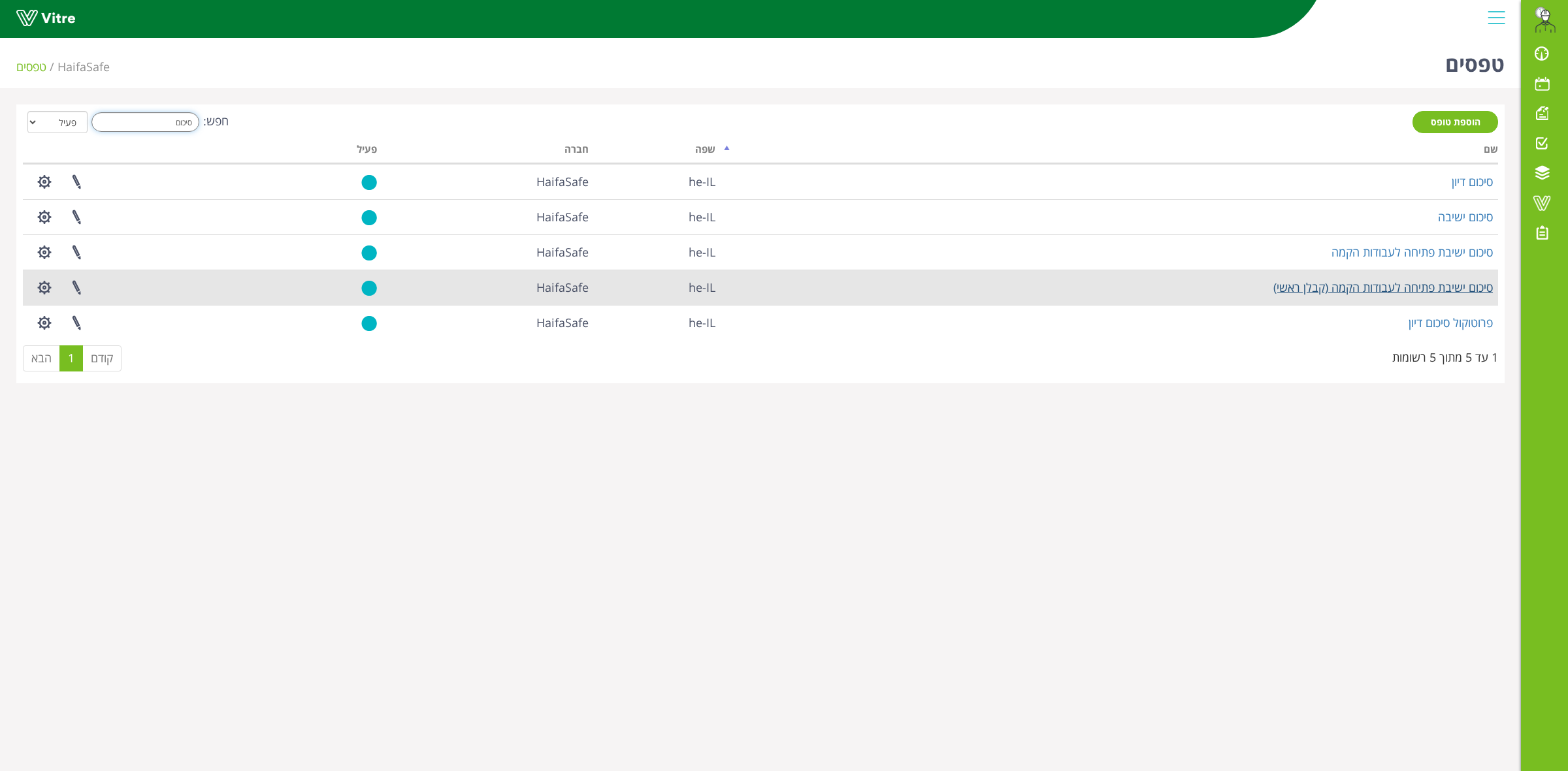
type input "סיכום"
click at [1422, 291] on link "סיכום ישיבת פתיחה לעבודות הקמה (קבלן ראשי)" at bounding box center [1382, 288] width 219 height 16
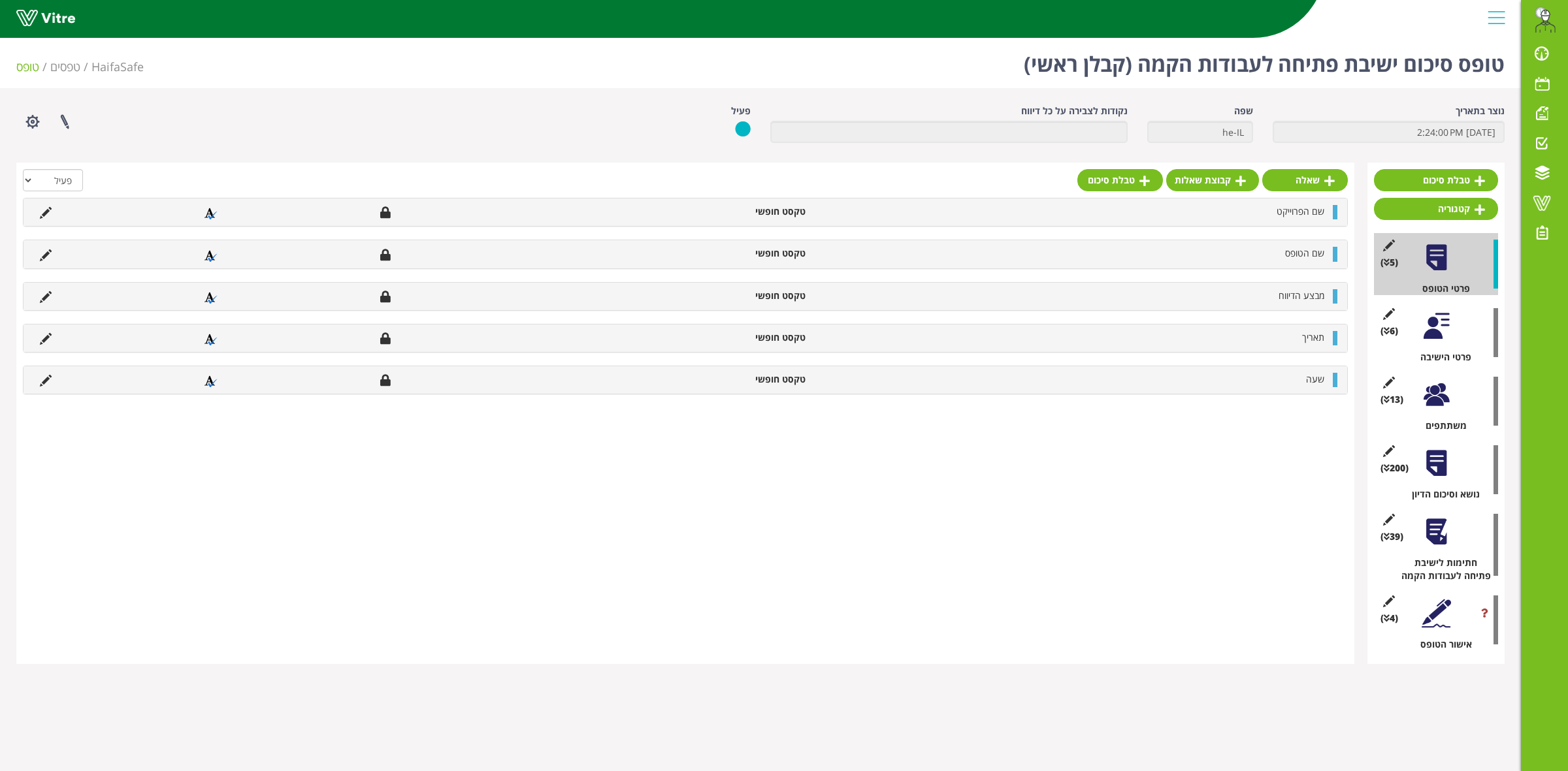
click at [1442, 327] on div at bounding box center [1436, 326] width 29 height 29
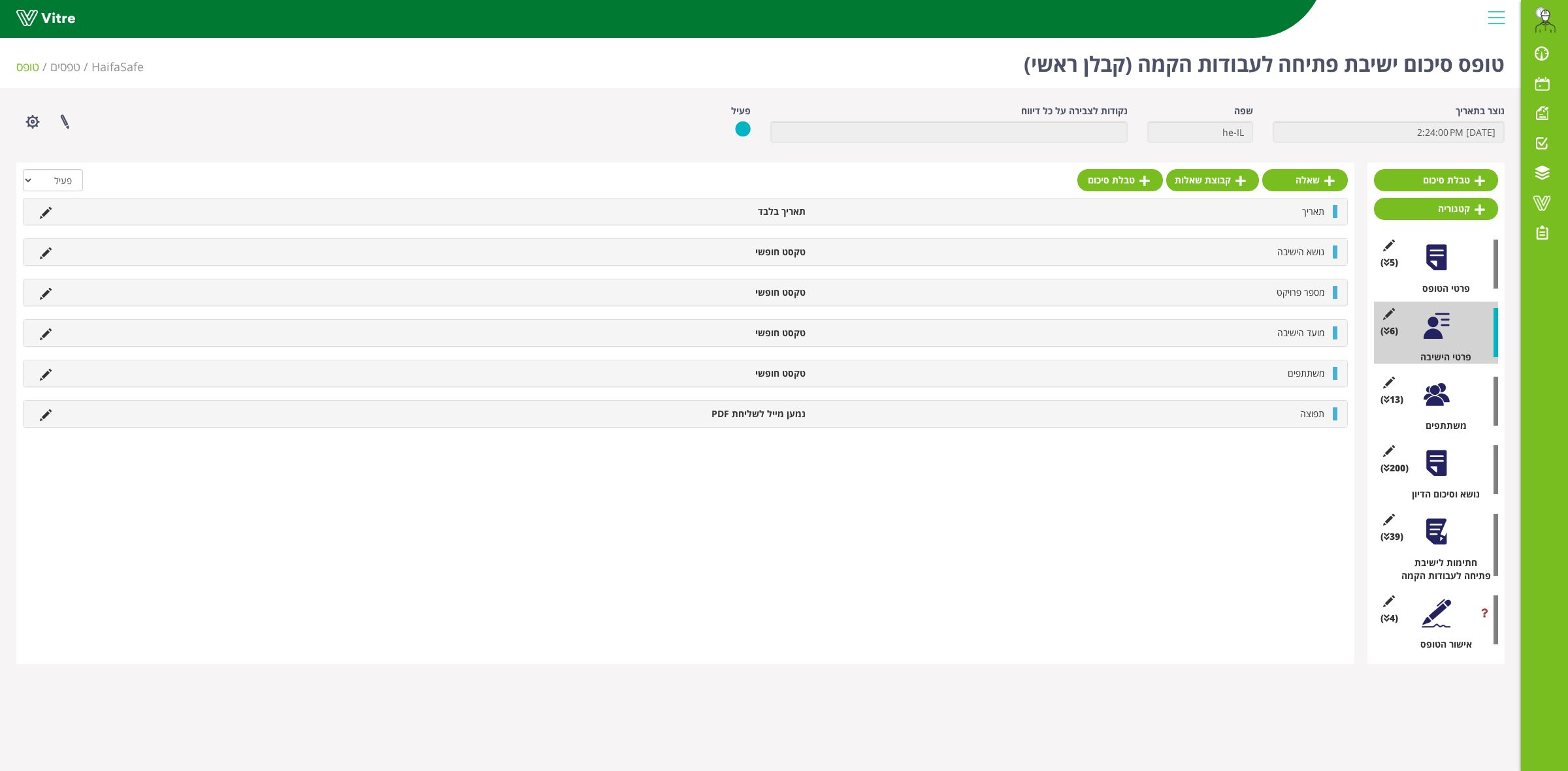
click at [1435, 400] on div at bounding box center [1436, 395] width 29 height 29
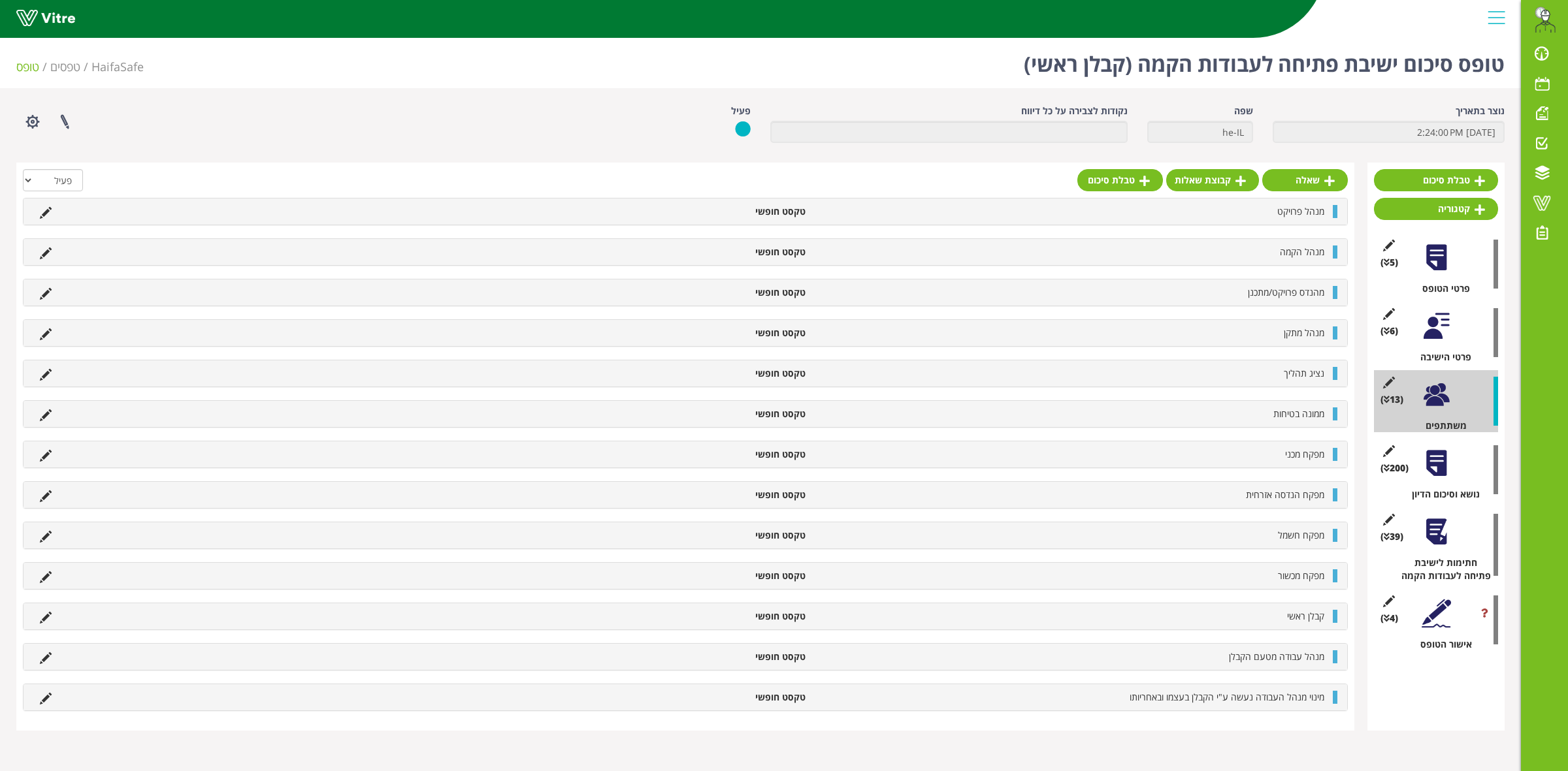
click at [1435, 470] on div at bounding box center [1436, 463] width 29 height 29
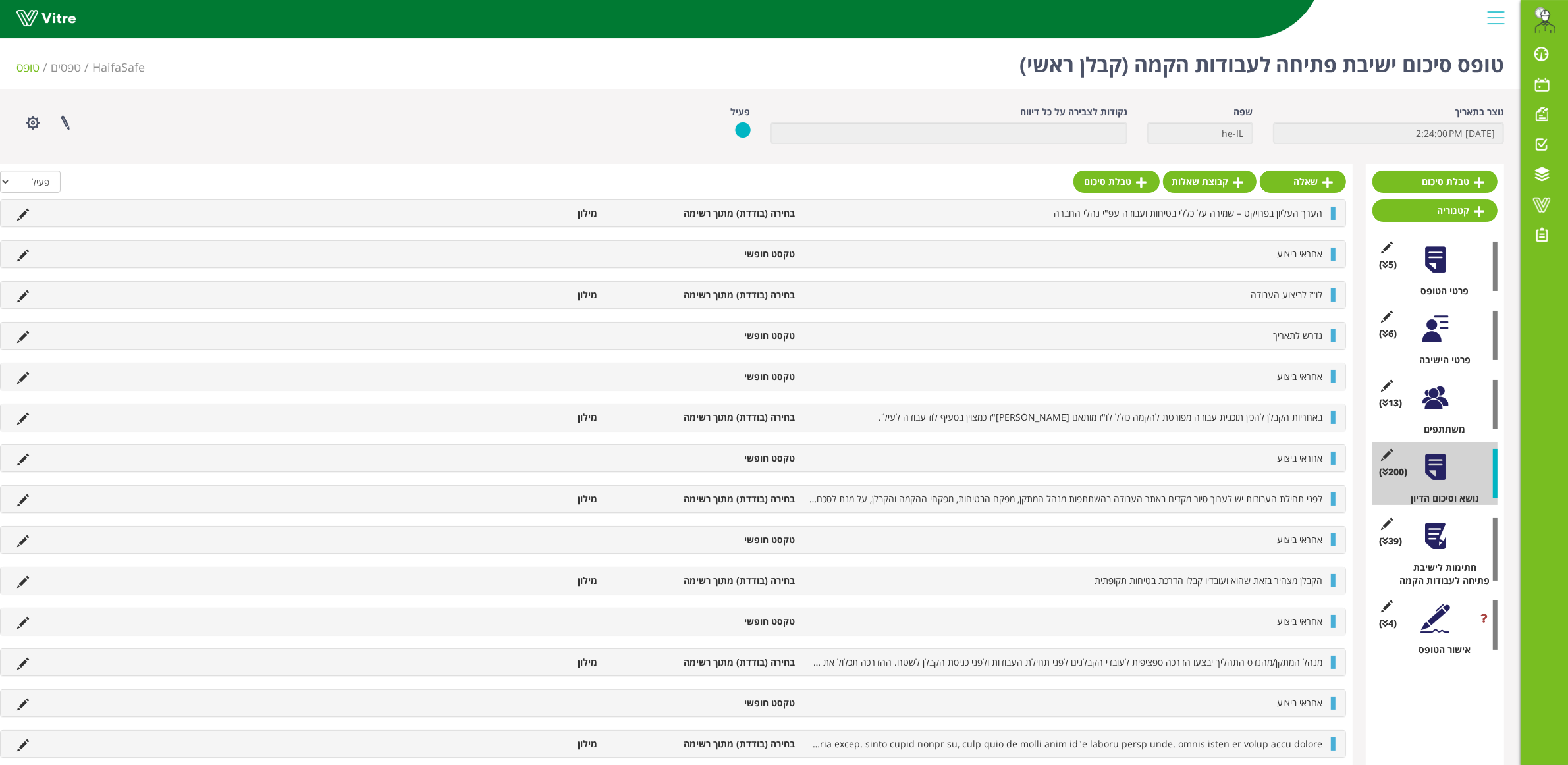
click at [1426, 413] on div "(13 ) משתתפים" at bounding box center [1434, 405] width 125 height 62
click at [1439, 403] on div at bounding box center [1435, 398] width 29 height 29
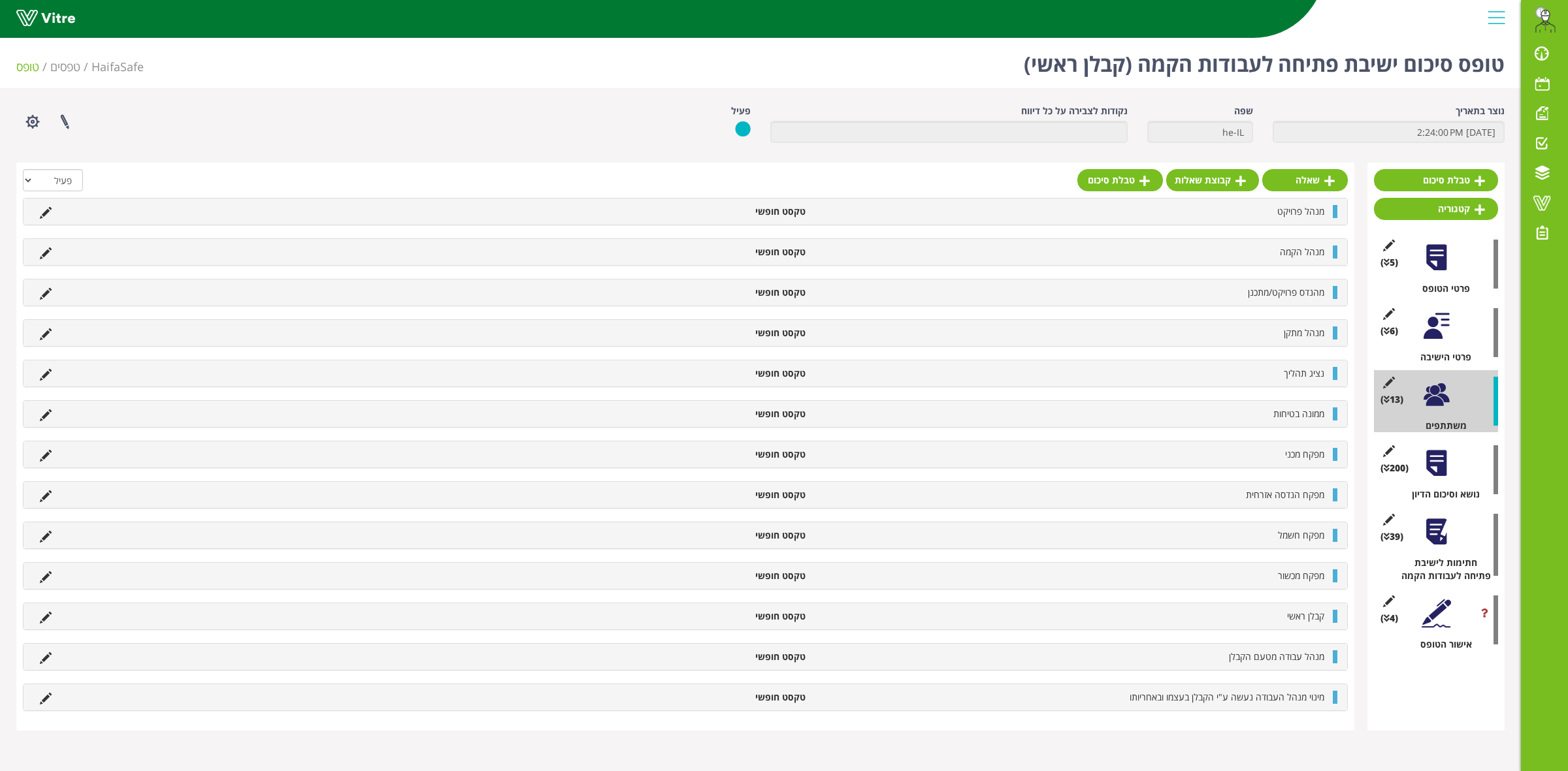
click at [1446, 324] on div at bounding box center [1436, 326] width 29 height 29
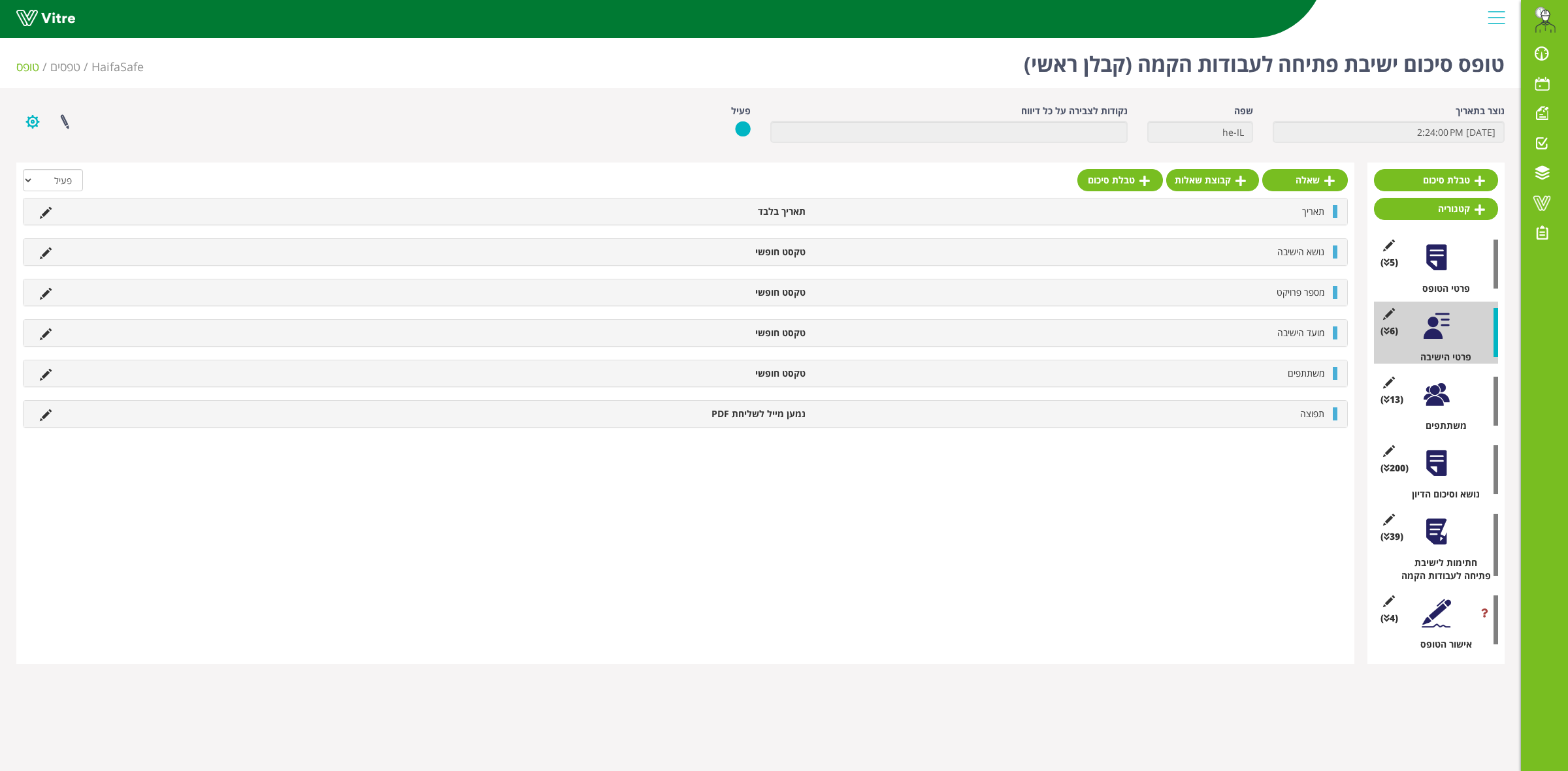
click at [34, 117] on button "button" at bounding box center [32, 122] width 33 height 35
click at [51, 167] on link "הגדרת משתמשים" at bounding box center [68, 170] width 103 height 17
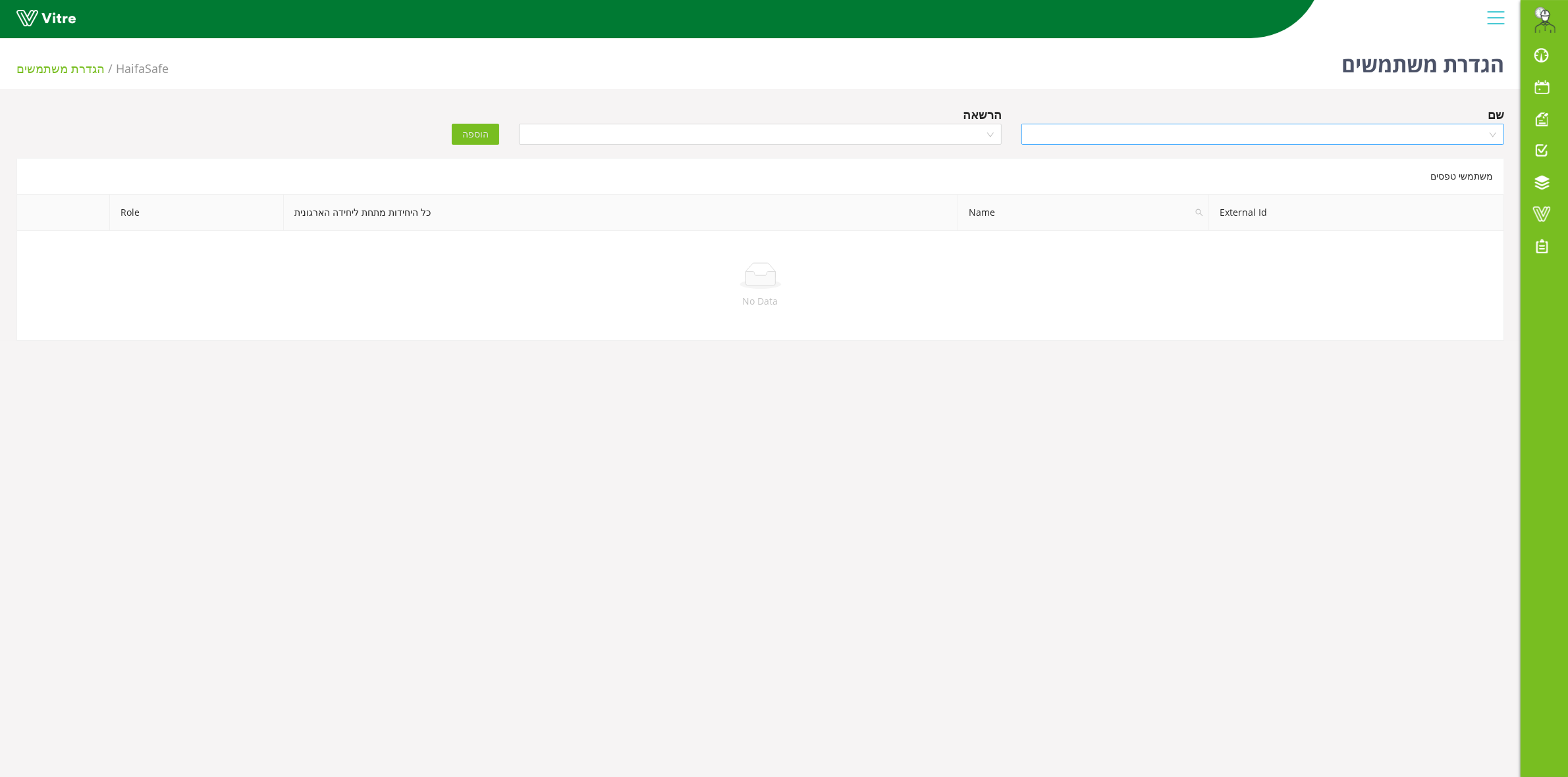
click at [1193, 139] on input "search" at bounding box center [1257, 134] width 457 height 20
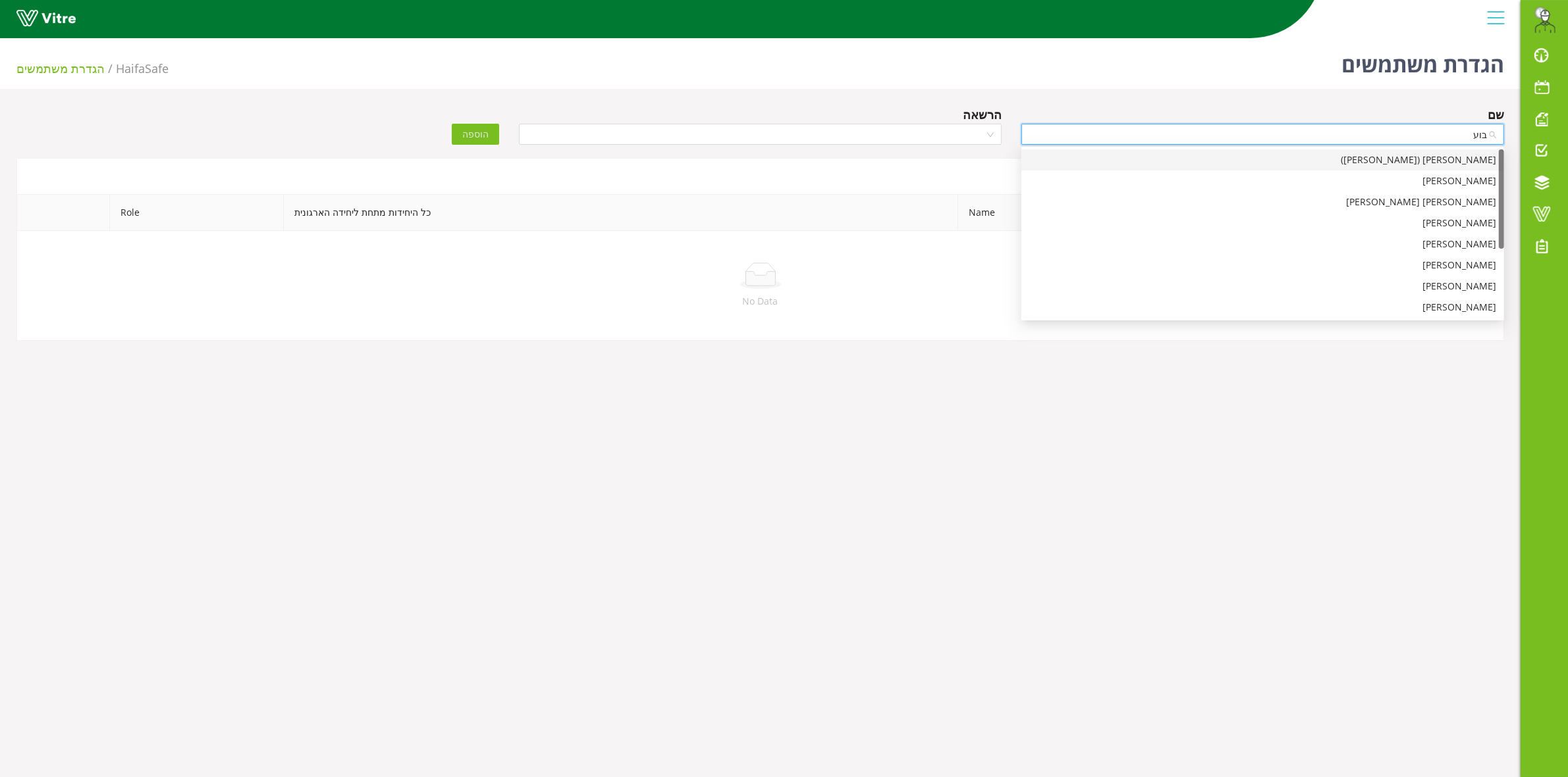
type input "[PERSON_NAME]"
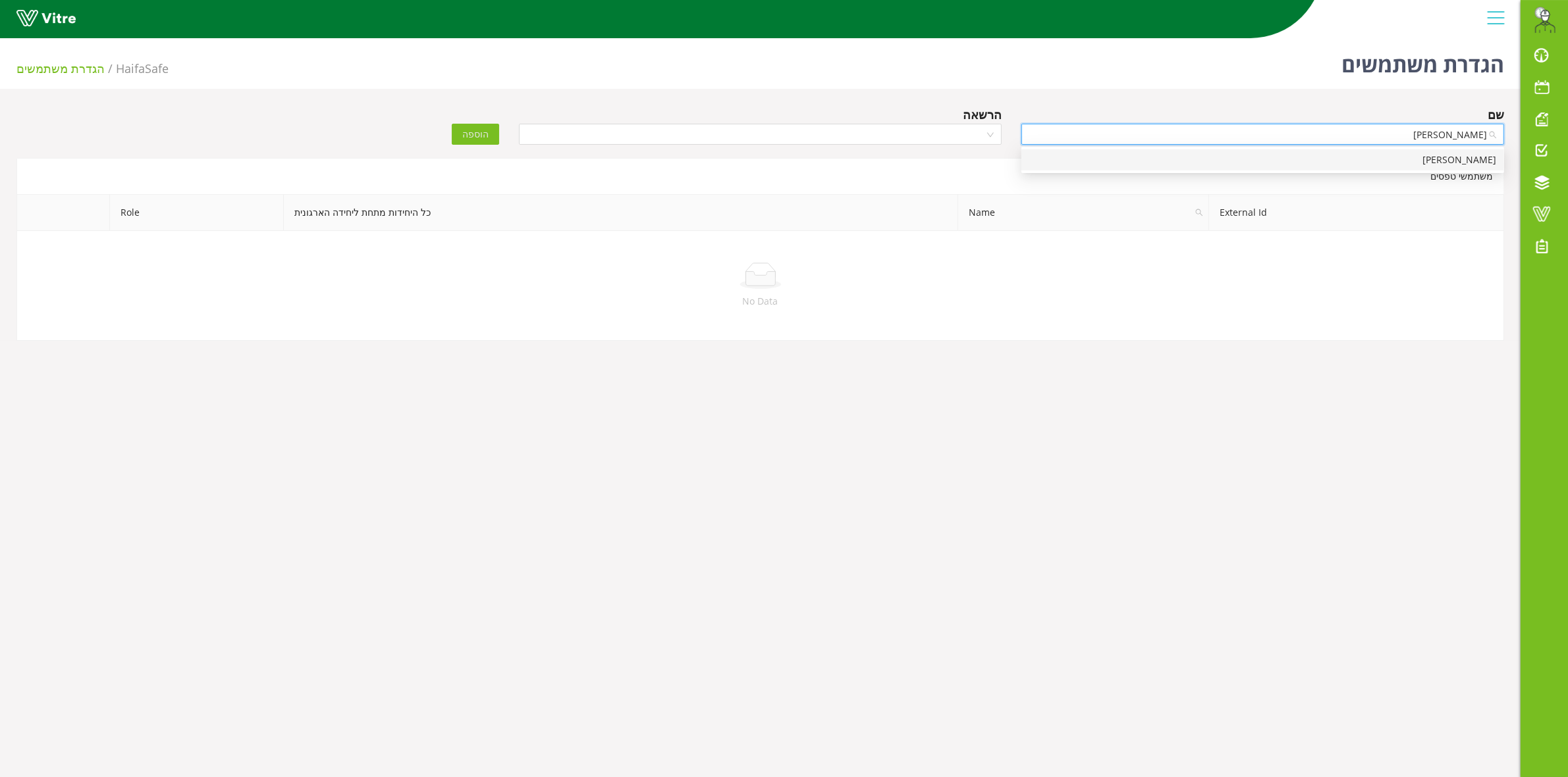
drag, startPoint x: 1235, startPoint y: 165, endPoint x: 1187, endPoint y: 161, distance: 48.2
click at [1233, 163] on div "בועז דבילנסקי" at bounding box center [1263, 160] width 467 height 15
click at [949, 138] on input "search" at bounding box center [755, 134] width 457 height 20
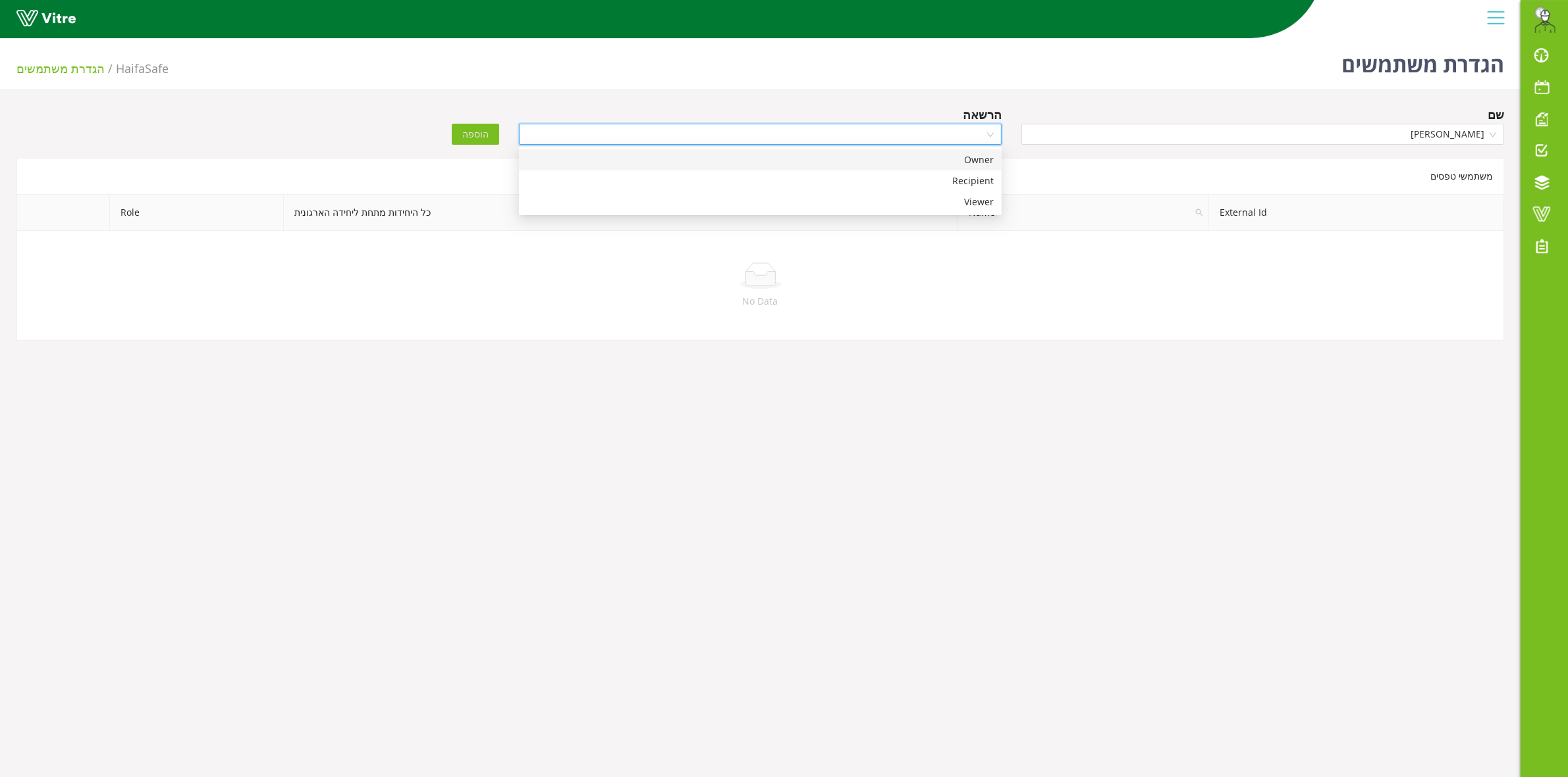
click at [968, 158] on div "Owner" at bounding box center [761, 160] width 467 height 15
click at [494, 131] on button "הוספה" at bounding box center [475, 134] width 48 height 21
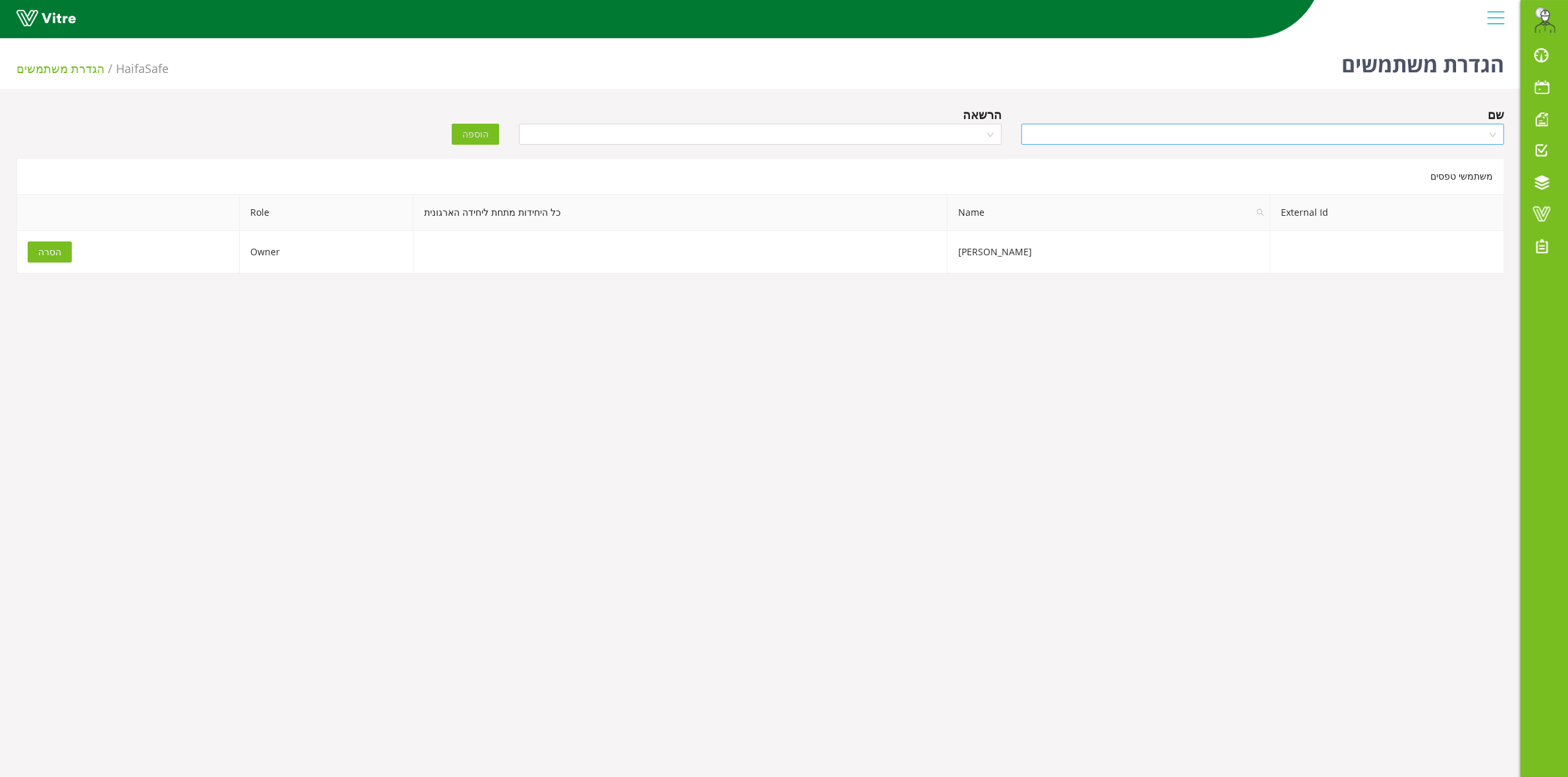
click at [1294, 135] on input "search" at bounding box center [1257, 134] width 457 height 20
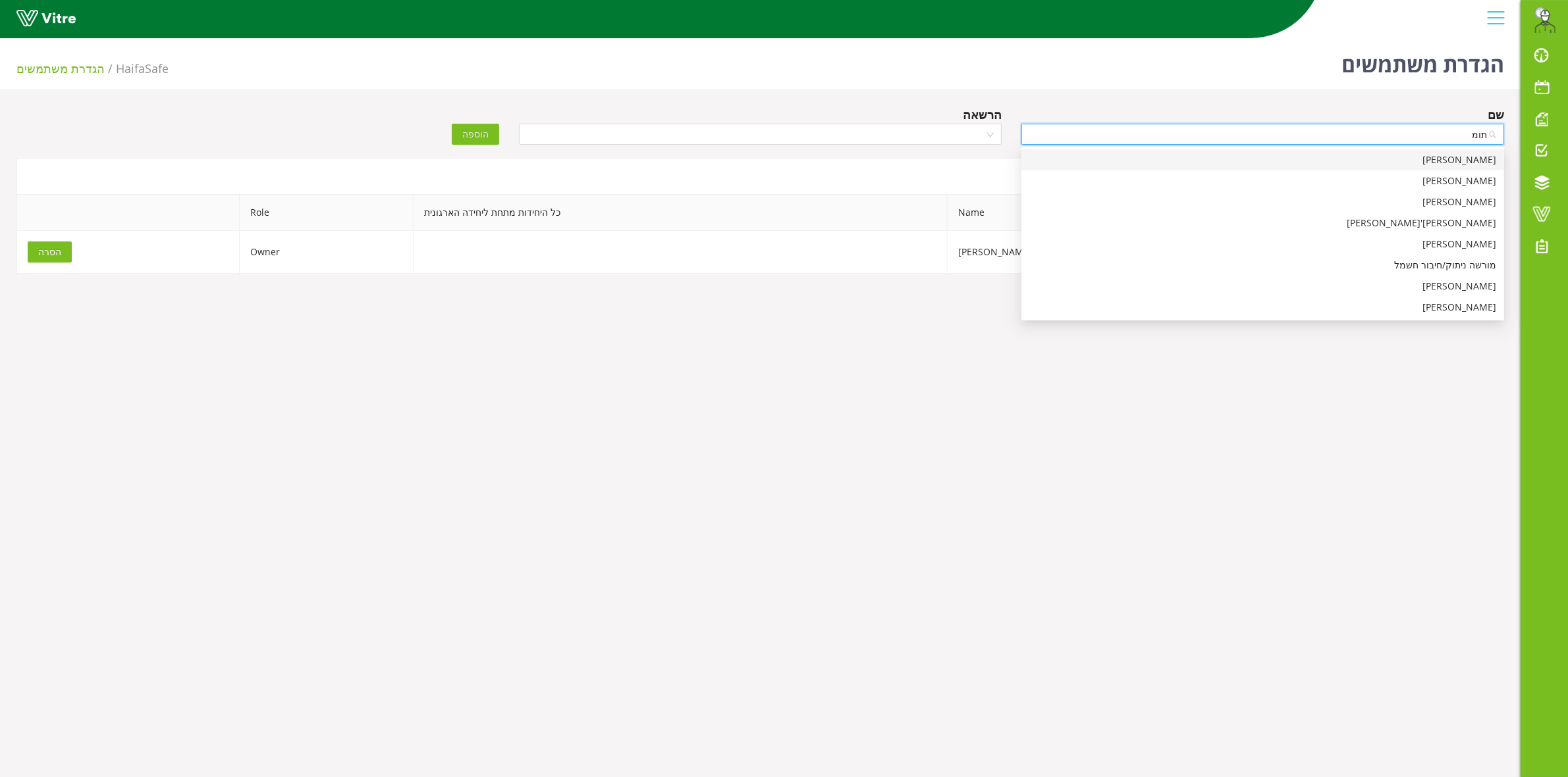
type input "תומר"
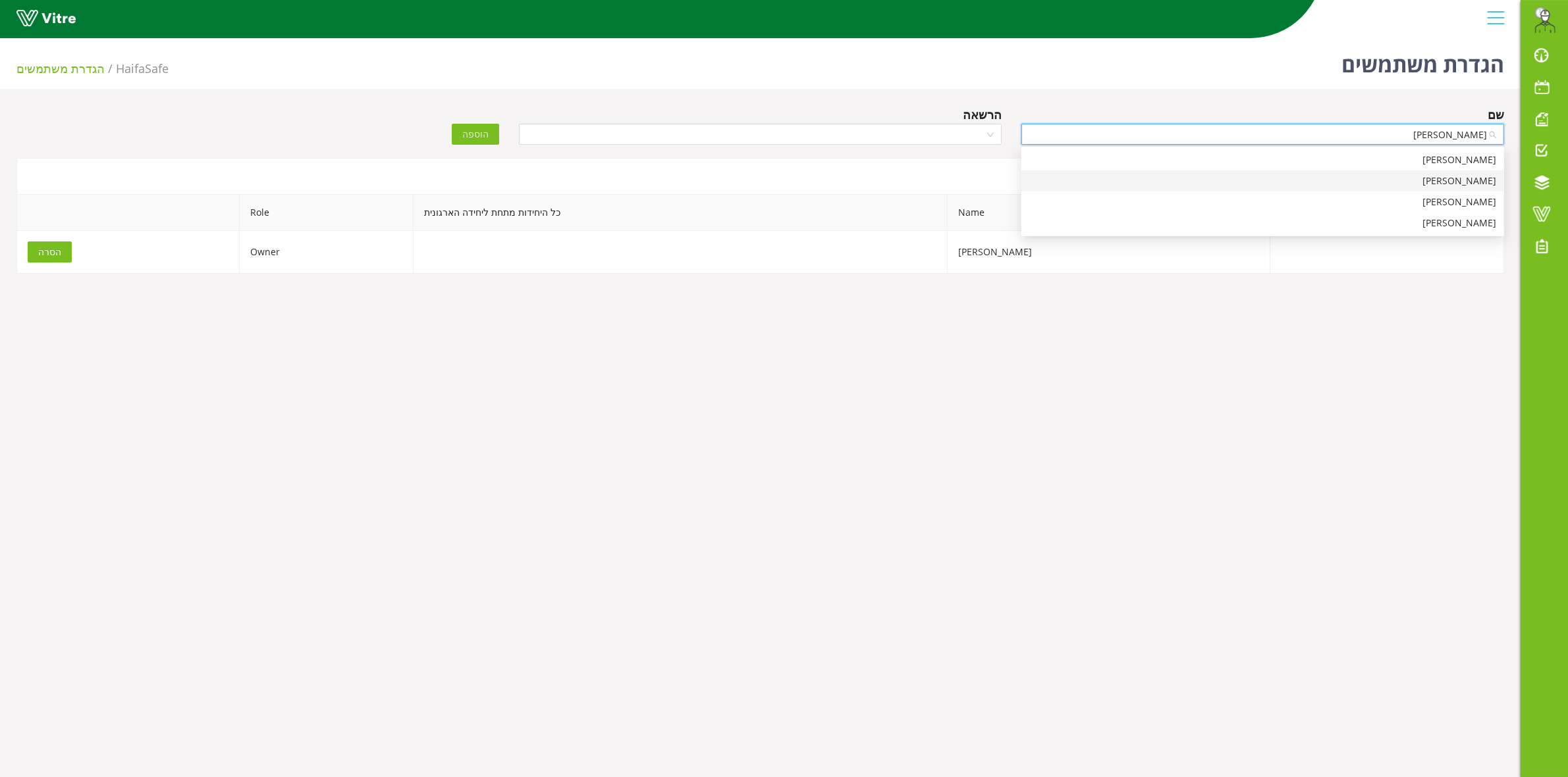
click at [1367, 178] on div "תומר אלון" at bounding box center [1263, 181] width 467 height 15
click at [873, 133] on input "search" at bounding box center [755, 134] width 457 height 20
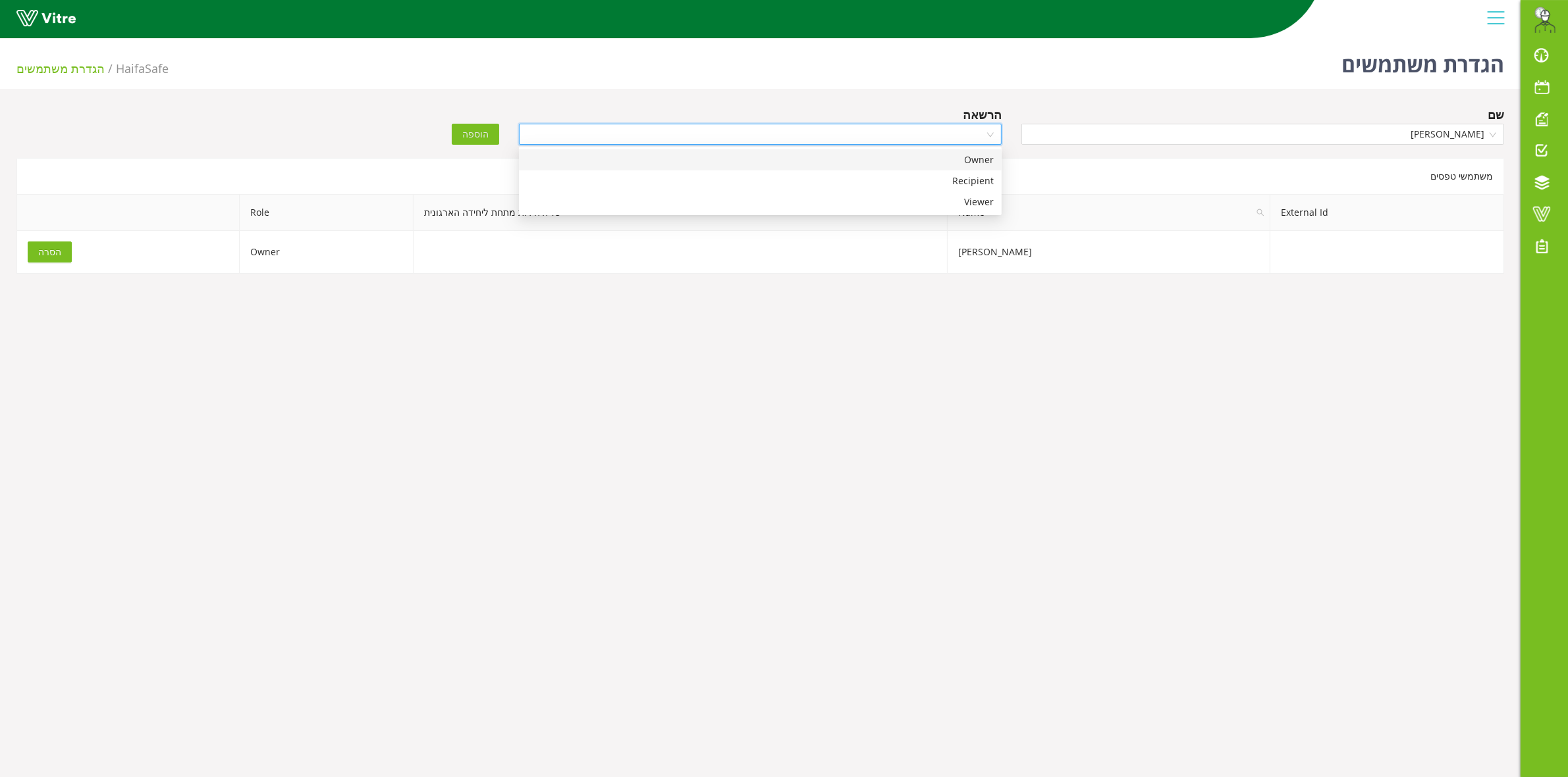
drag, startPoint x: 936, startPoint y: 159, endPoint x: 899, endPoint y: 153, distance: 37.5
click at [926, 158] on div "Owner" at bounding box center [761, 160] width 467 height 15
click at [471, 136] on span "הוספה" at bounding box center [476, 134] width 26 height 15
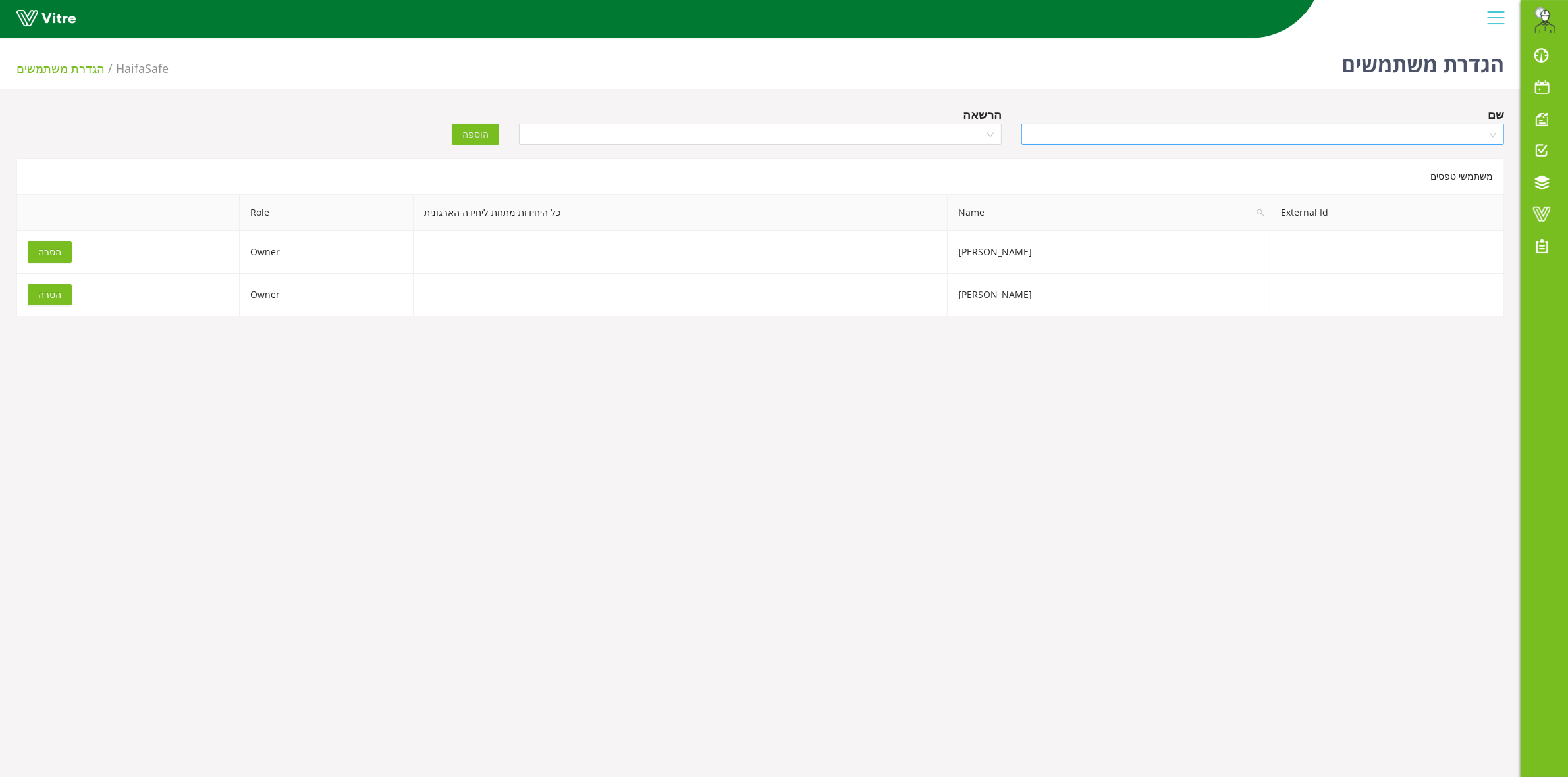
click at [1288, 129] on input "search" at bounding box center [1257, 134] width 457 height 20
type input "ערן"
click at [1353, 186] on div "[PERSON_NAME]" at bounding box center [1263, 181] width 467 height 15
click at [943, 131] on input "search" at bounding box center [755, 134] width 457 height 20
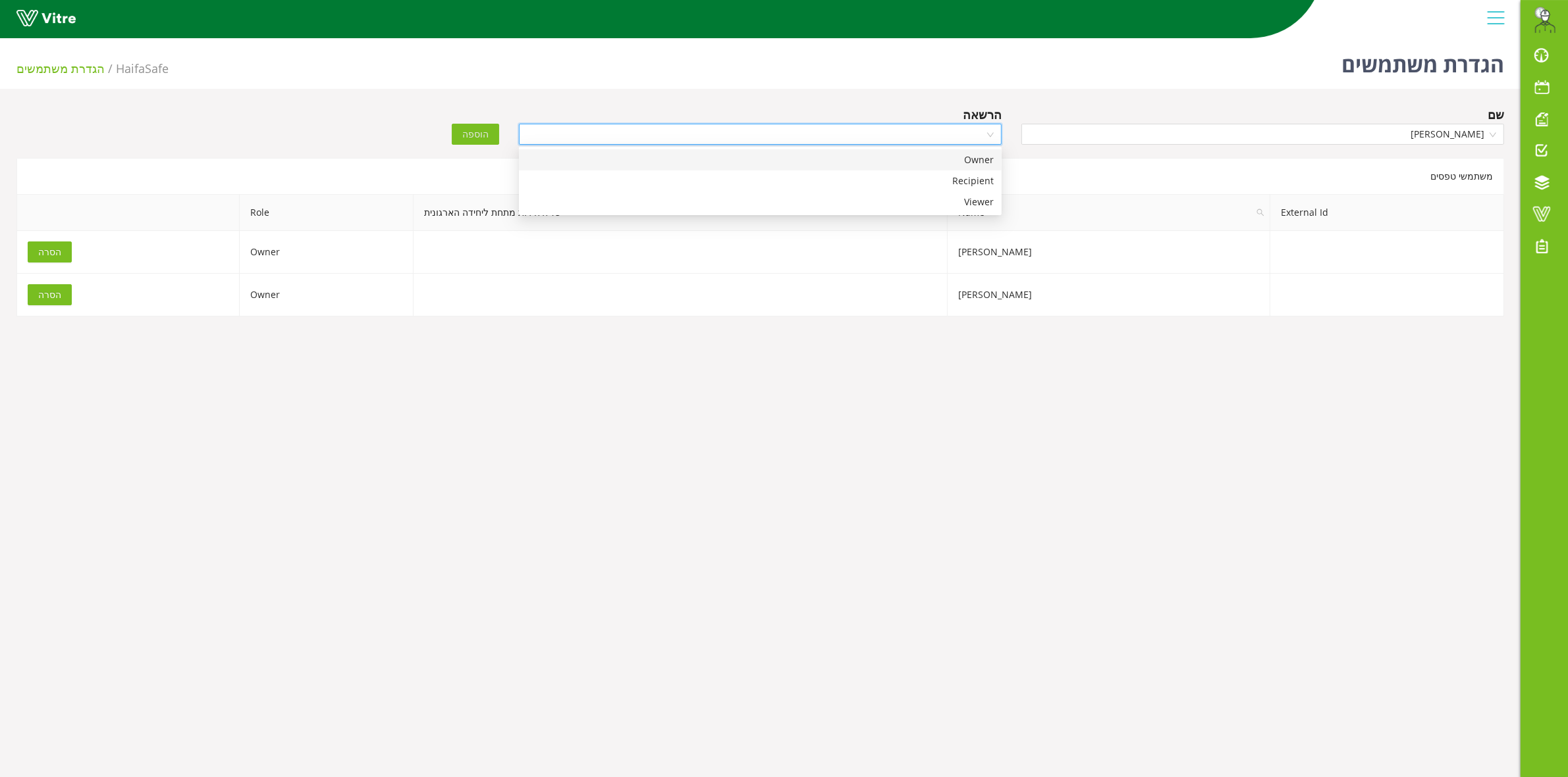
click at [960, 162] on div "Owner" at bounding box center [761, 160] width 467 height 15
click at [482, 130] on span "הוספה" at bounding box center [476, 134] width 26 height 15
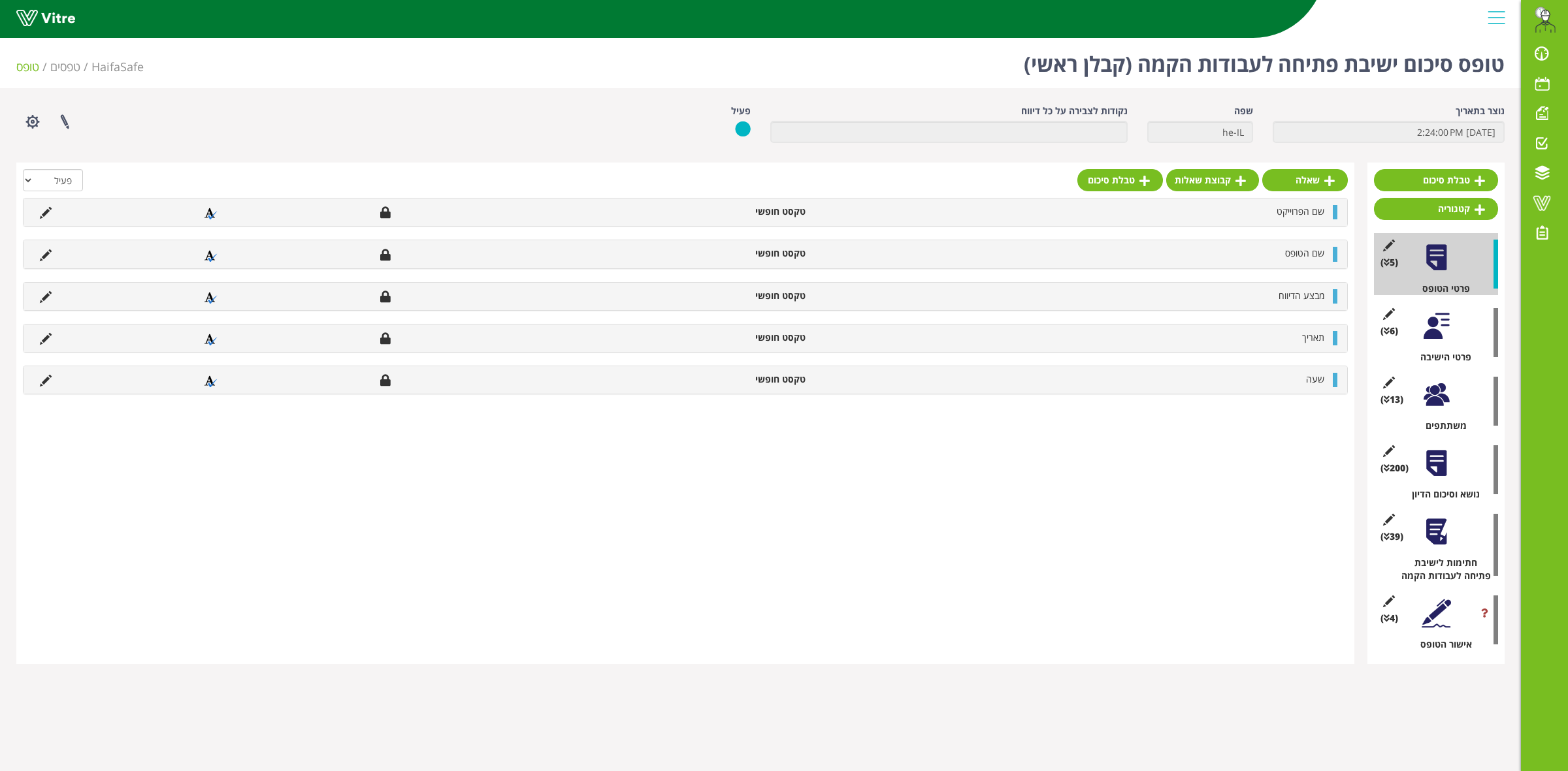
click at [1441, 466] on div at bounding box center [1436, 463] width 29 height 29
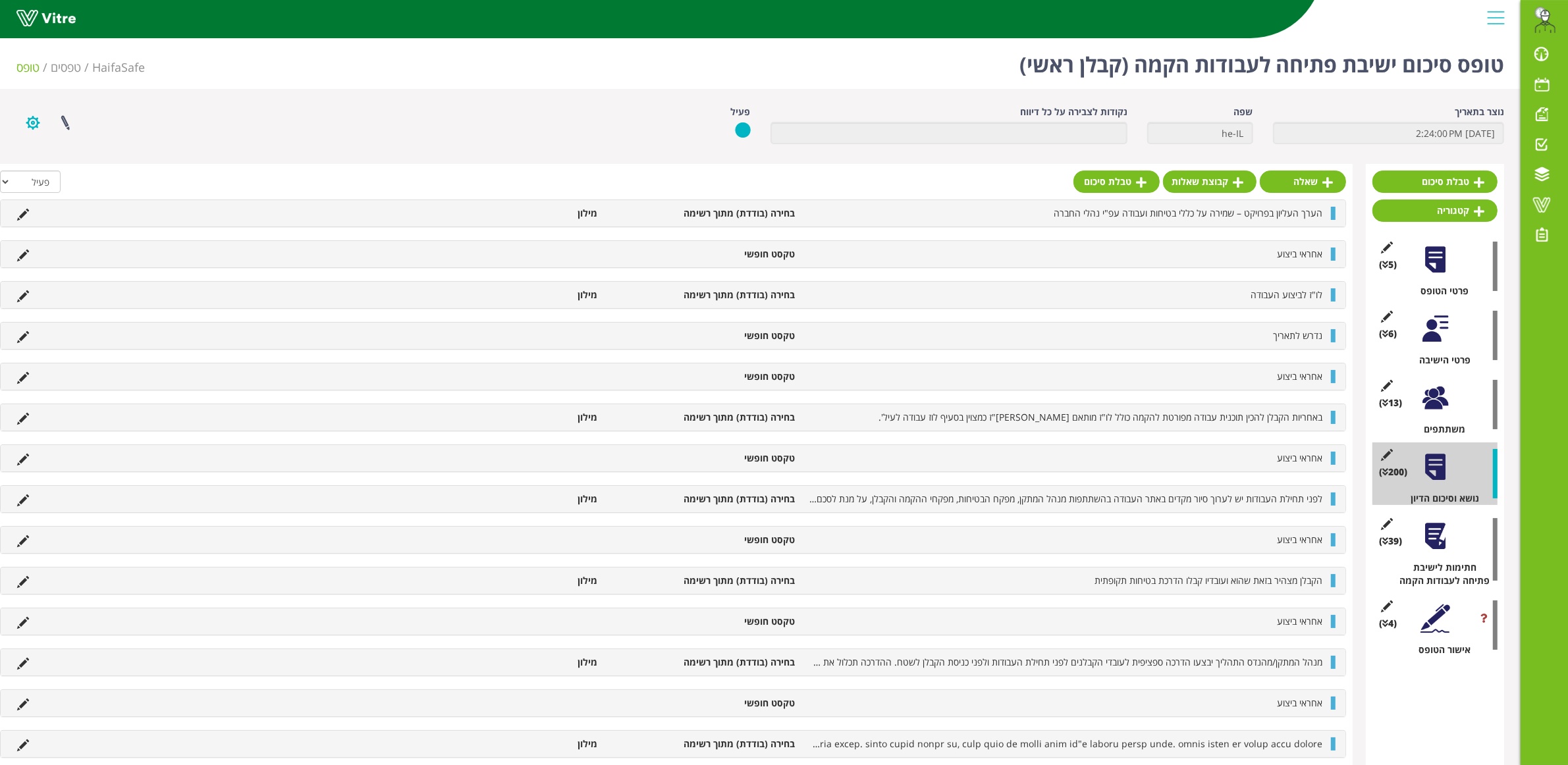
click at [33, 124] on button "button" at bounding box center [32, 123] width 33 height 35
click at [51, 166] on link "הגדרת משתמשים" at bounding box center [69, 171] width 104 height 17
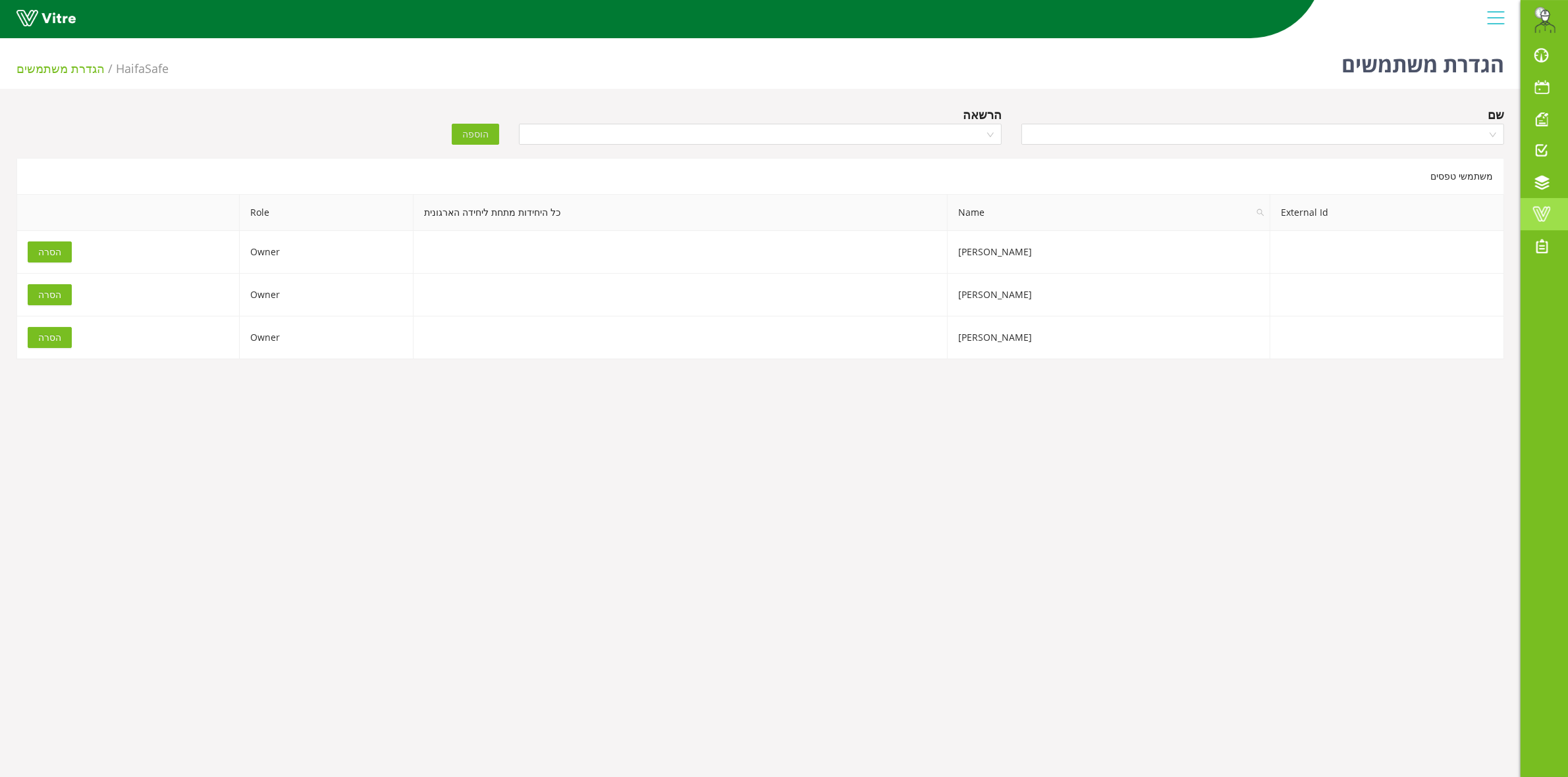
click at [1542, 215] on span at bounding box center [1541, 214] width 33 height 16
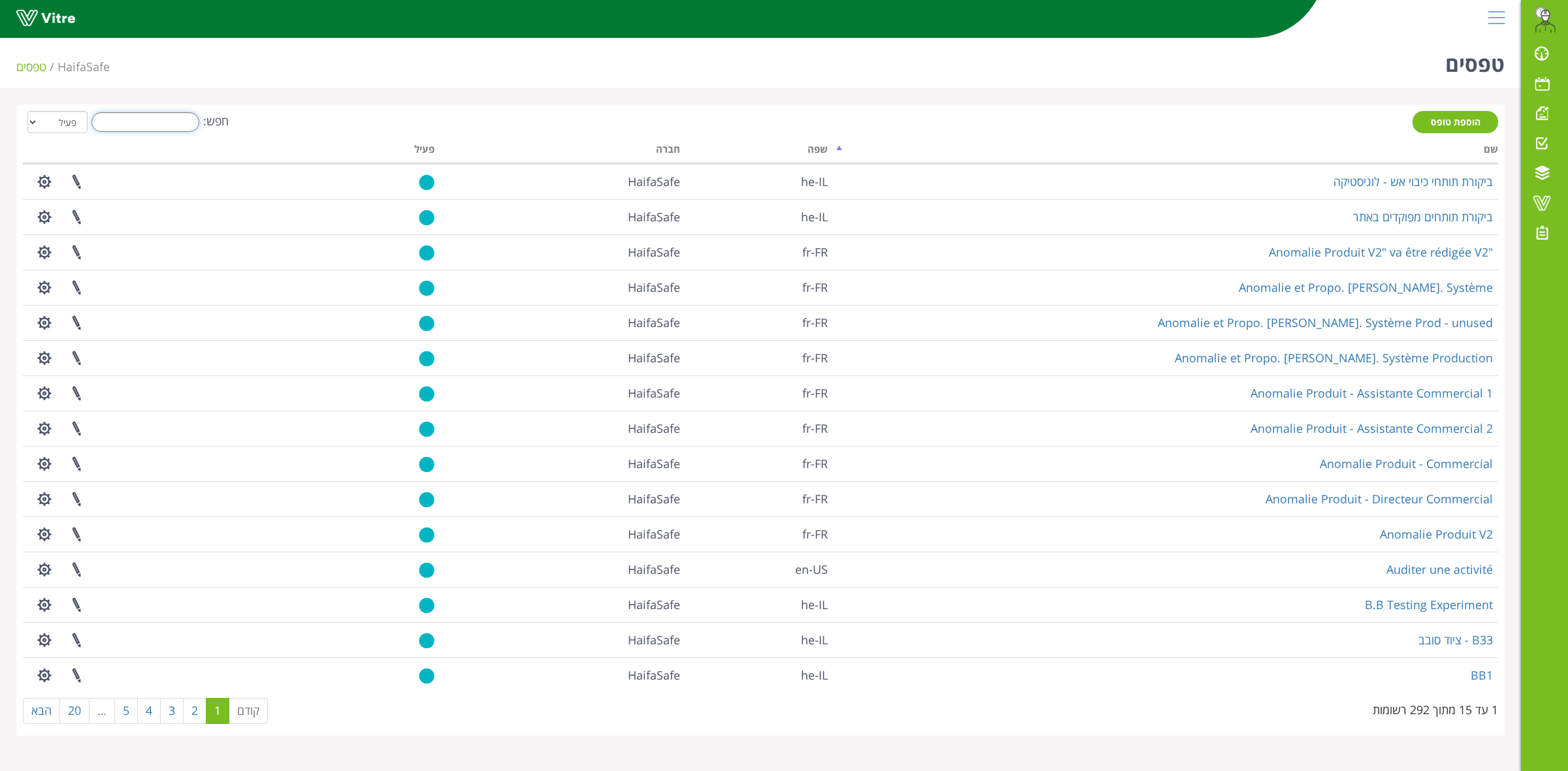
click at [128, 129] on input "חפש:" at bounding box center [146, 122] width 108 height 20
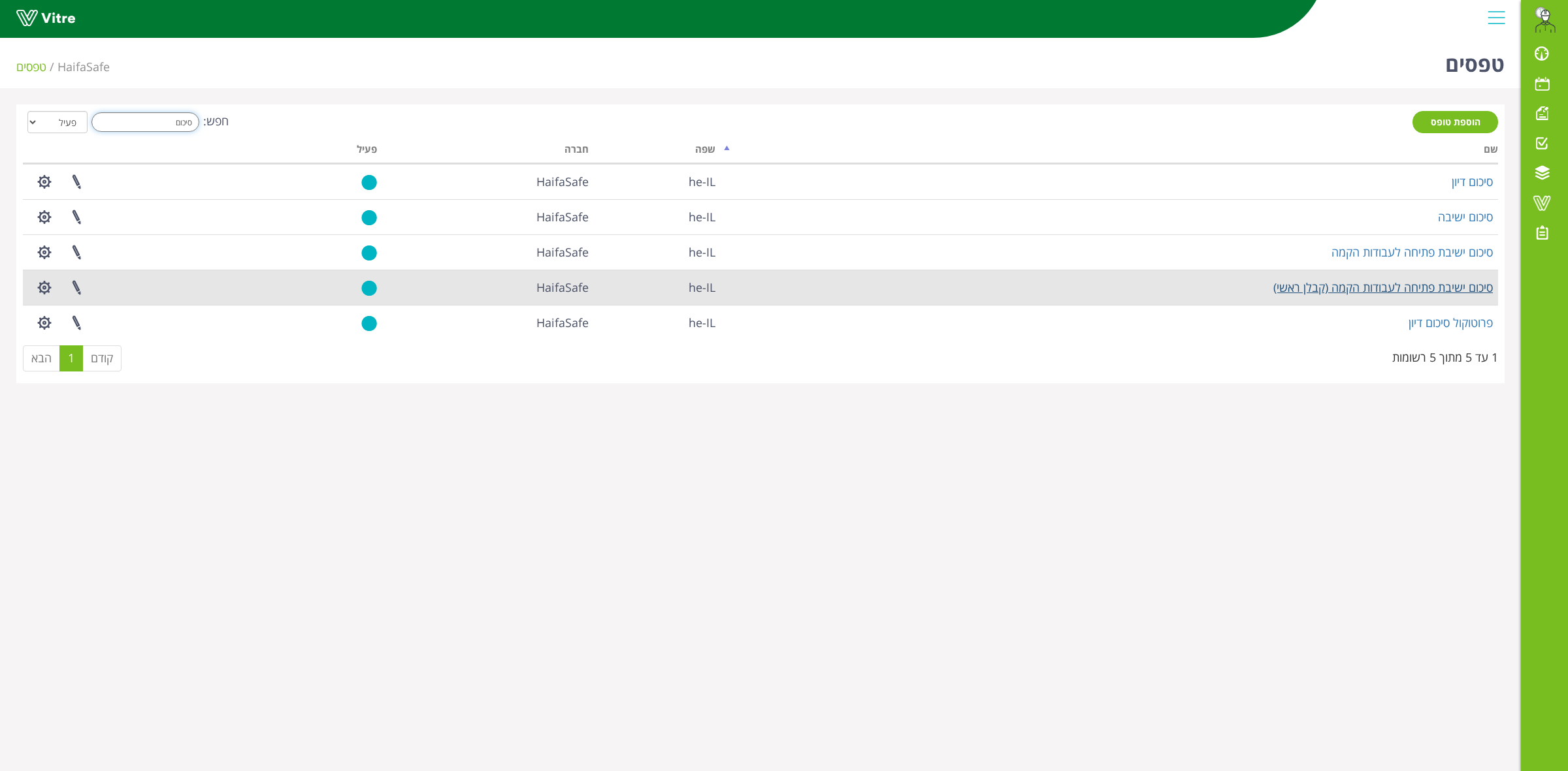
type input "סיכום"
click at [1426, 282] on link "סיכום ישיבת פתיחה לעבודות הקמה (קבלן ראשי)" at bounding box center [1382, 288] width 219 height 16
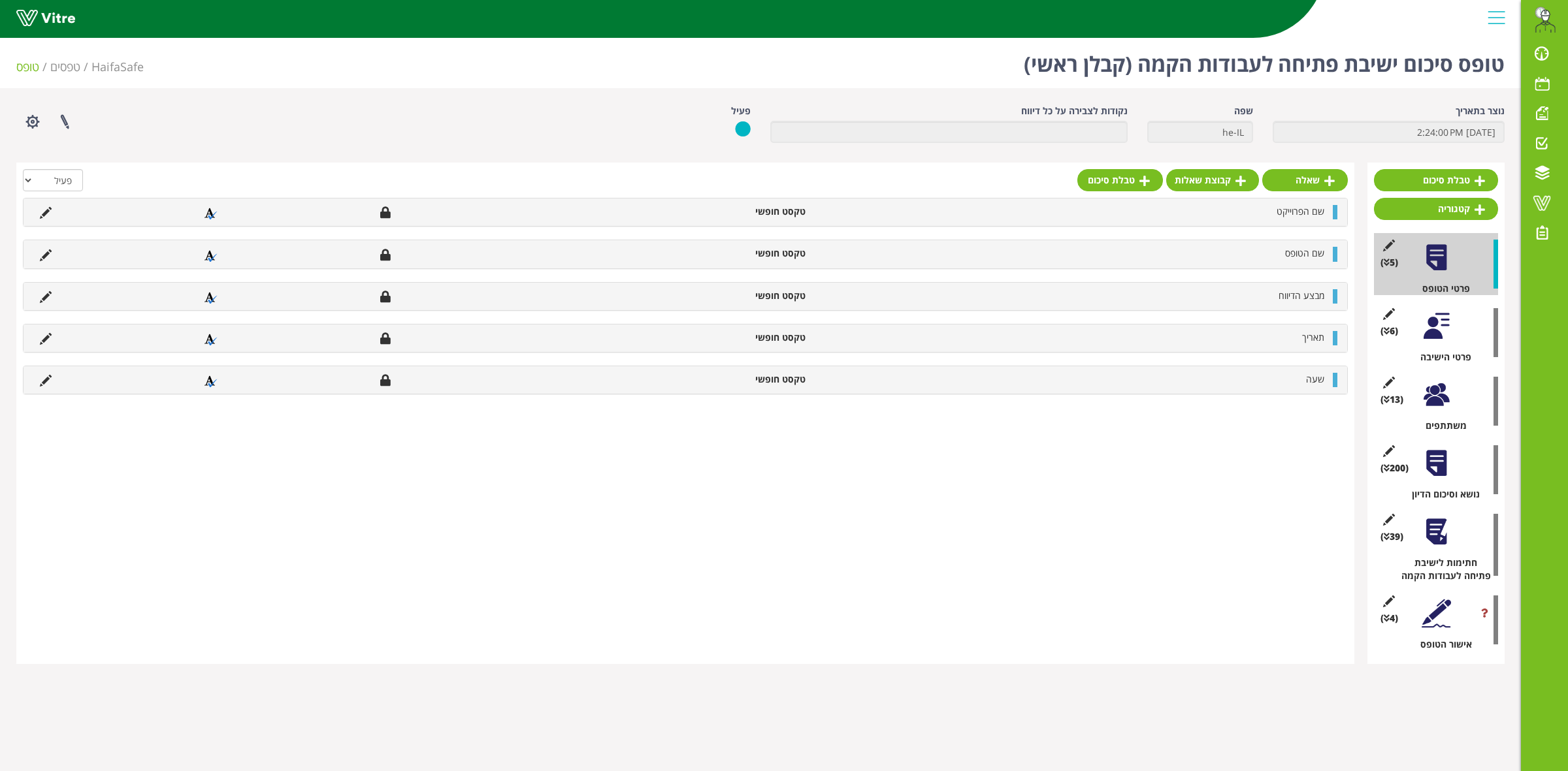
click at [1436, 336] on div at bounding box center [1436, 326] width 29 height 29
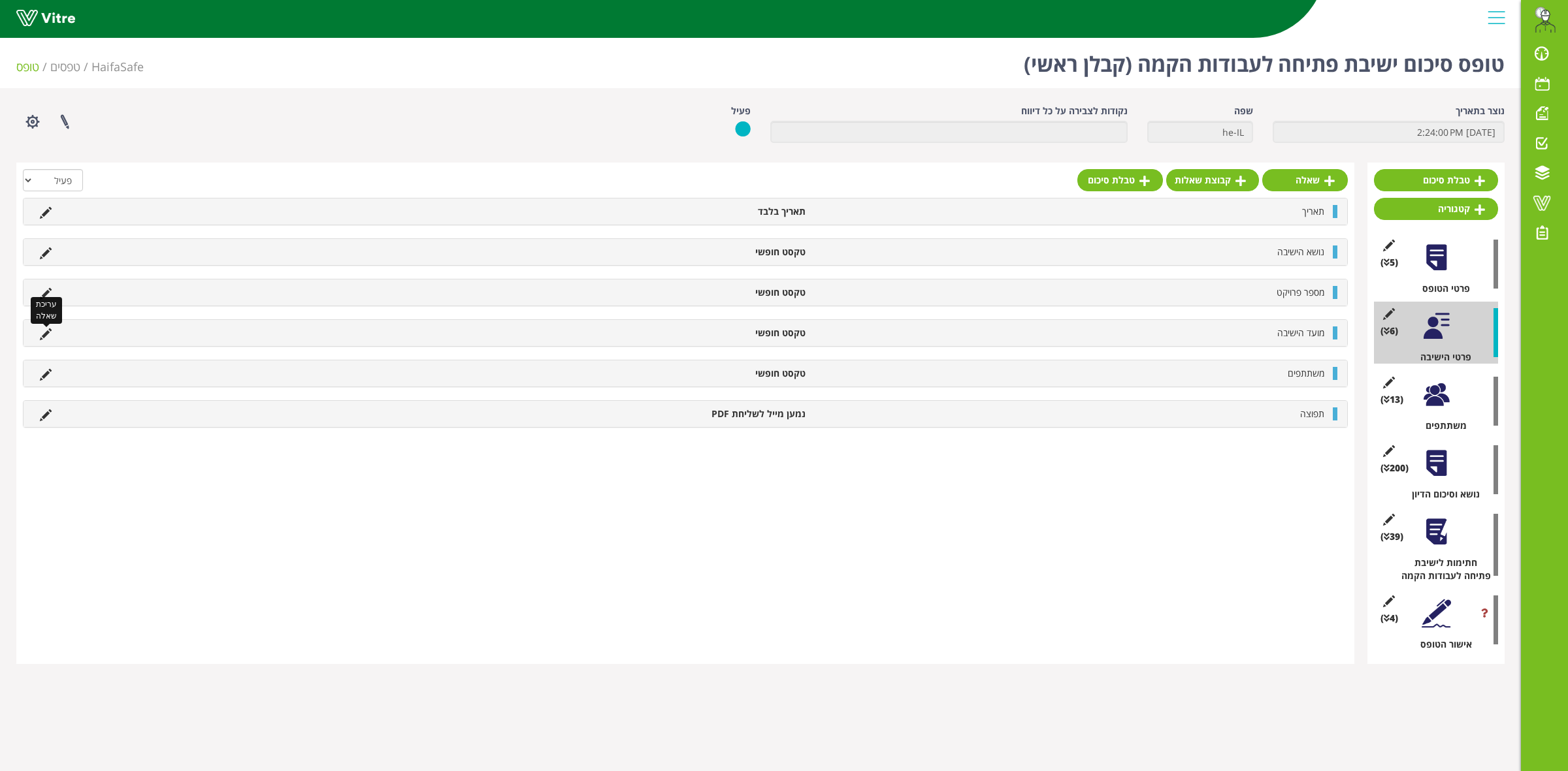
click at [47, 336] on icon at bounding box center [46, 334] width 12 height 12
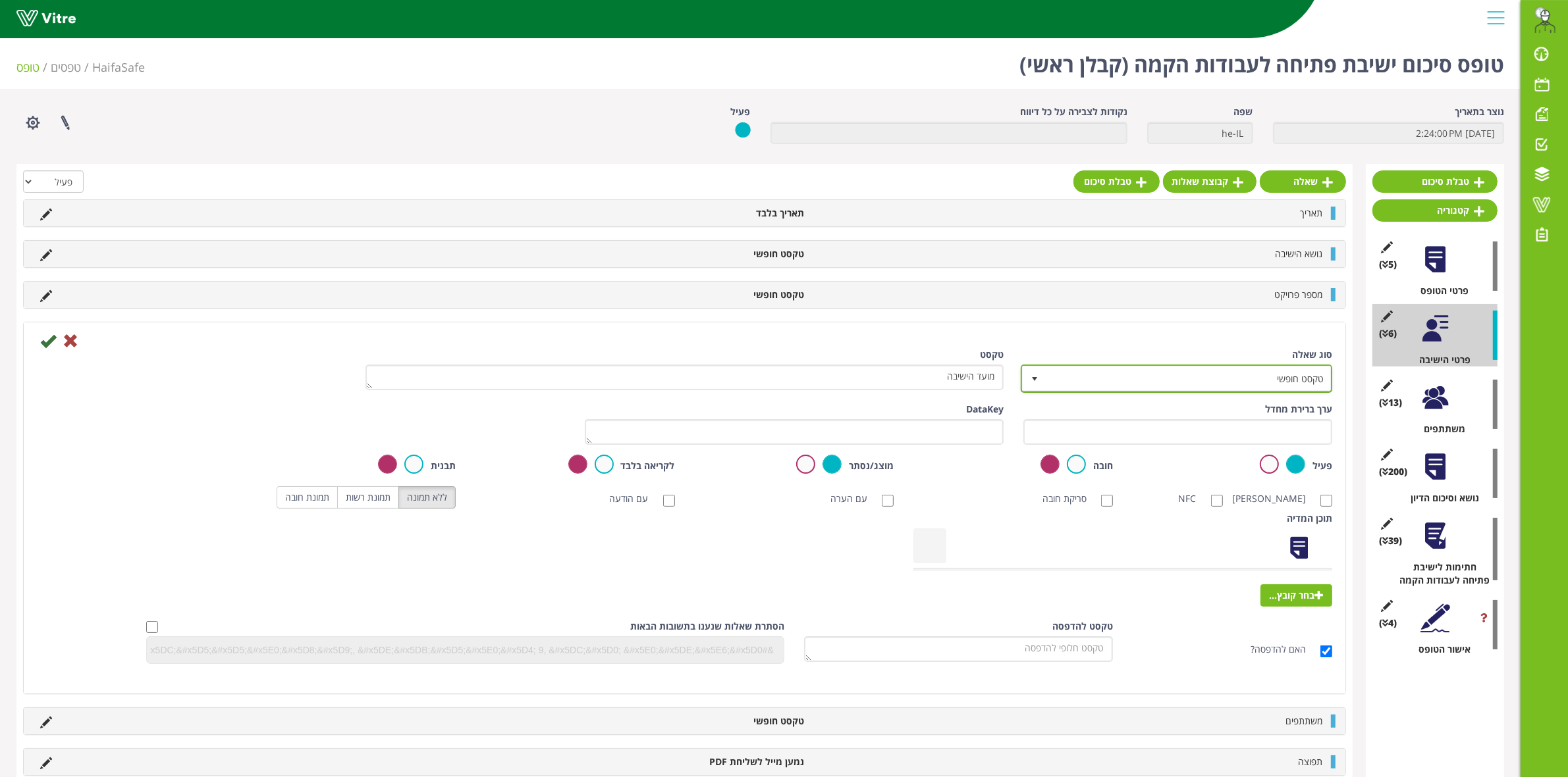
click at [1248, 386] on span "טקסט חופשי" at bounding box center [1188, 379] width 285 height 23
click at [1256, 415] on li "תאריך בלבד" at bounding box center [1164, 406] width 308 height 22
type input "תארי"
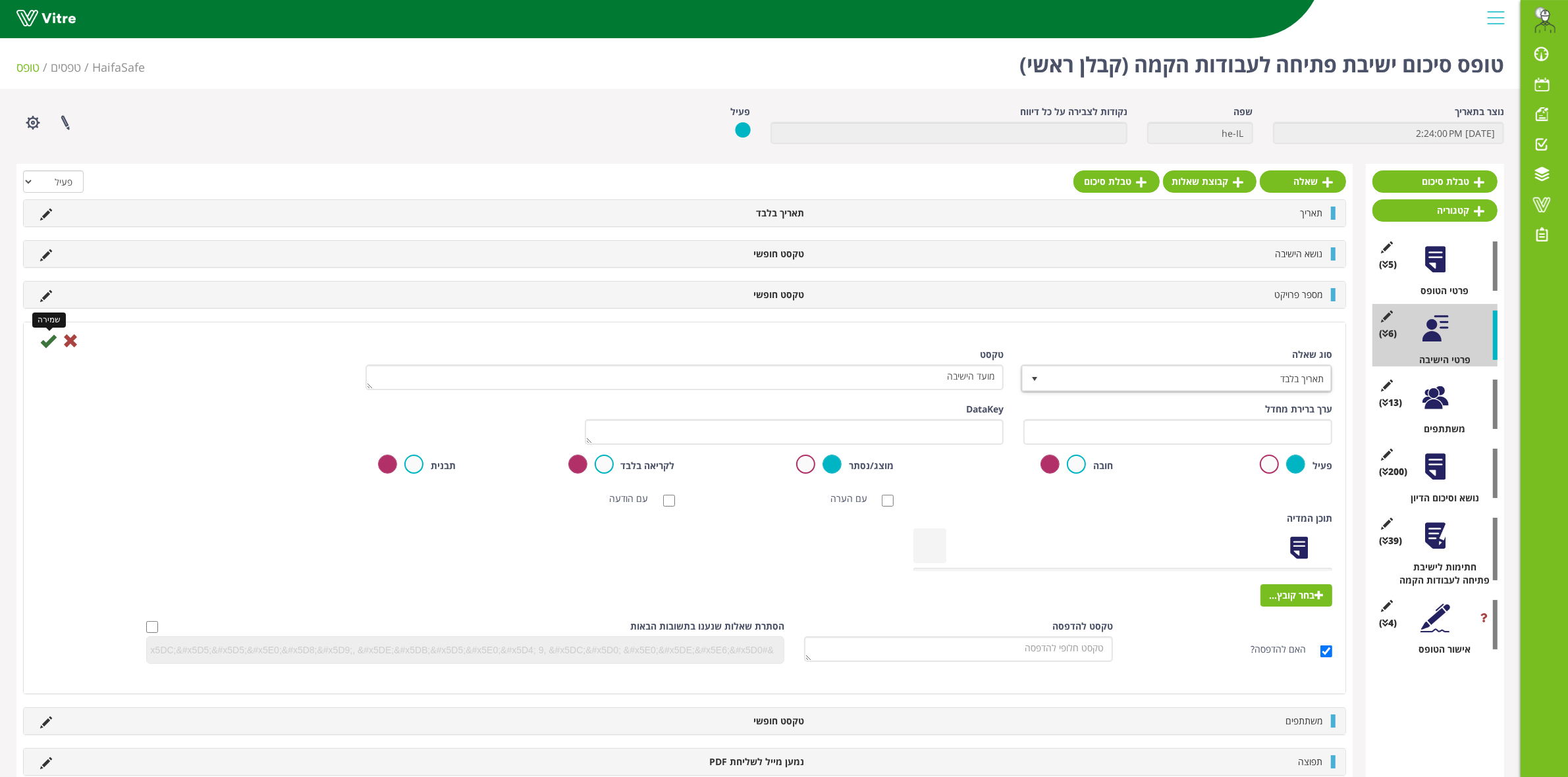
click at [46, 346] on icon at bounding box center [48, 341] width 16 height 16
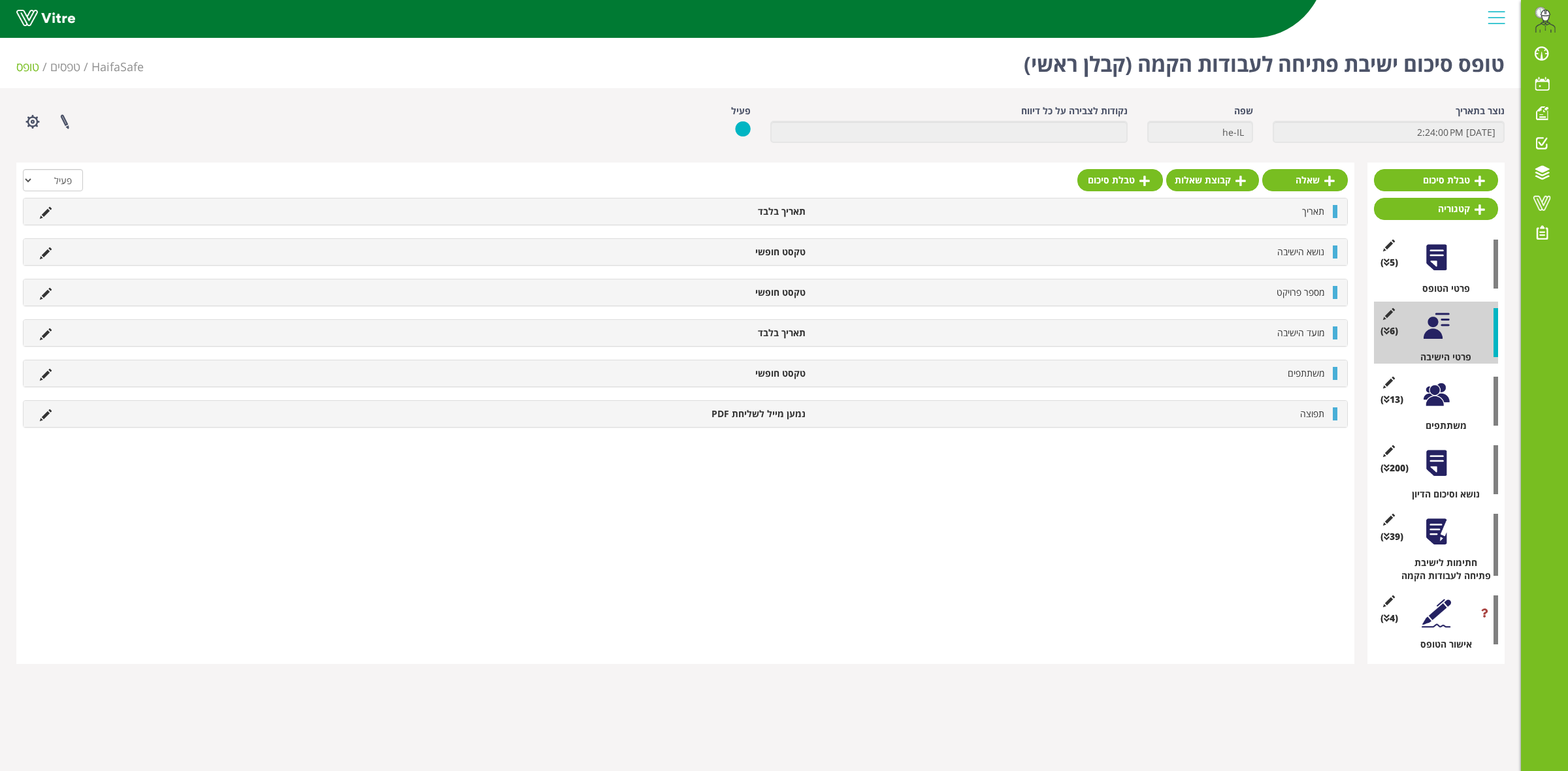
click at [1425, 547] on div at bounding box center [1436, 531] width 29 height 29
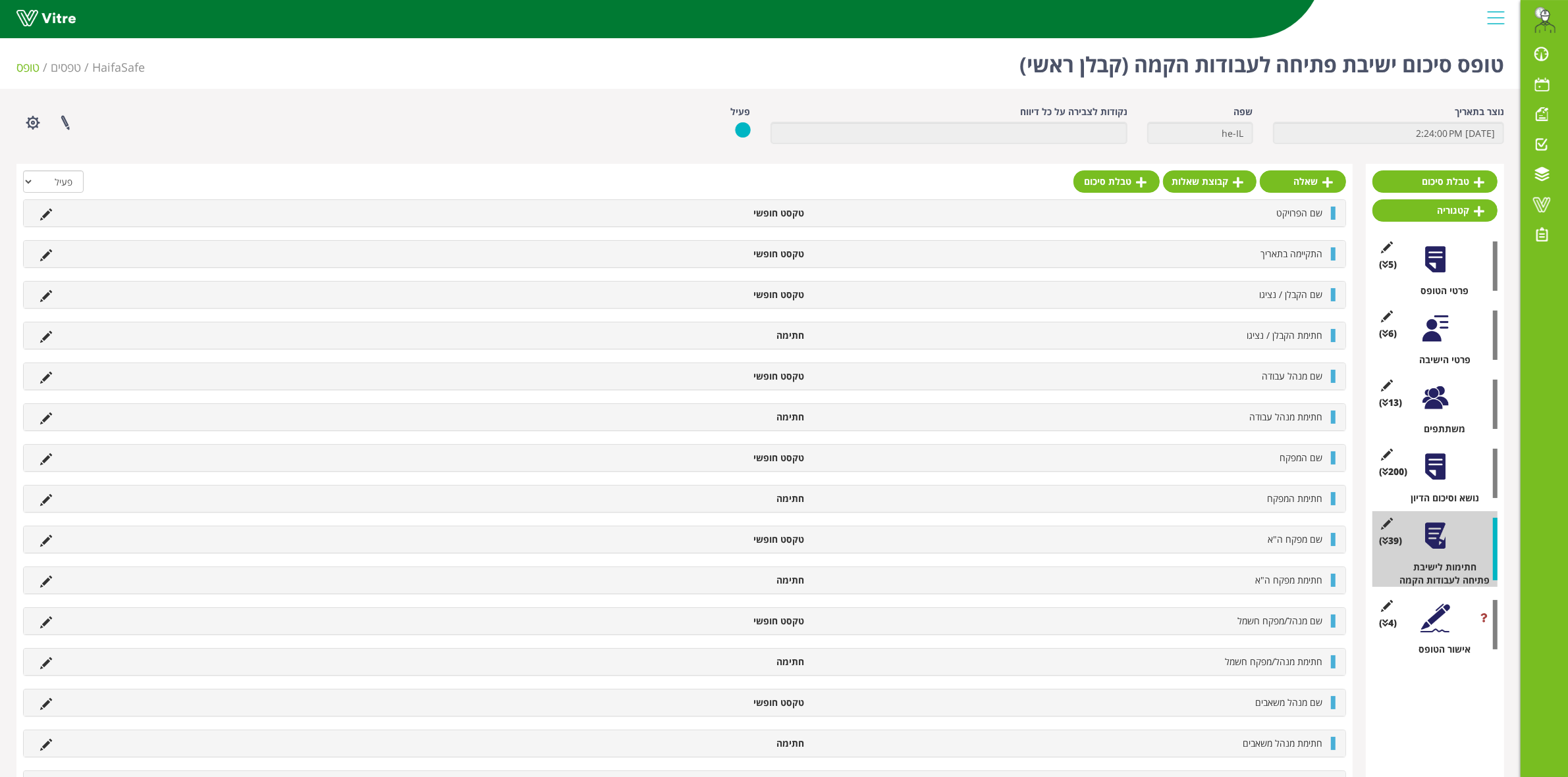
click at [1449, 620] on div at bounding box center [1435, 619] width 29 height 29
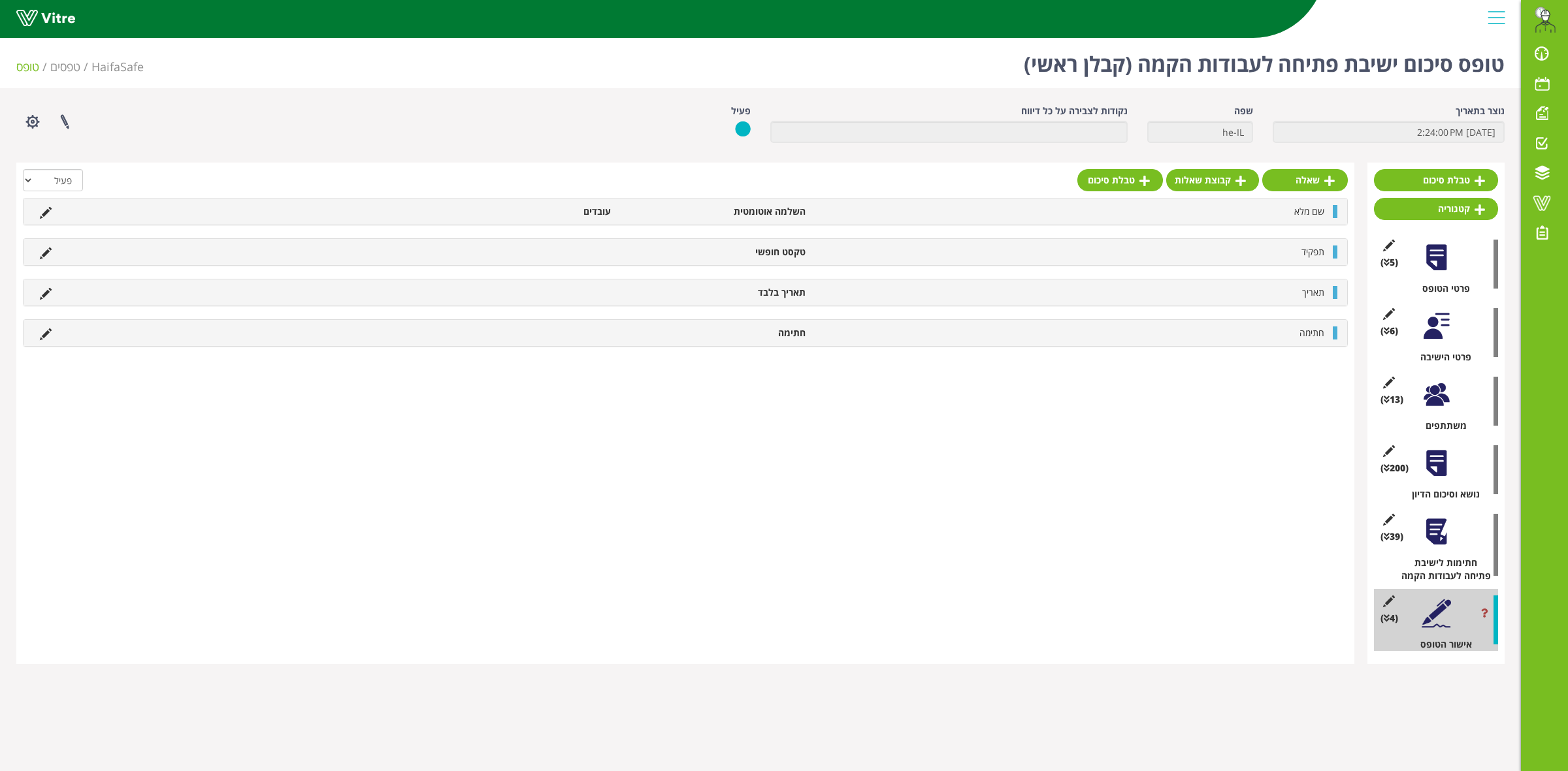
drag, startPoint x: 1255, startPoint y: 534, endPoint x: 1245, endPoint y: 540, distance: 11.7
click at [1255, 534] on div "שאלה קבוצת שאלות טבלת סיכום הכל פעיל לא פעיל שם מלא השלמה אוטומטית עובדים תפקיד…" at bounding box center [685, 413] width 1338 height 502
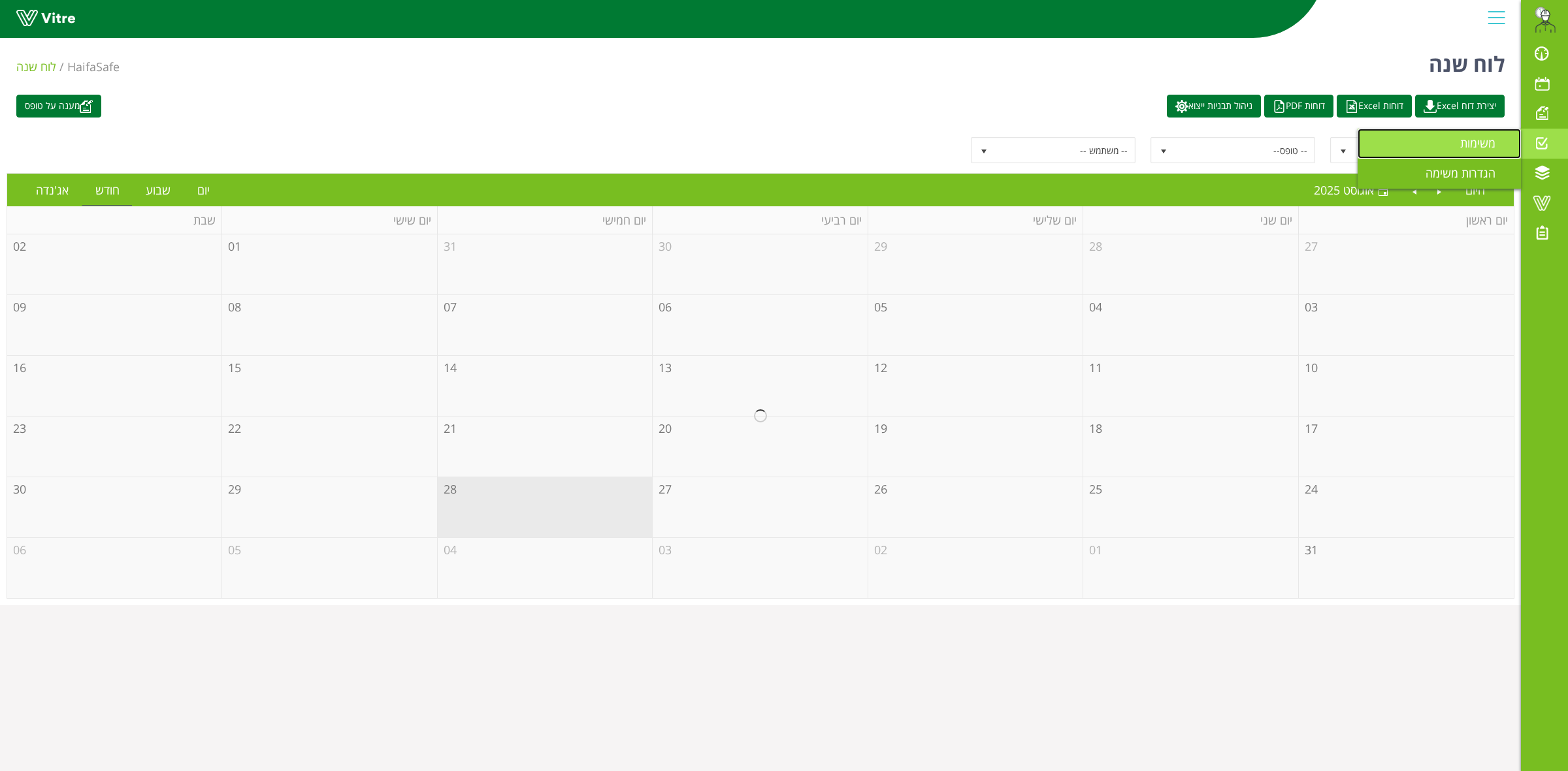
click at [1484, 143] on span "משימות" at bounding box center [1486, 143] width 51 height 16
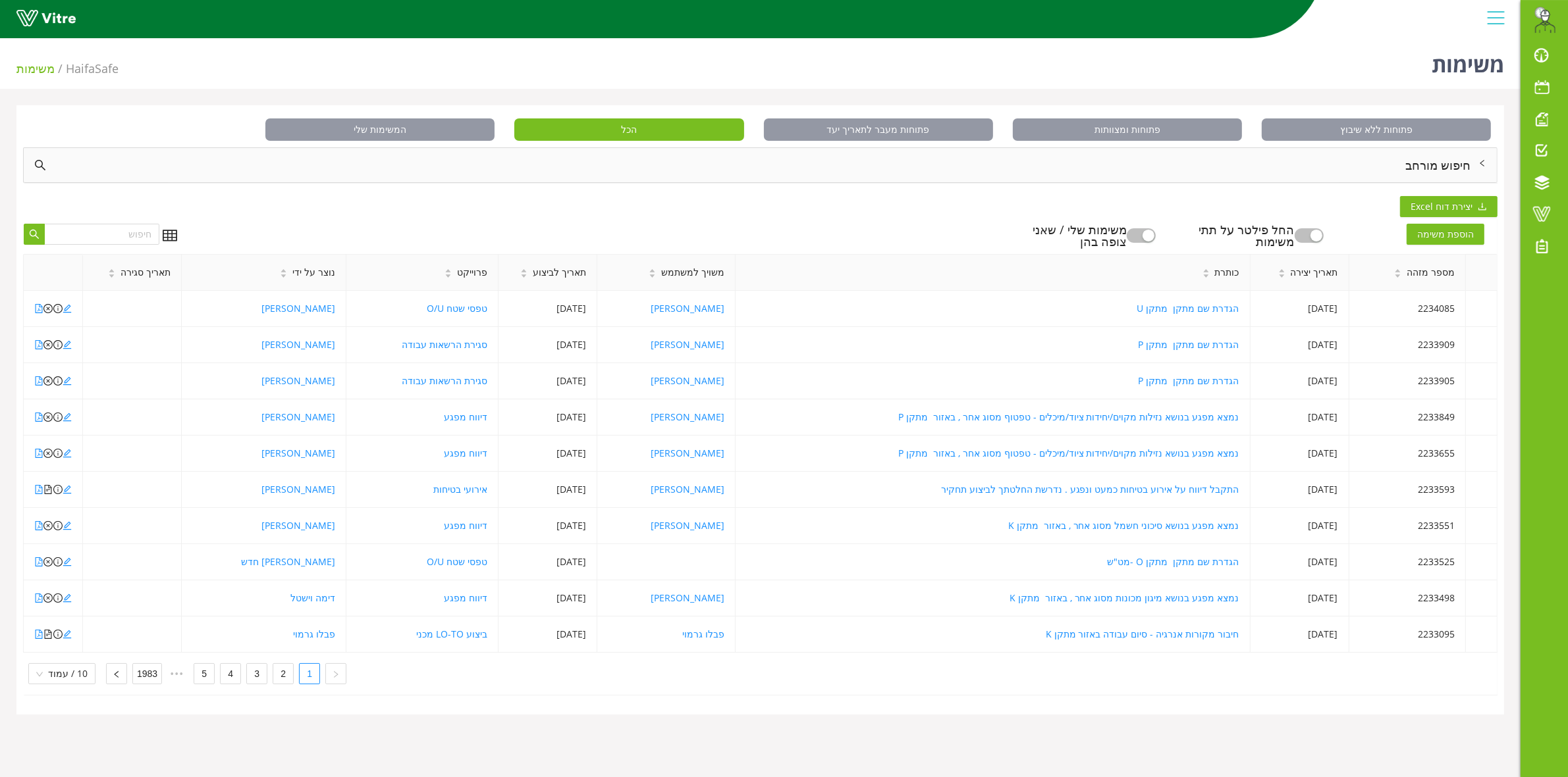
click at [1449, 172] on div "חיפוש מורחב" at bounding box center [760, 165] width 1473 height 34
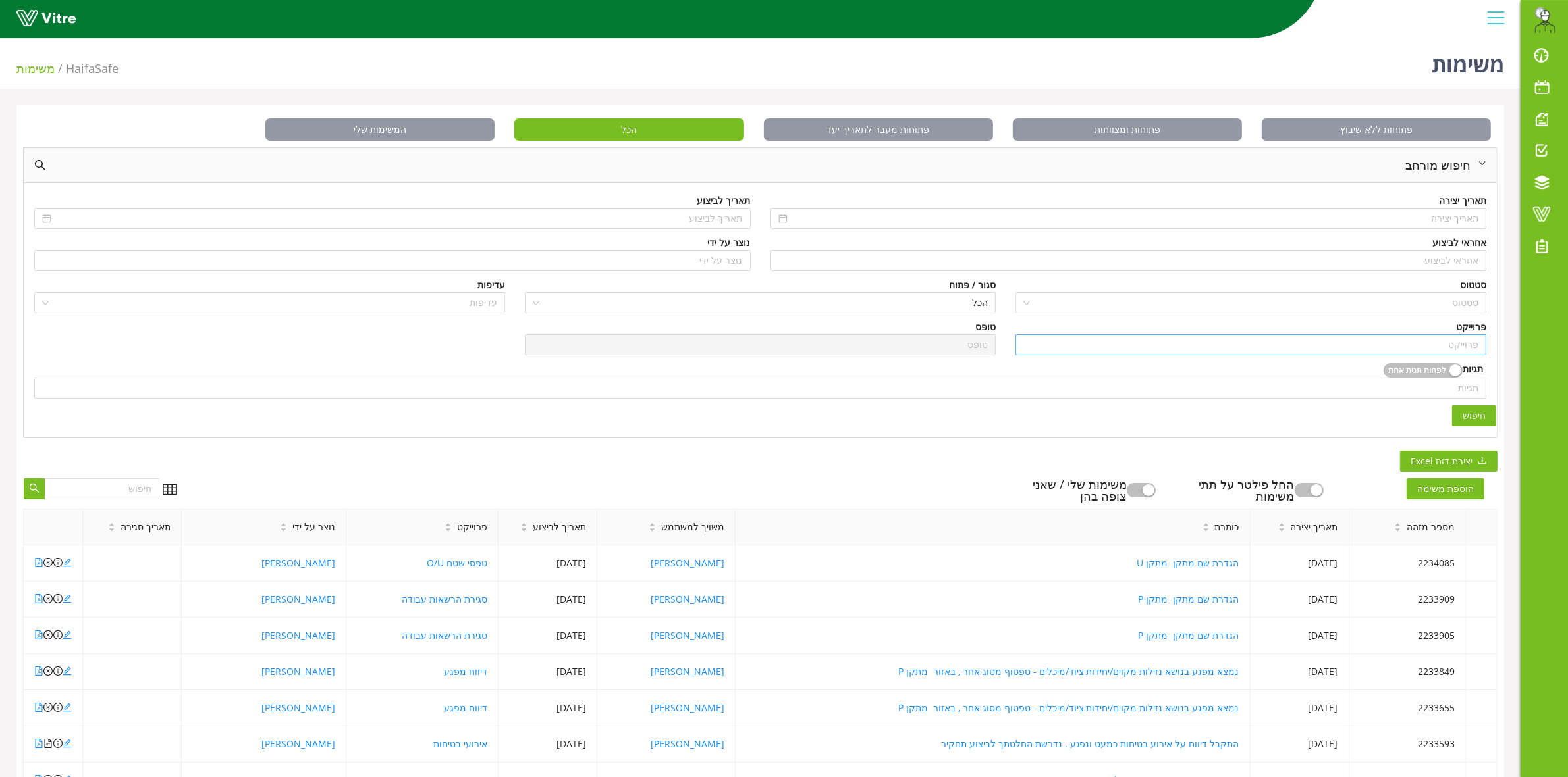
click at [1443, 348] on input "search" at bounding box center [1251, 345] width 455 height 20
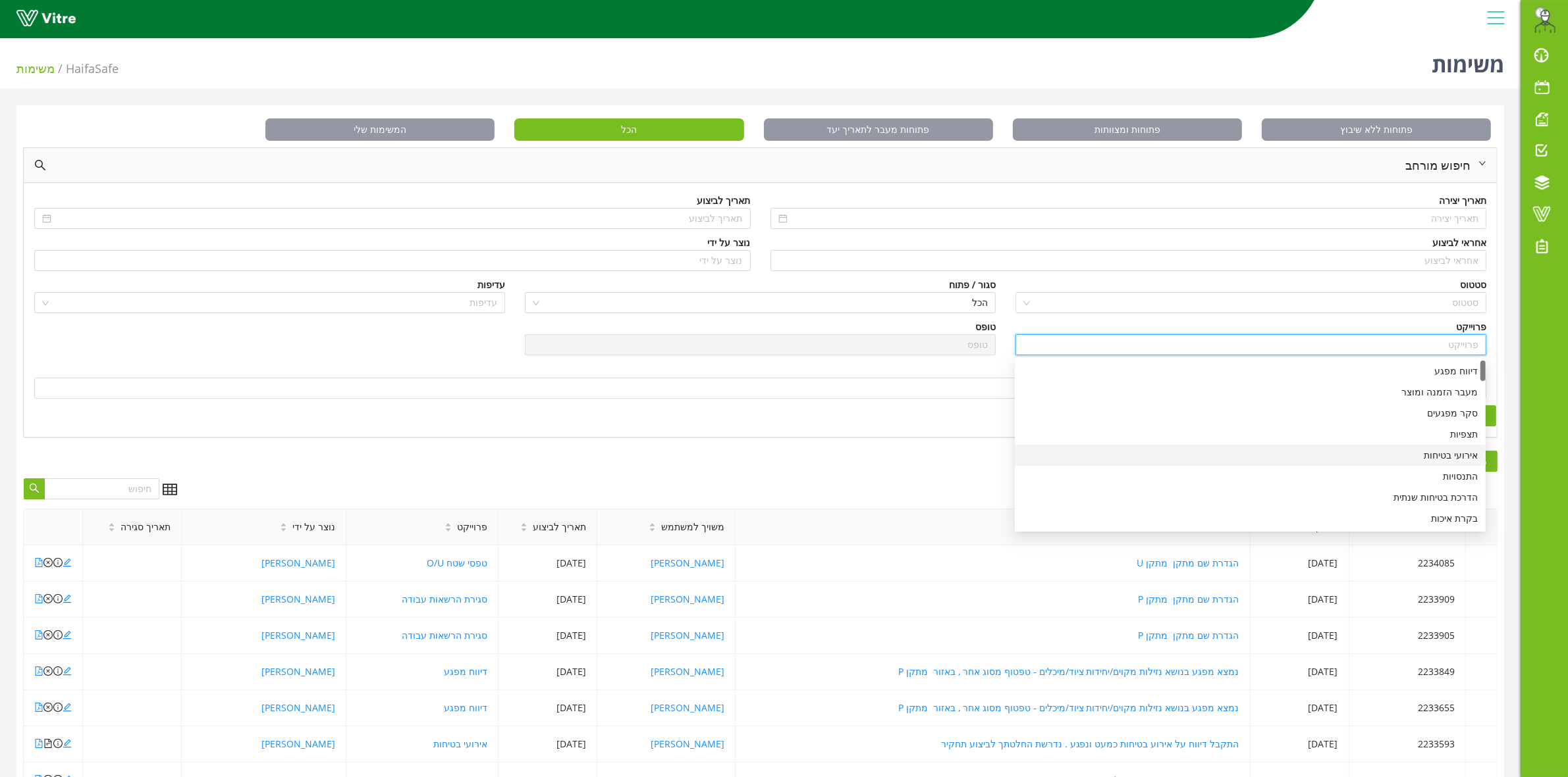
click at [1459, 457] on div "אירועי בטיחות" at bounding box center [1250, 456] width 455 height 15
type input "אירועי בטיחות"
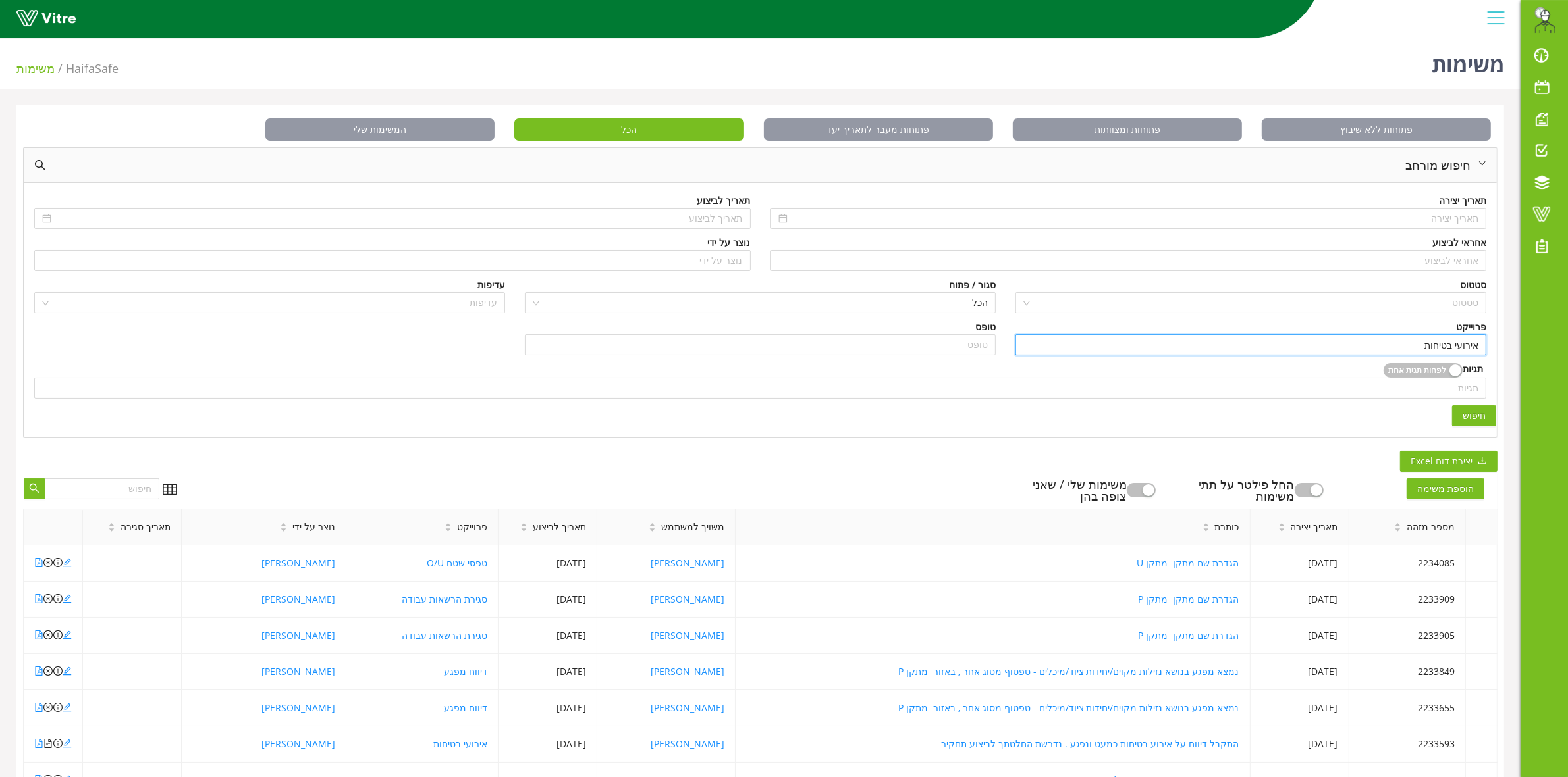
click at [1465, 413] on span "חיפוש" at bounding box center [1473, 416] width 23 height 15
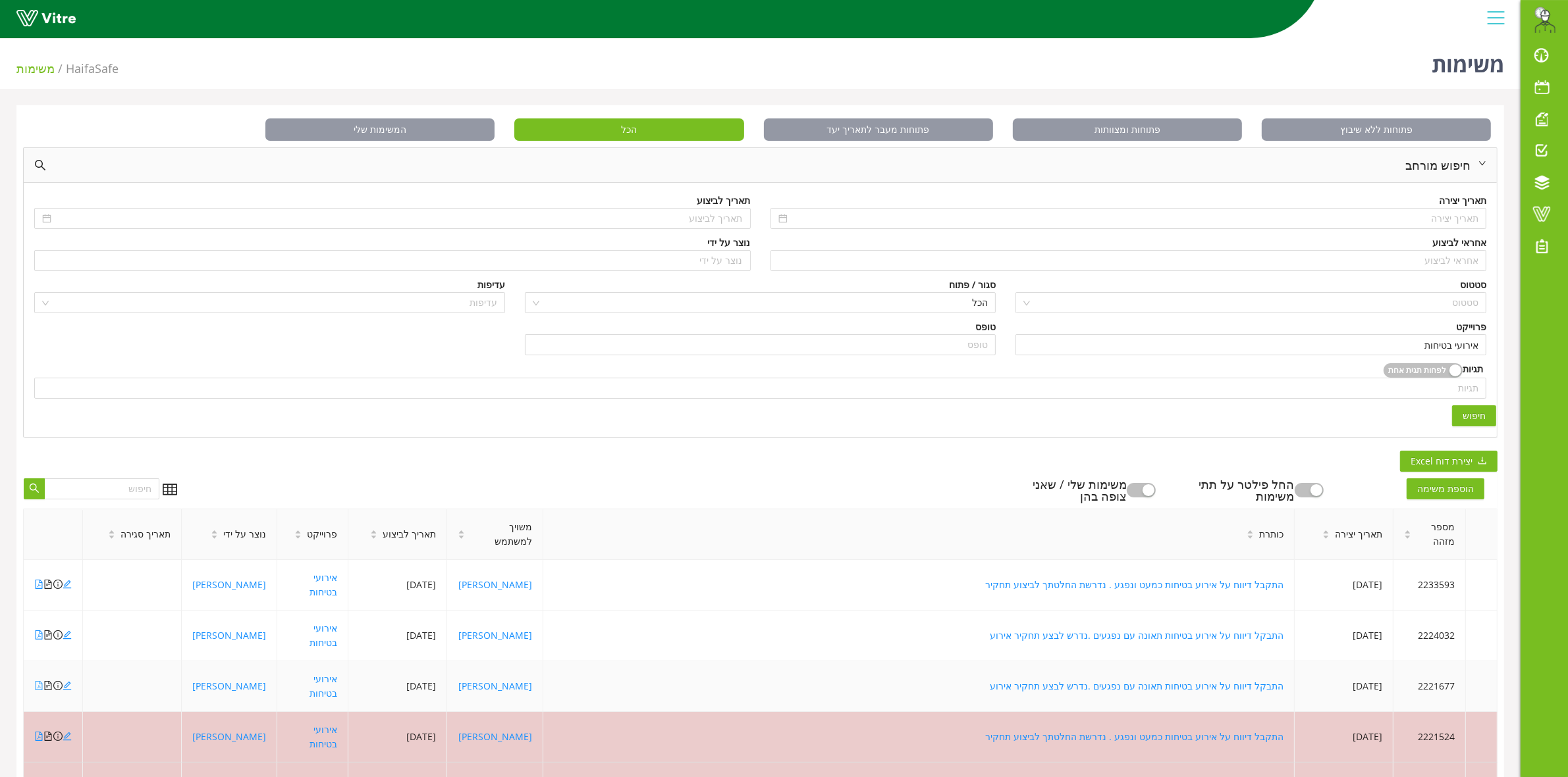
click at [40, 687] on icon "file-pdf" at bounding box center [39, 685] width 10 height 10
